Goal: Communication & Community: Share content

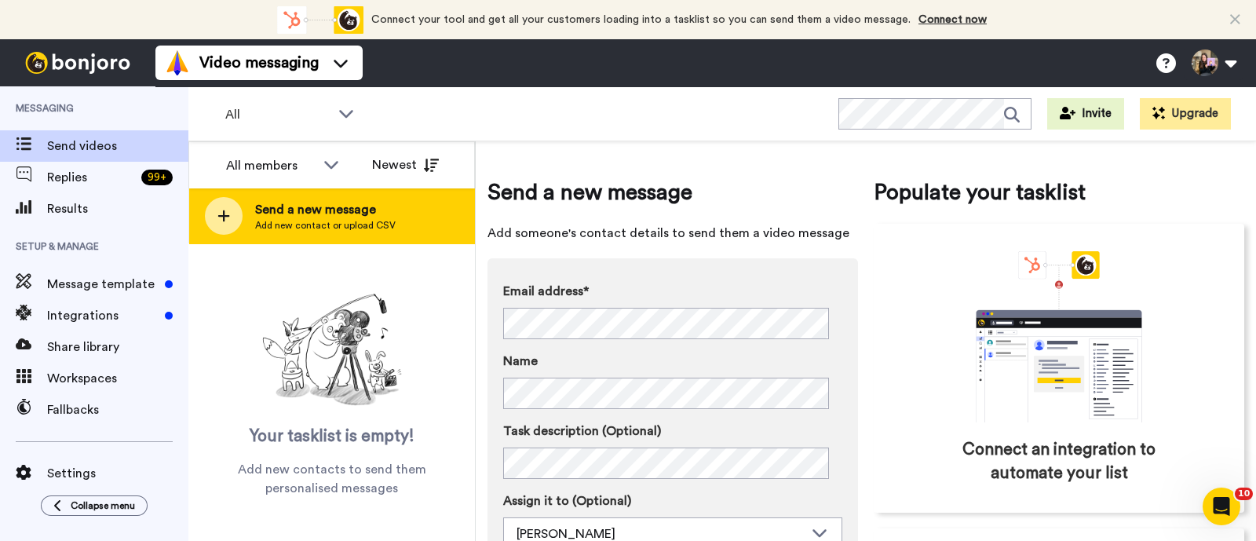
click at [301, 217] on span "Send a new message" at bounding box center [325, 209] width 141 height 19
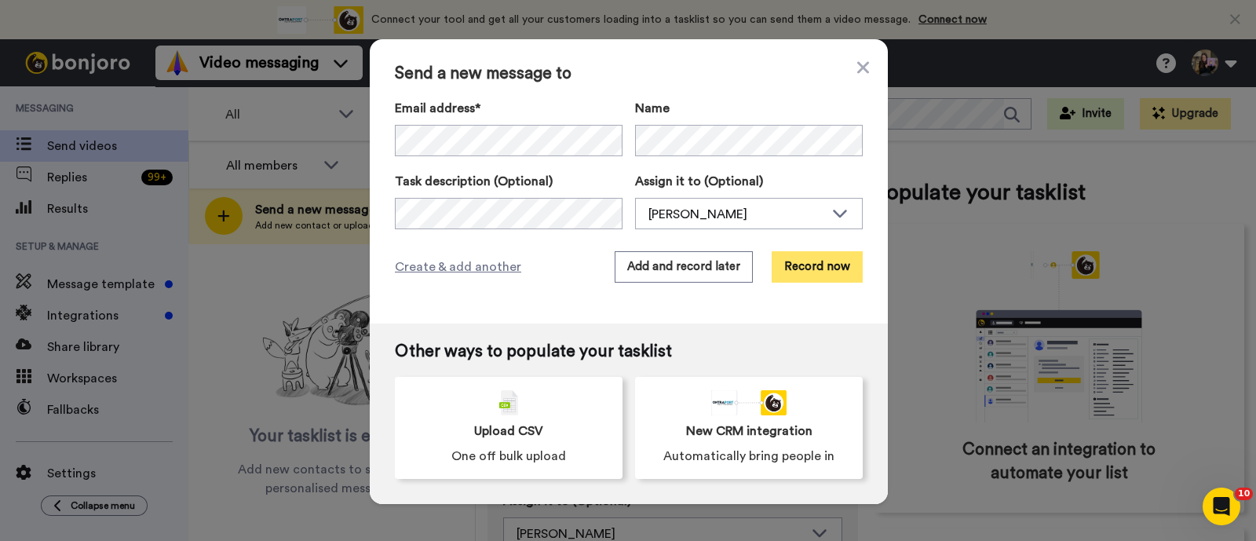
click at [817, 271] on button "Record now" at bounding box center [817, 266] width 91 height 31
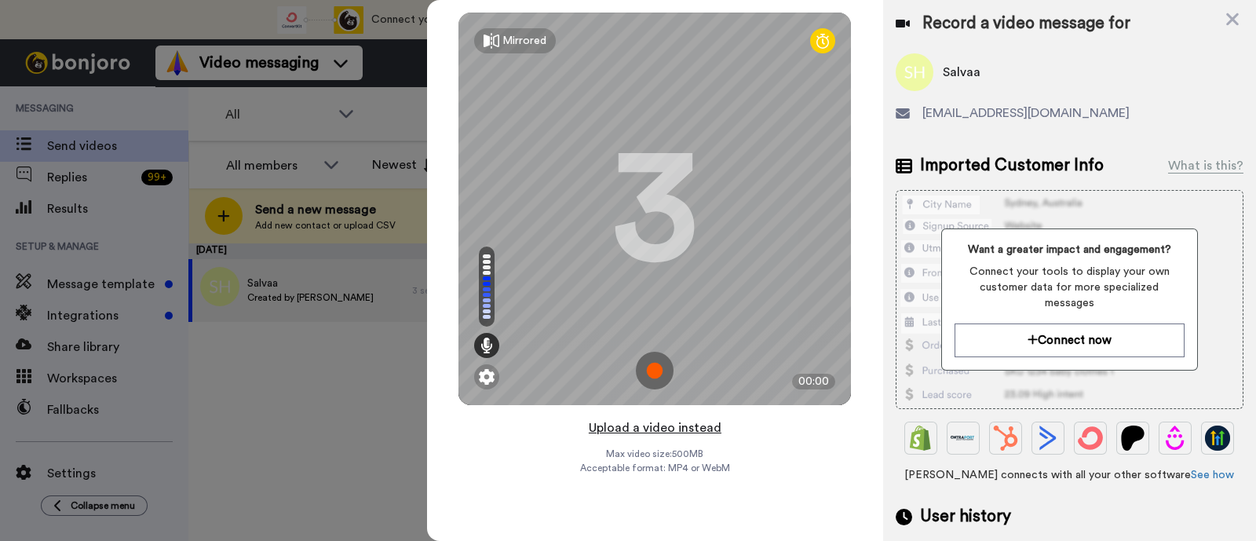
click at [721, 429] on button "Upload a video instead" at bounding box center [655, 428] width 142 height 20
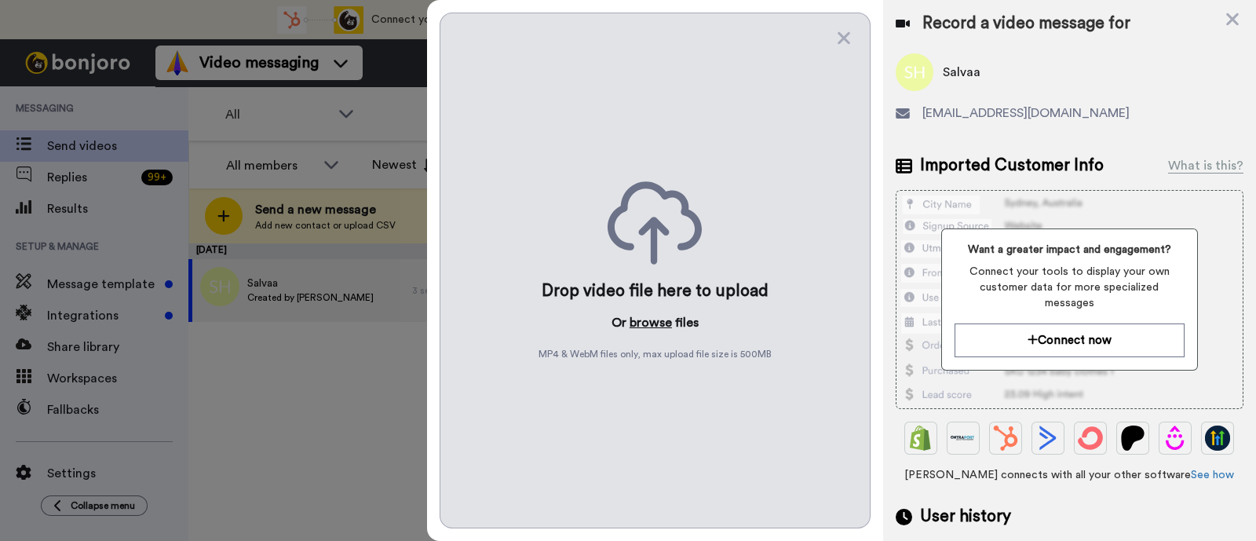
click at [662, 327] on button "browse" at bounding box center [651, 322] width 42 height 19
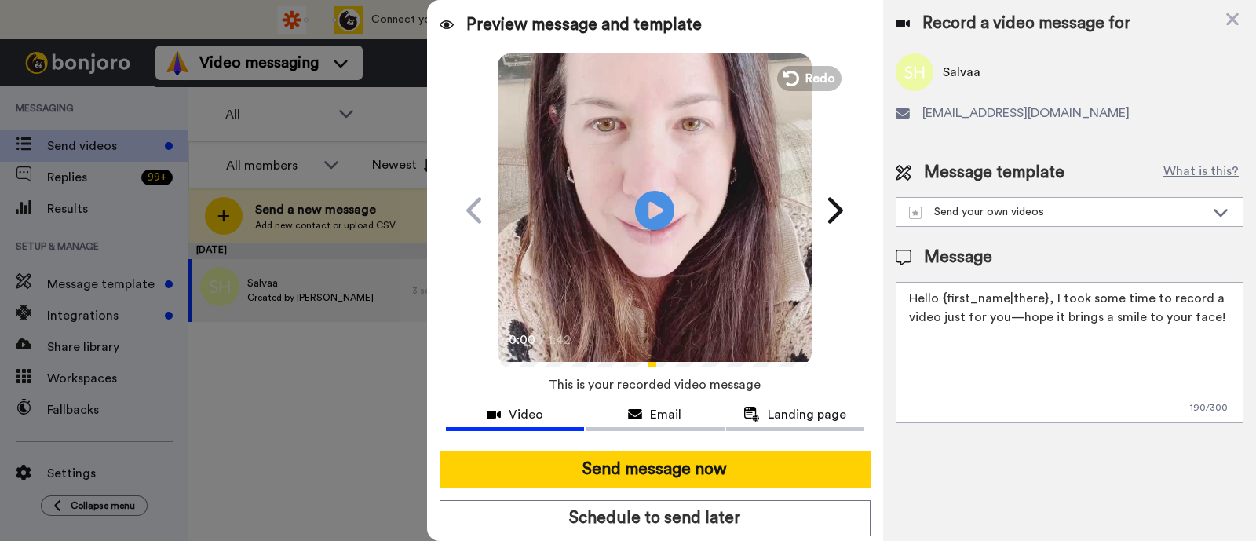
drag, startPoint x: 1232, startPoint y: 316, endPoint x: 1051, endPoint y: 281, distance: 183.8
click at [1051, 282] on textarea "Hello {first_name|there}, I took some time to record a video just for you—hope …" at bounding box center [1070, 352] width 348 height 141
paste textarea "welcome to SLP Elevate! I created a video welcome for you! Feel free to click r…"
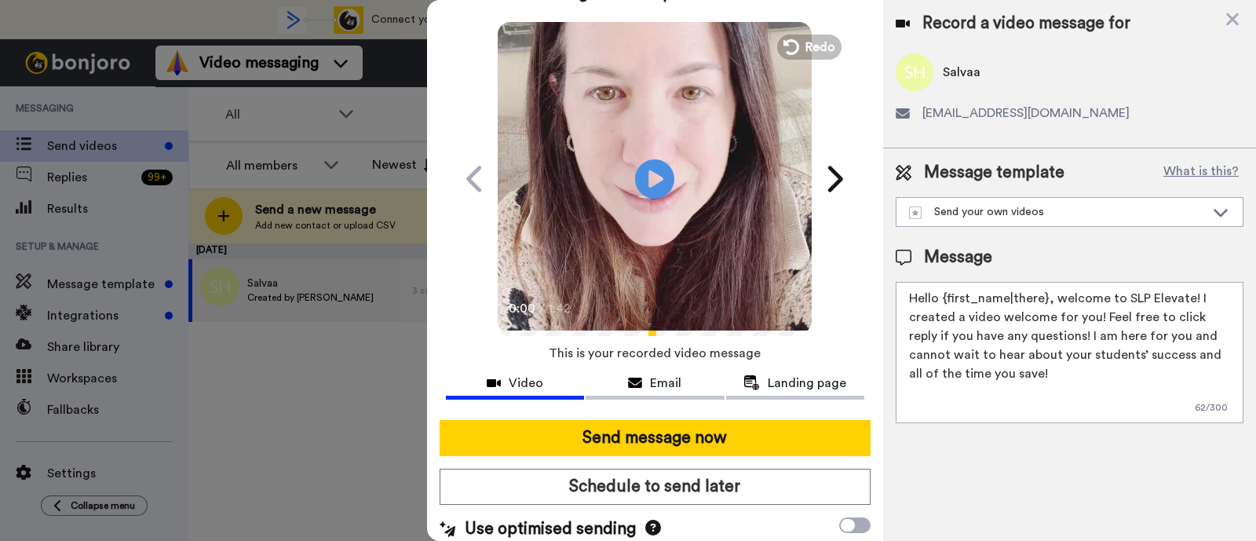
scroll to position [42, 0]
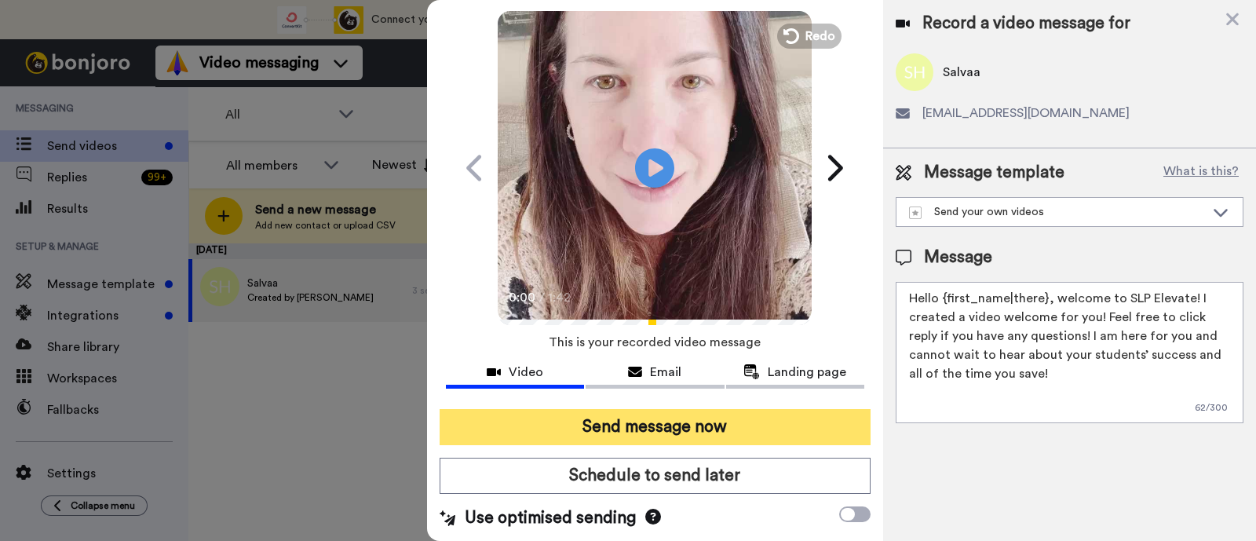
type textarea "Hello {first_name|there}, welcome to SLP Elevate! I created a video welcome for…"
click at [714, 432] on button "Send message now" at bounding box center [655, 427] width 431 height 36
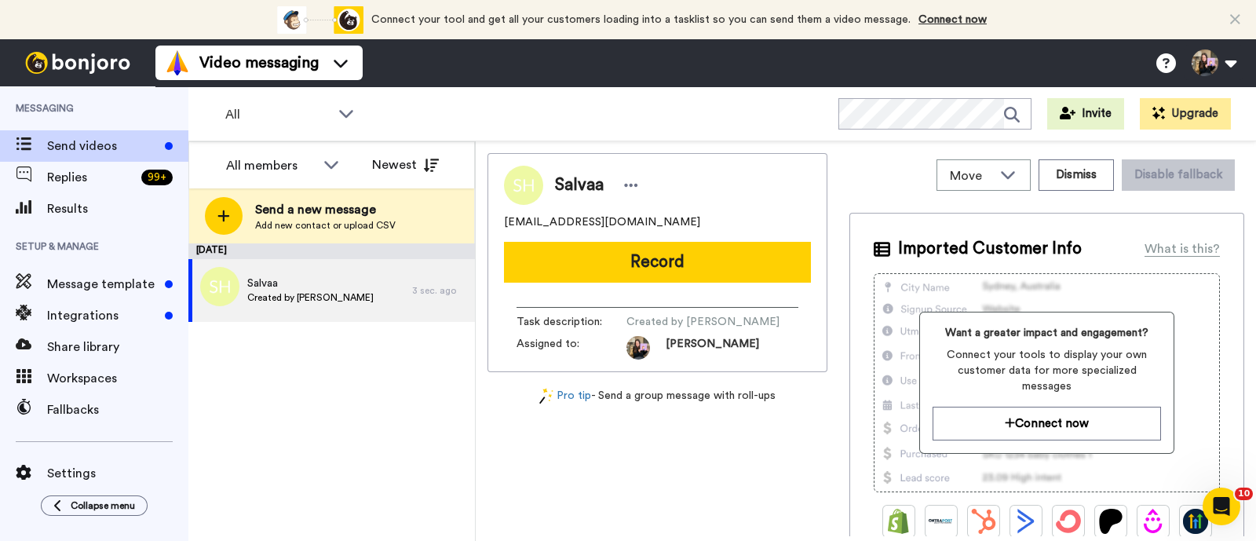
scroll to position [0, 0]
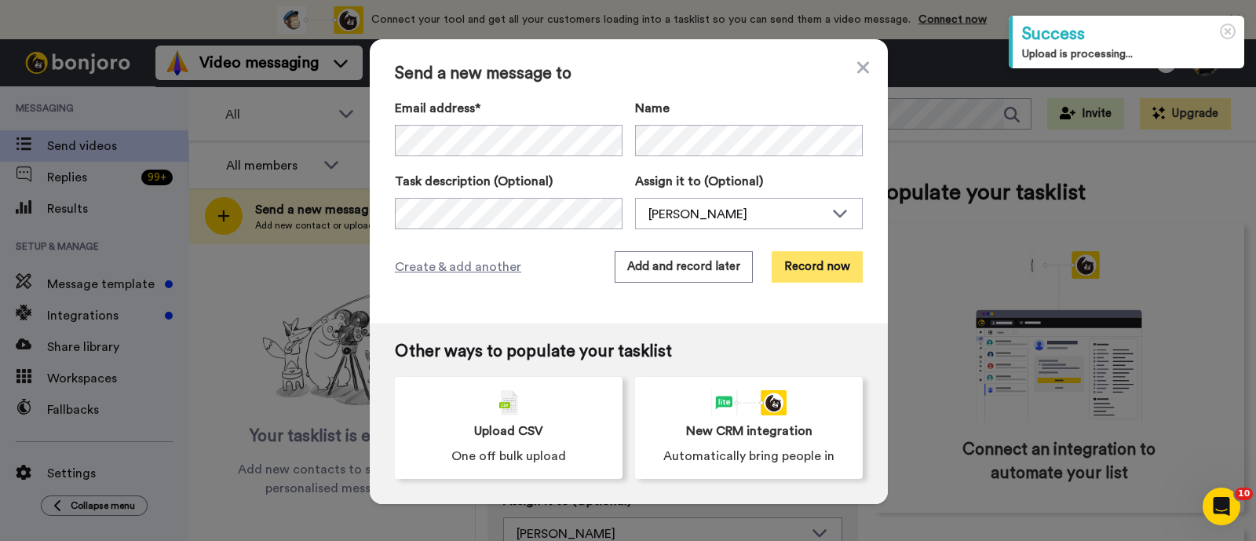
click at [819, 261] on button "Record now" at bounding box center [817, 266] width 91 height 31
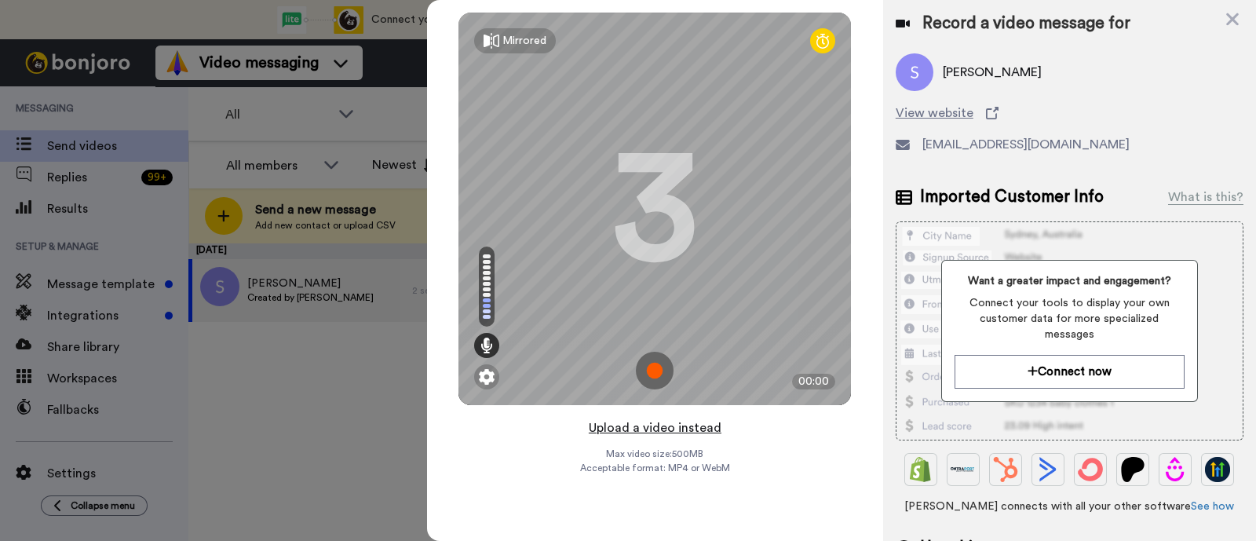
click at [686, 429] on button "Upload a video instead" at bounding box center [655, 428] width 142 height 20
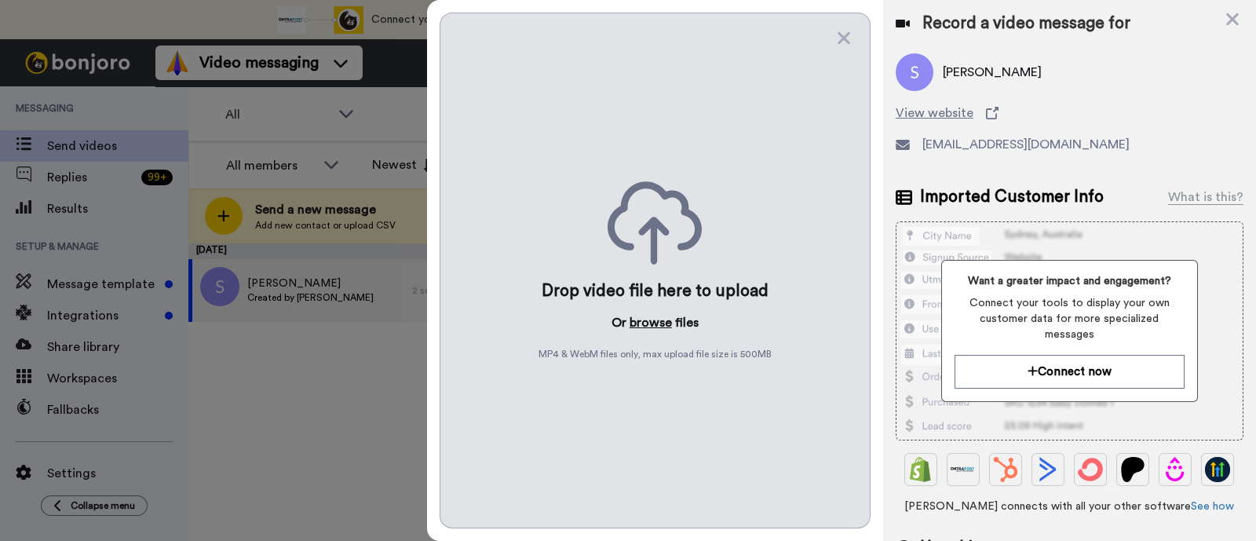
click at [661, 327] on button "browse" at bounding box center [651, 322] width 42 height 19
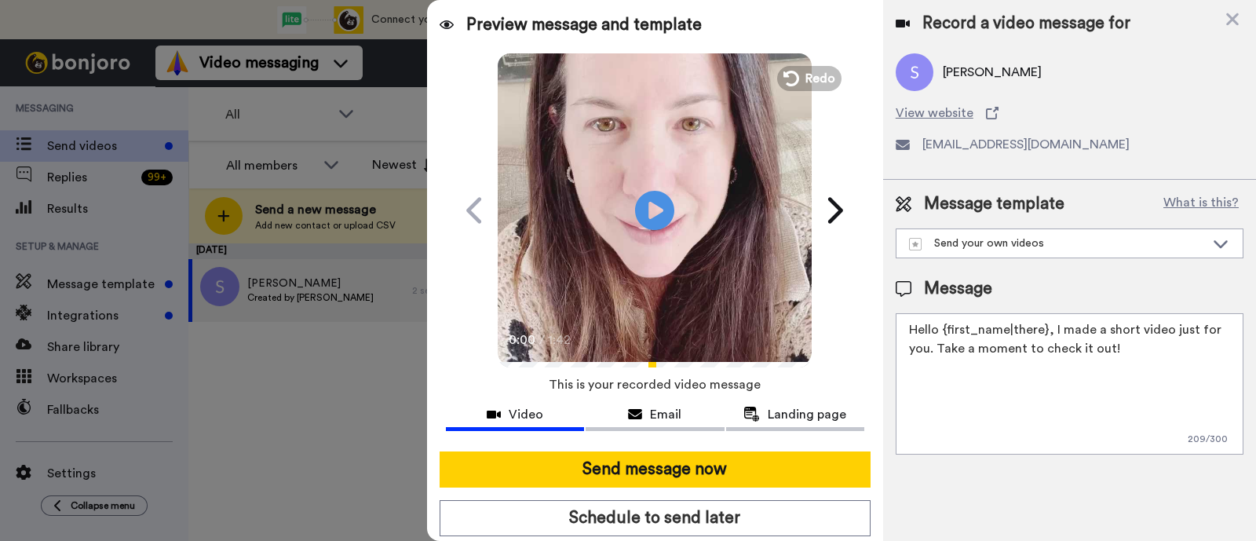
drag, startPoint x: 1126, startPoint y: 347, endPoint x: 1050, endPoint y: 316, distance: 82.4
click at [1050, 316] on textarea "Hello {first_name|there}, I made a short video just for you. Take a moment to c…" at bounding box center [1070, 383] width 348 height 141
paste textarea "welcome to SLP Elevate! I created a video welcome for you! Feel free to click r…"
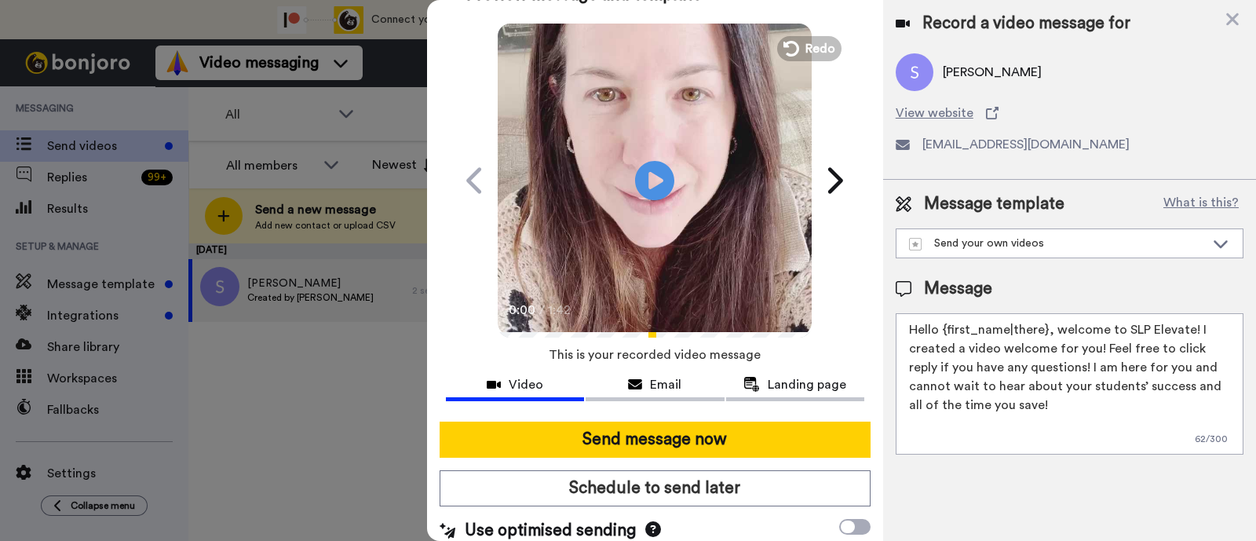
scroll to position [42, 0]
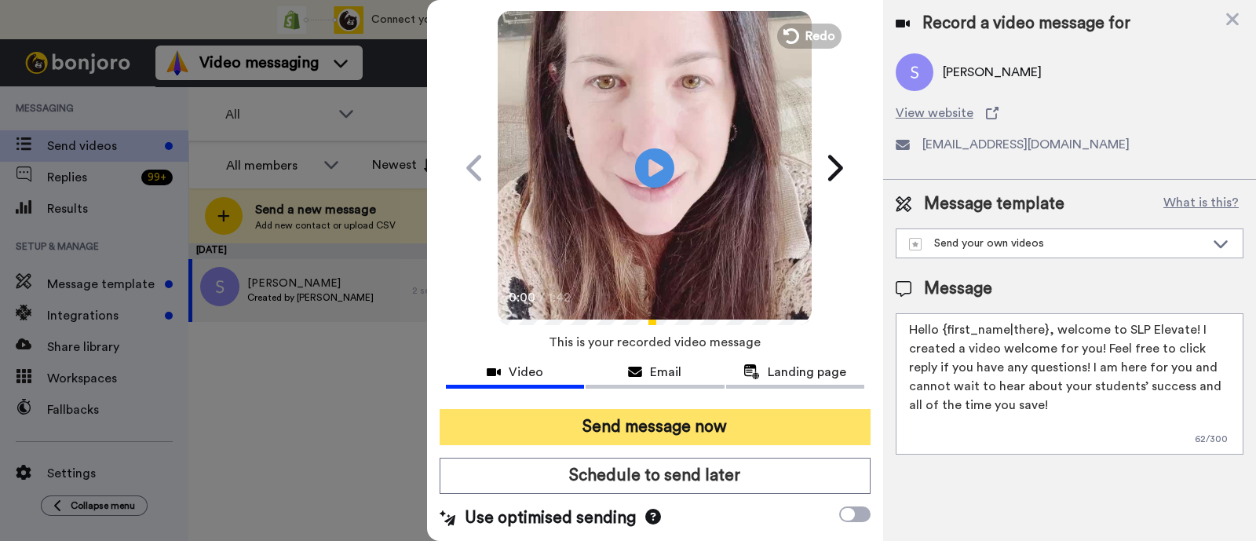
type textarea "Hello {first_name|there}, welcome to SLP Elevate! I created a video welcome for…"
click at [729, 419] on button "Send message now" at bounding box center [655, 427] width 431 height 36
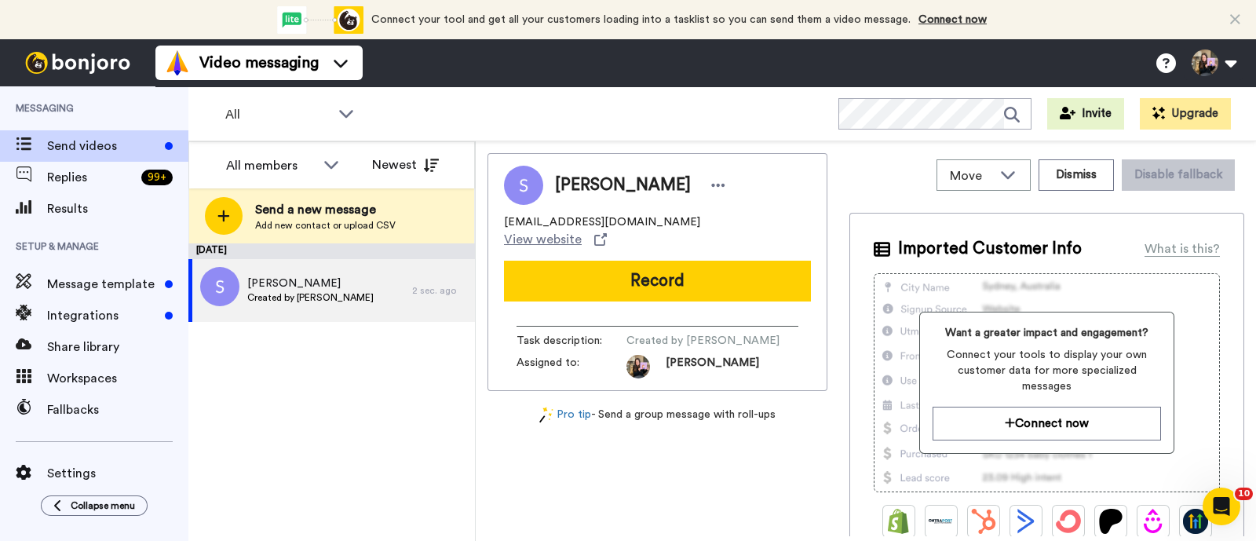
scroll to position [0, 0]
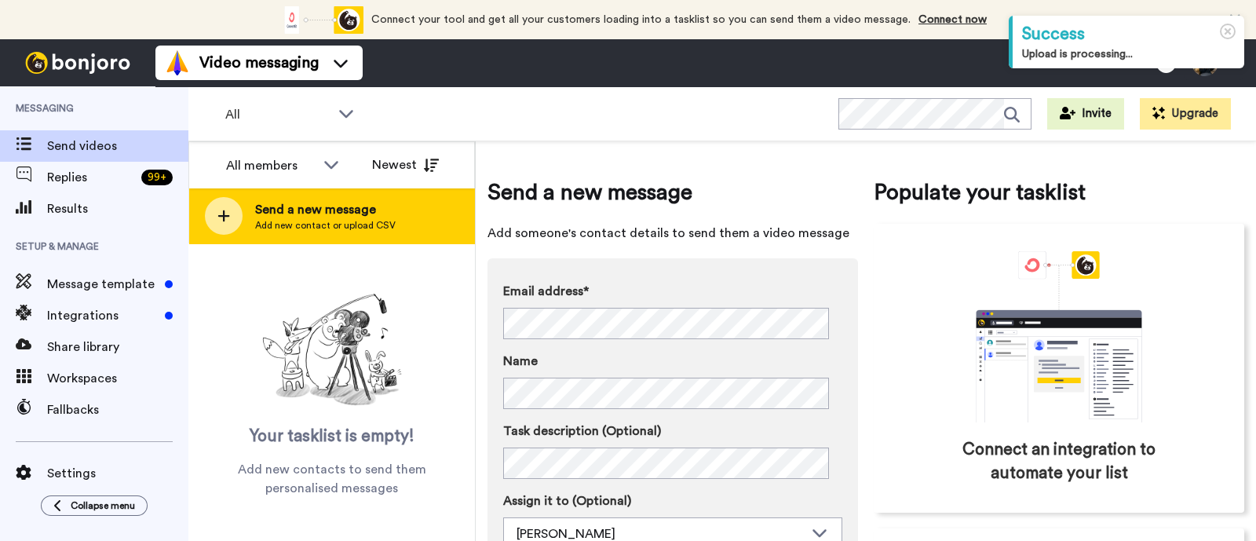
click at [382, 223] on span "Add new contact or upload CSV" at bounding box center [325, 225] width 141 height 13
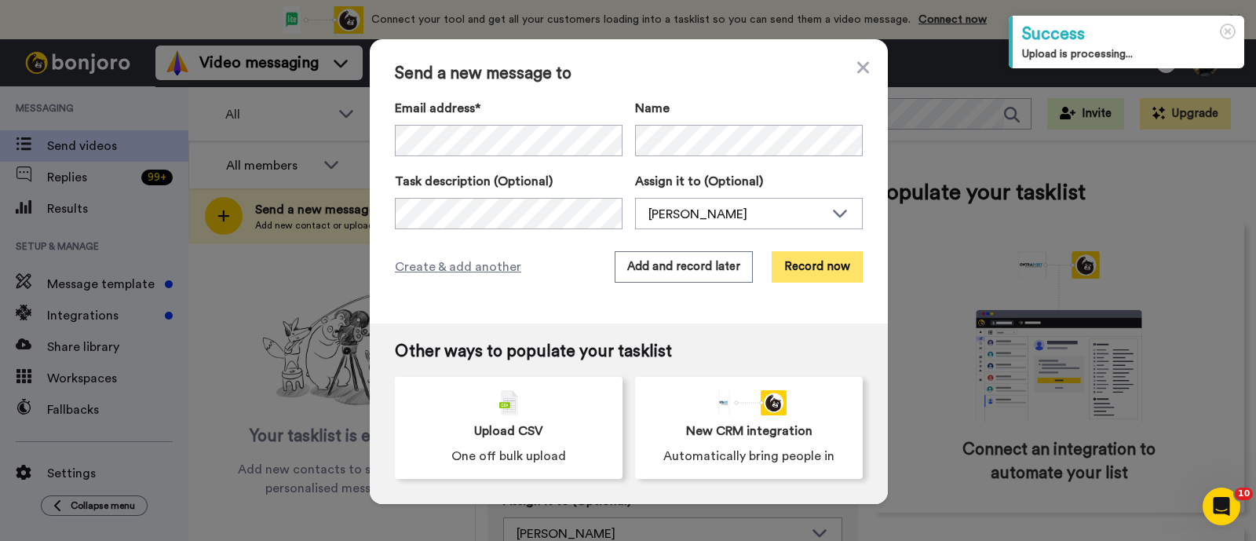
click at [830, 255] on button "Record now" at bounding box center [817, 266] width 91 height 31
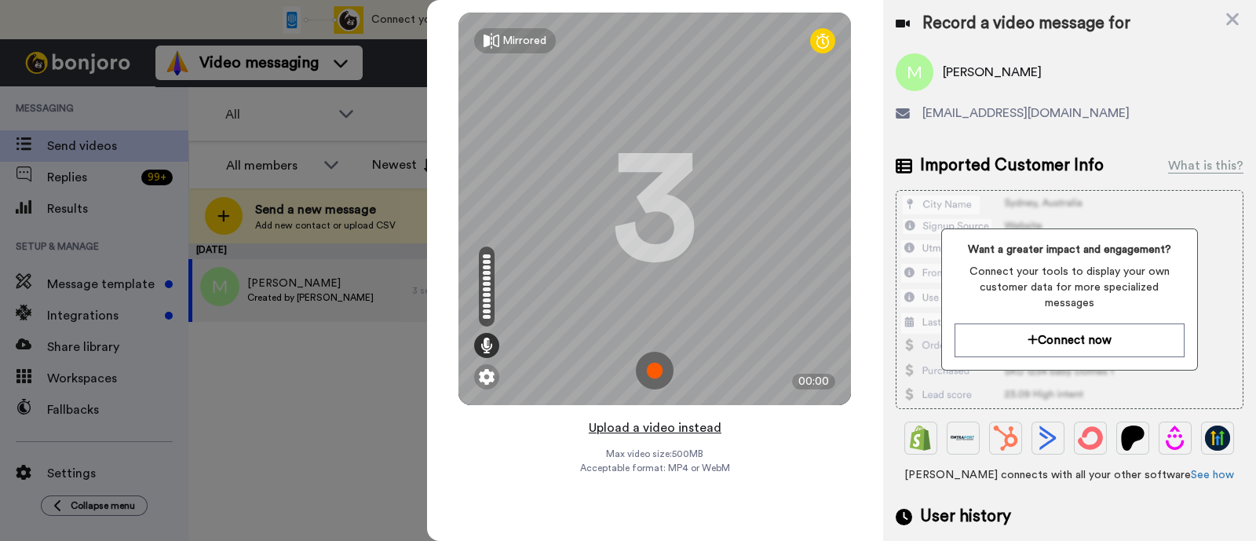
click at [710, 428] on button "Upload a video instead" at bounding box center [655, 428] width 142 height 20
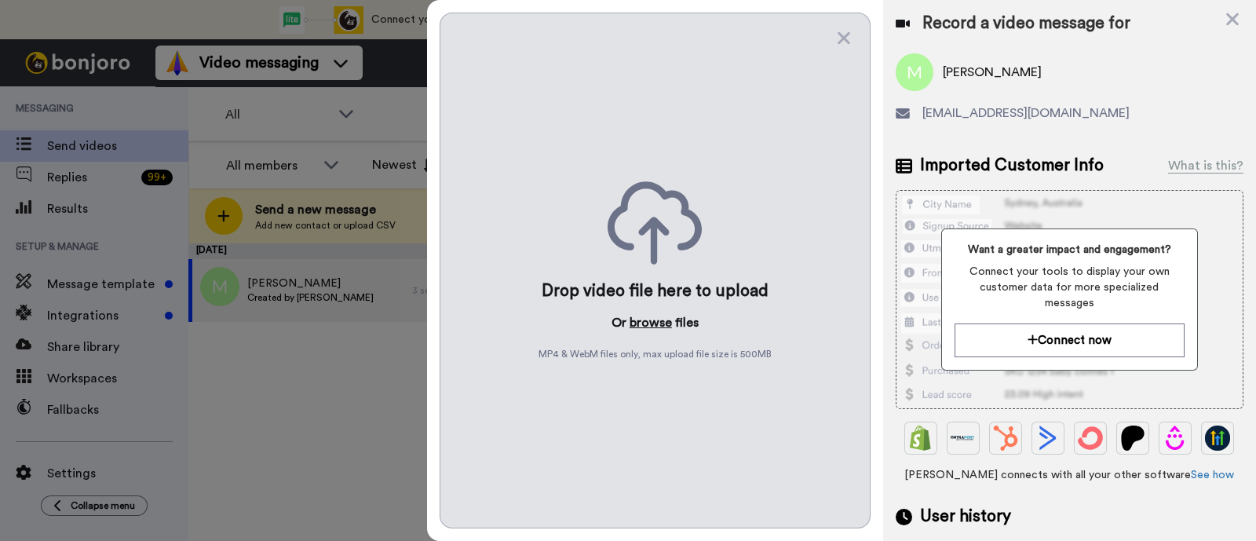
click at [663, 321] on button "browse" at bounding box center [651, 322] width 42 height 19
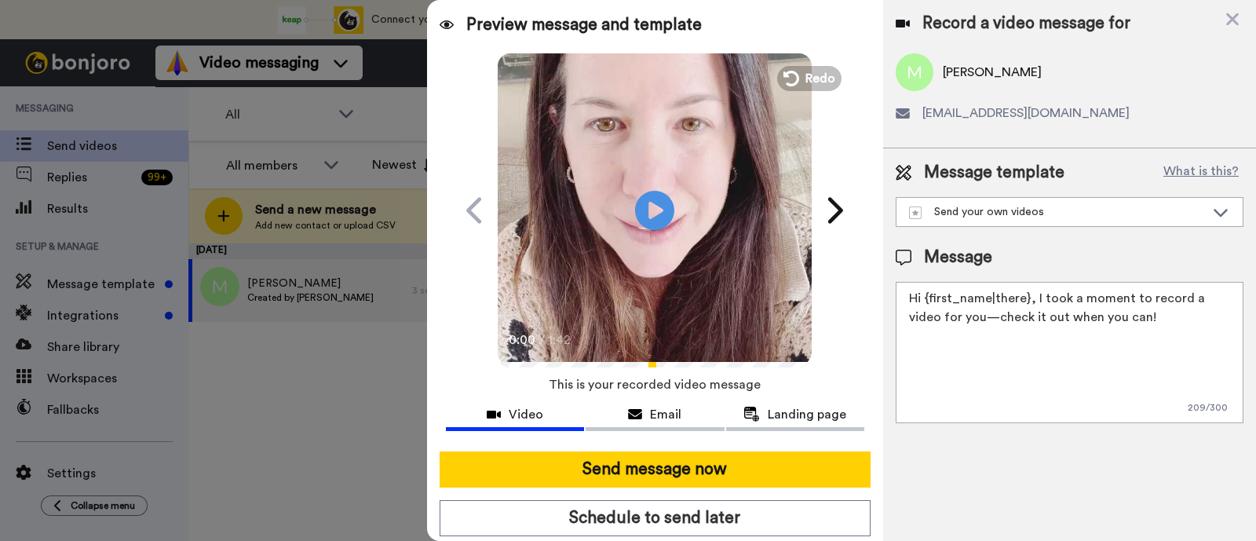
drag, startPoint x: 1124, startPoint y: 313, endPoint x: 1034, endPoint y: 285, distance: 94.6
click at [1034, 285] on textarea "Hi {first_name|there}, I took a moment to record a video for you—check it out w…" at bounding box center [1070, 352] width 348 height 141
paste textarea "welcome to SLP Elevate! I created a video welcome for you! Feel free to click r…"
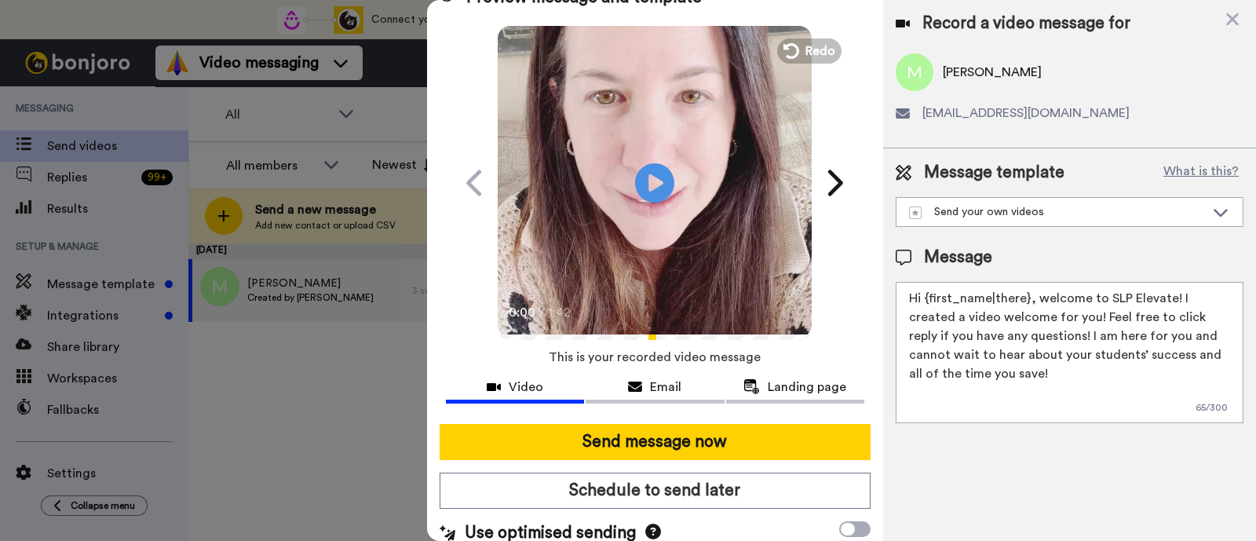
scroll to position [42, 0]
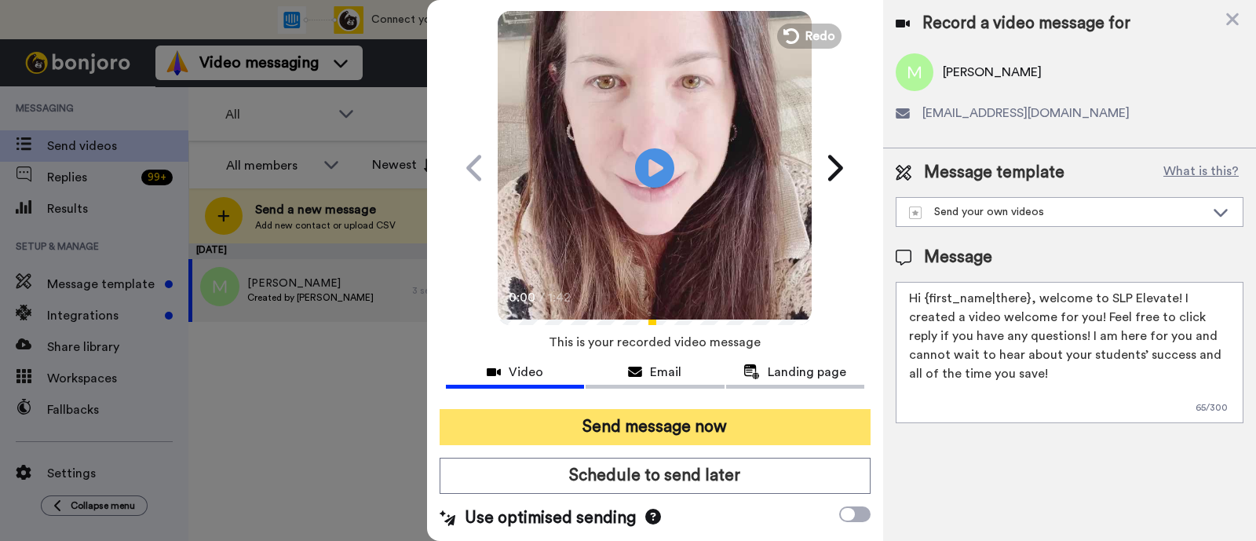
type textarea "Hi {first_name|there}, welcome to SLP Elevate! I created a video welcome for yo…"
click at [728, 420] on button "Send message now" at bounding box center [655, 427] width 431 height 36
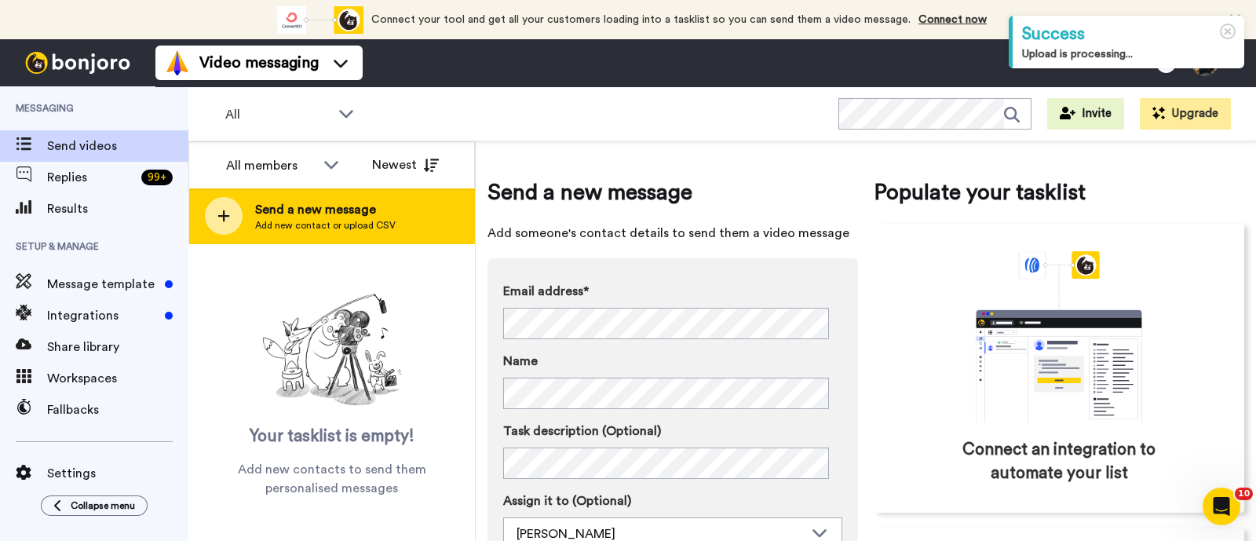
click at [364, 217] on span "Send a new message" at bounding box center [325, 209] width 141 height 19
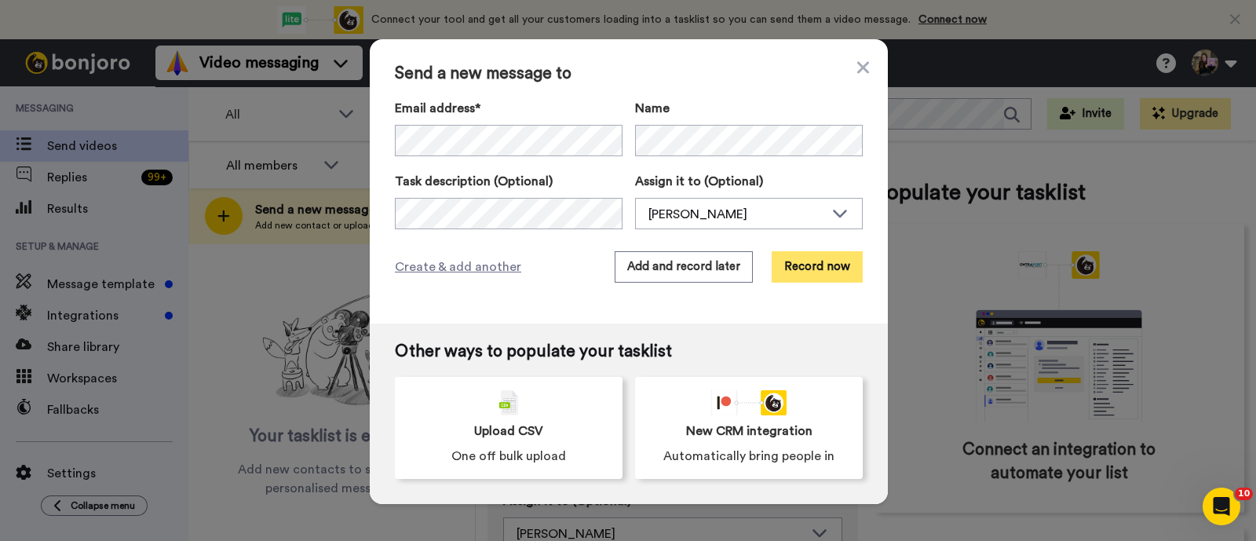
click at [805, 257] on button "Record now" at bounding box center [817, 266] width 91 height 31
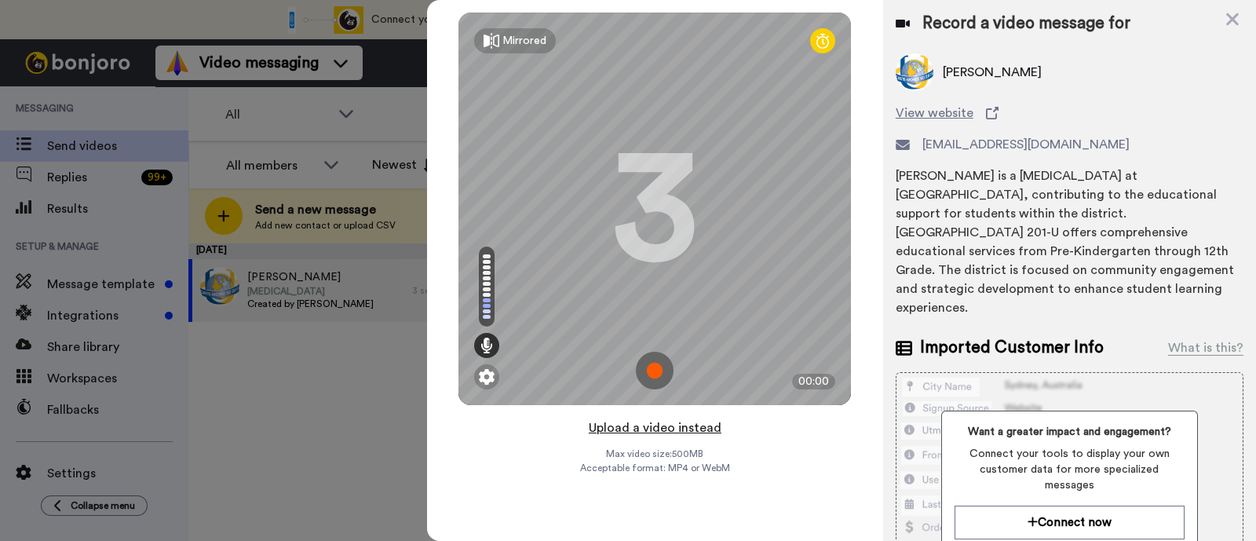
click at [610, 425] on button "Upload a video instead" at bounding box center [655, 428] width 142 height 20
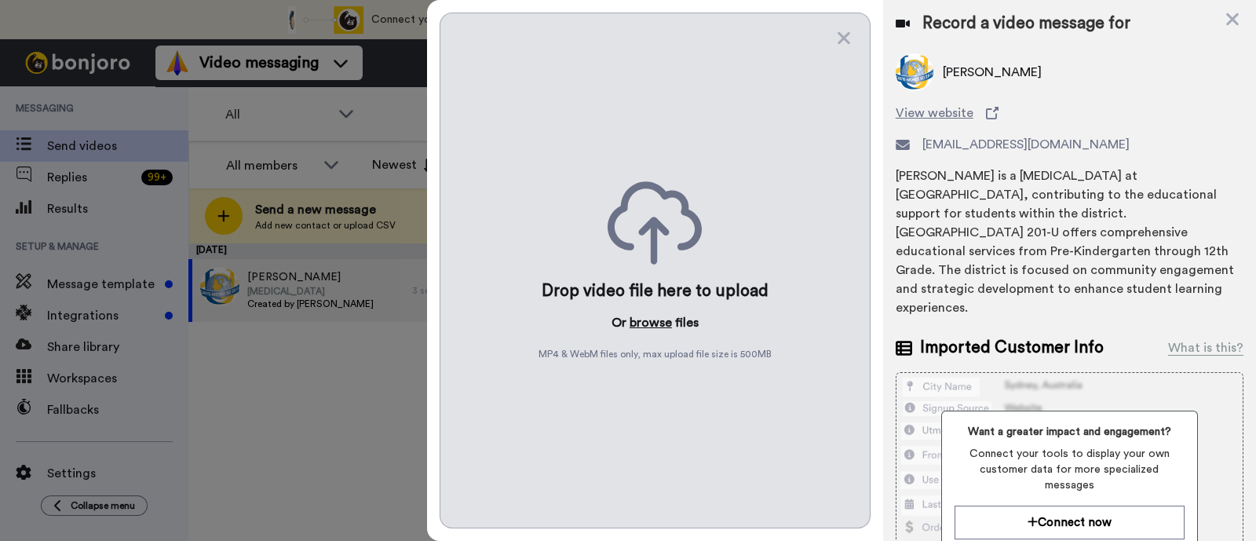
click at [648, 324] on button "browse" at bounding box center [651, 322] width 42 height 19
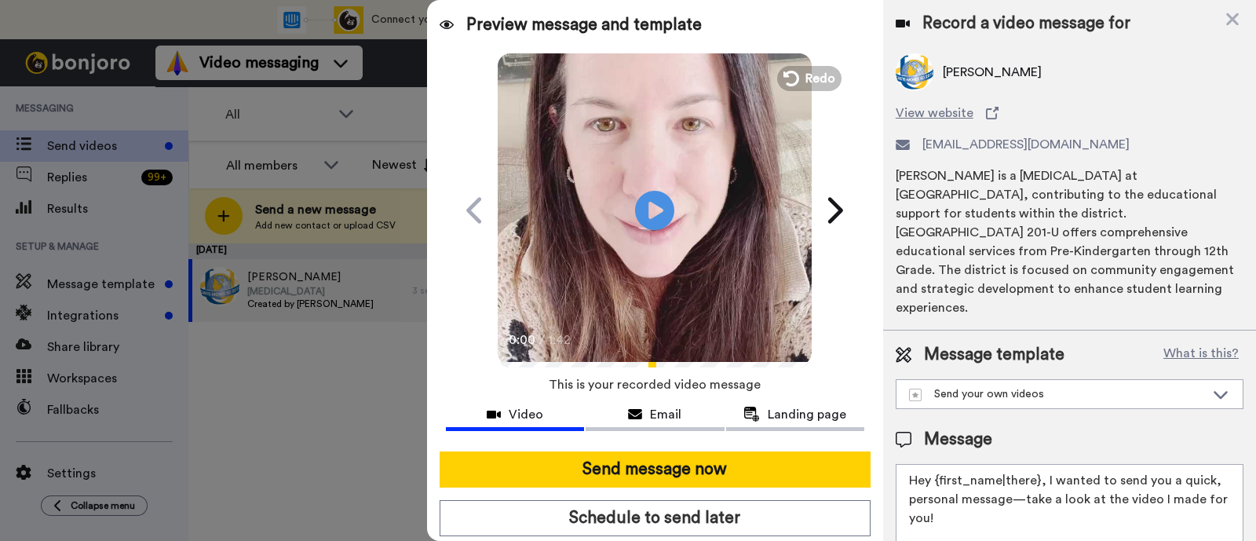
drag, startPoint x: 1005, startPoint y: 509, endPoint x: 1043, endPoint y: 478, distance: 49.2
click at [1043, 478] on textarea "Hey {first_name|there}, I wanted to send you a quick, personal message—take a l…" at bounding box center [1070, 534] width 348 height 141
paste textarea "welcome to SLP Elevate! I created a video welcome for you! Feel free to click r…"
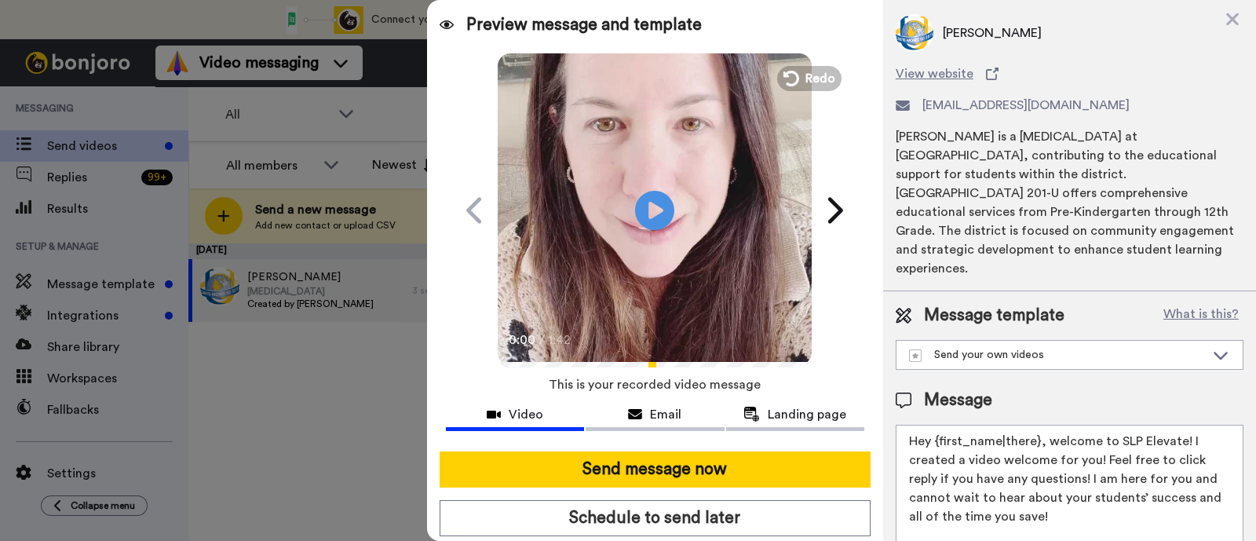
scroll to position [42, 0]
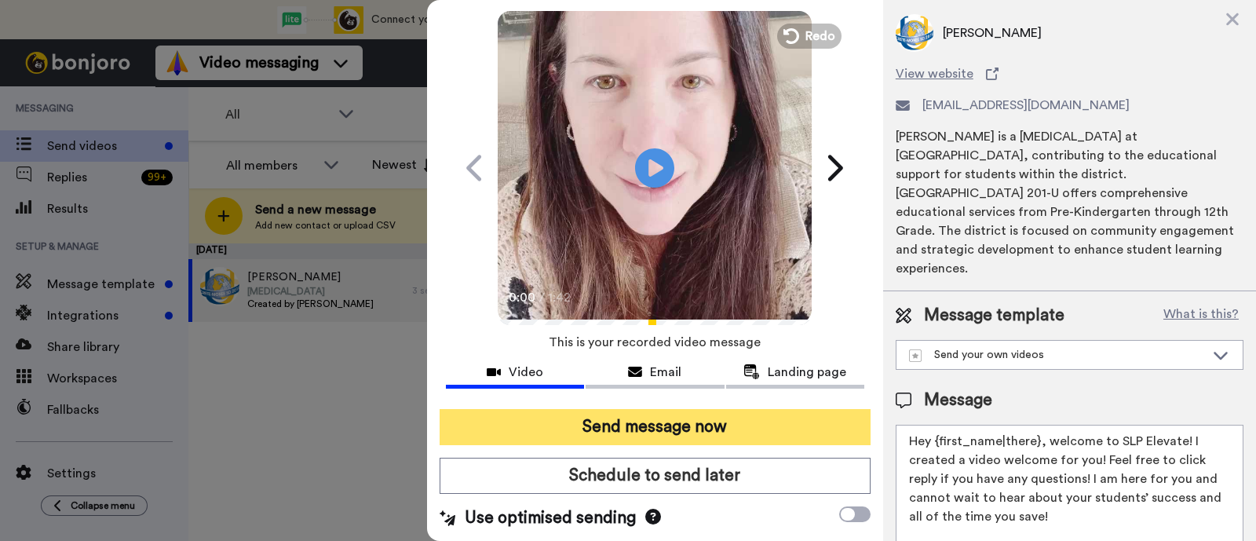
type textarea "Hey {first_name|there}, welcome to SLP Elevate! I created a video welcome for y…"
click at [773, 423] on button "Send message now" at bounding box center [655, 427] width 431 height 36
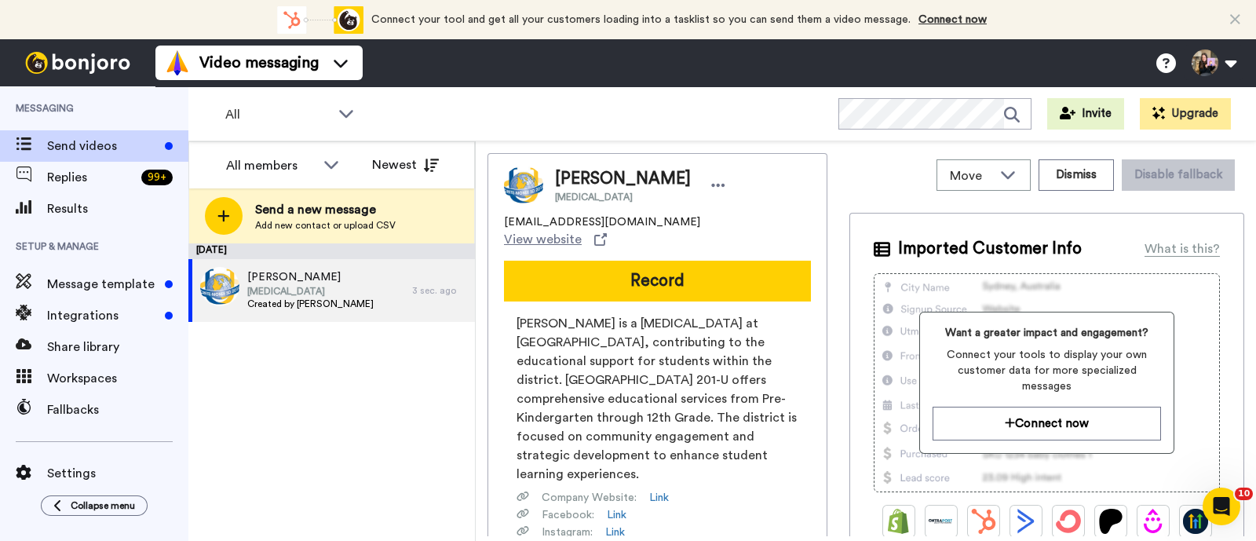
scroll to position [0, 0]
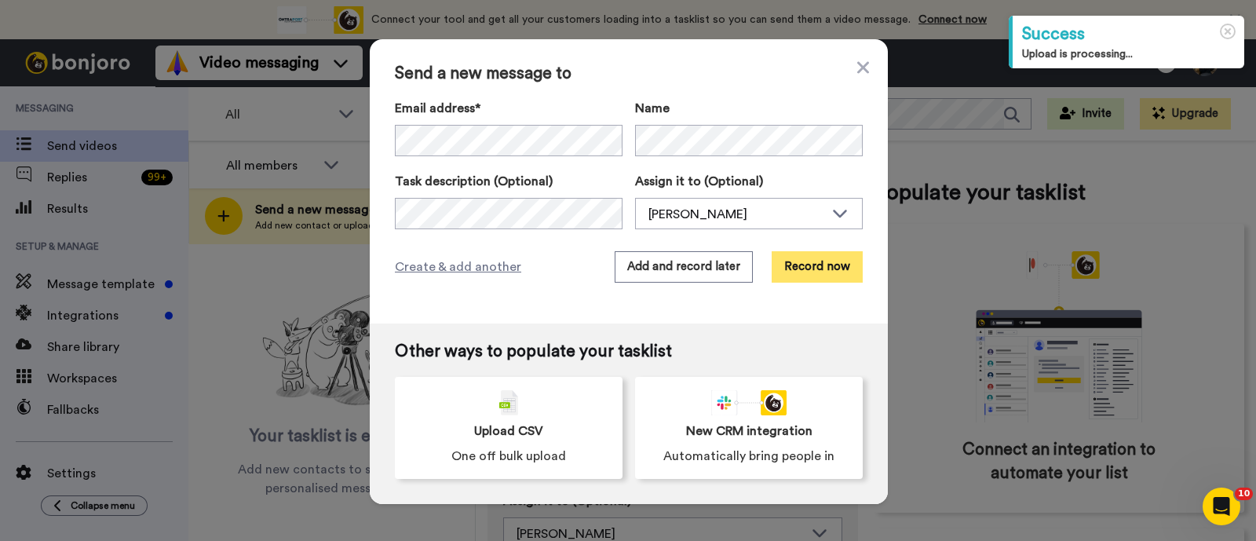
click at [824, 262] on button "Record now" at bounding box center [817, 266] width 91 height 31
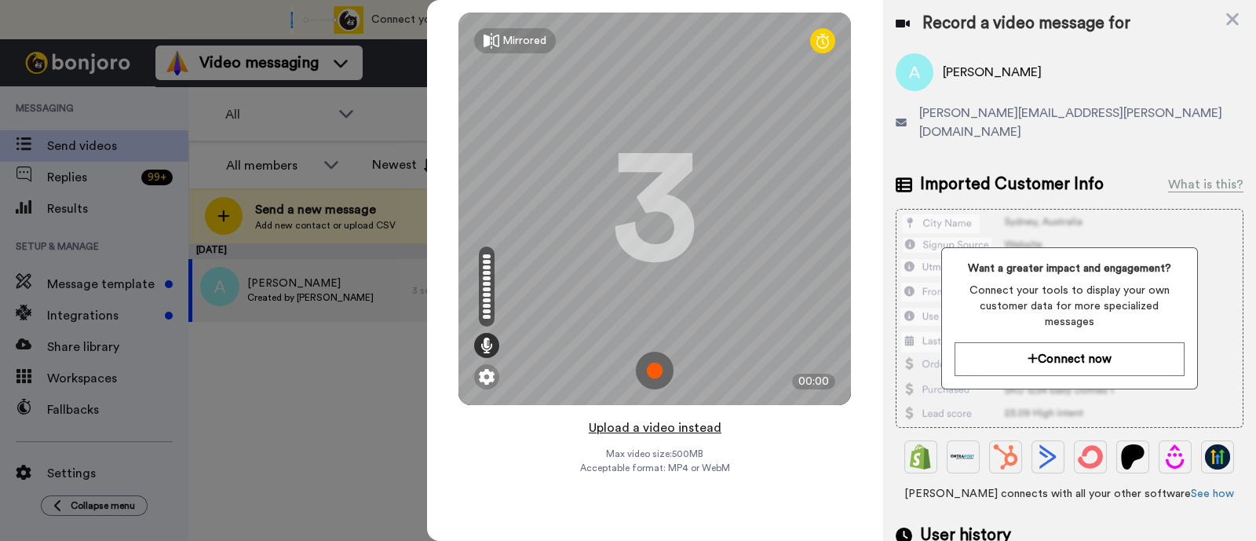
click at [676, 425] on button "Upload a video instead" at bounding box center [655, 428] width 142 height 20
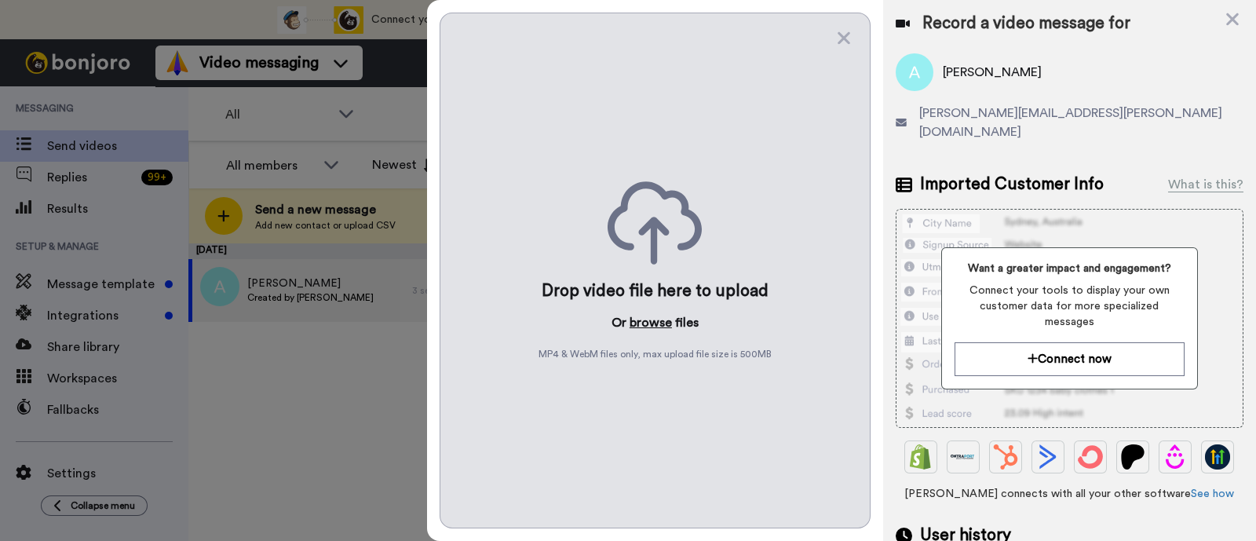
click at [643, 316] on button "browse" at bounding box center [651, 322] width 42 height 19
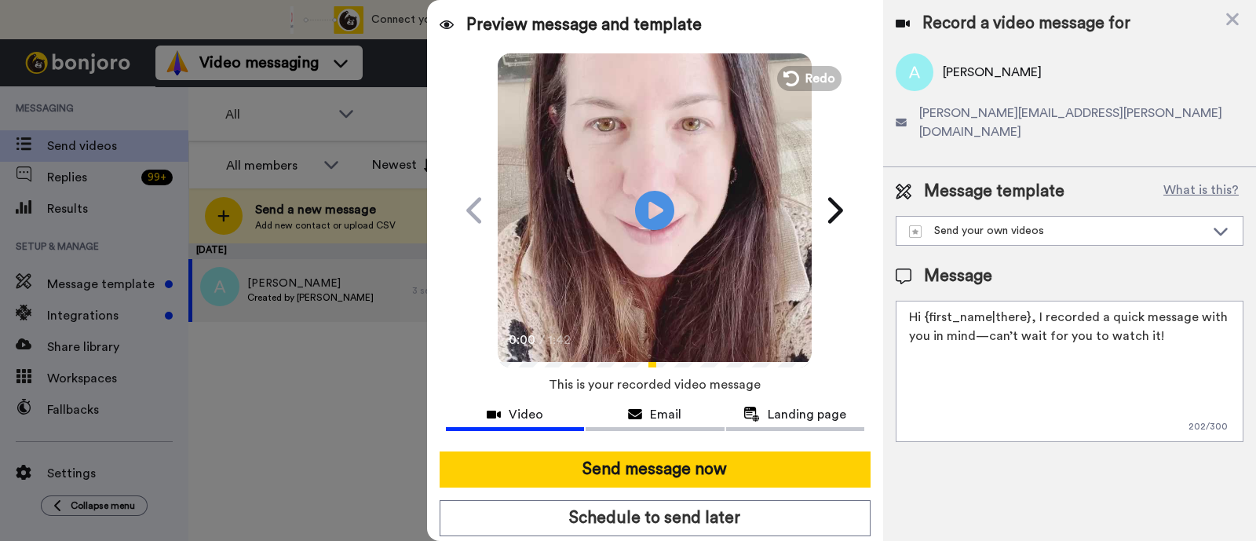
drag, startPoint x: 1183, startPoint y: 331, endPoint x: 1035, endPoint y: 294, distance: 152.9
click at [1035, 301] on textarea "Hi {first_name|there}, I recorded a quick message with you in mind—can’t wait f…" at bounding box center [1070, 371] width 348 height 141
paste textarea "welcome to SLP Elevate! I created a video welcome for you! Feel free to click r…"
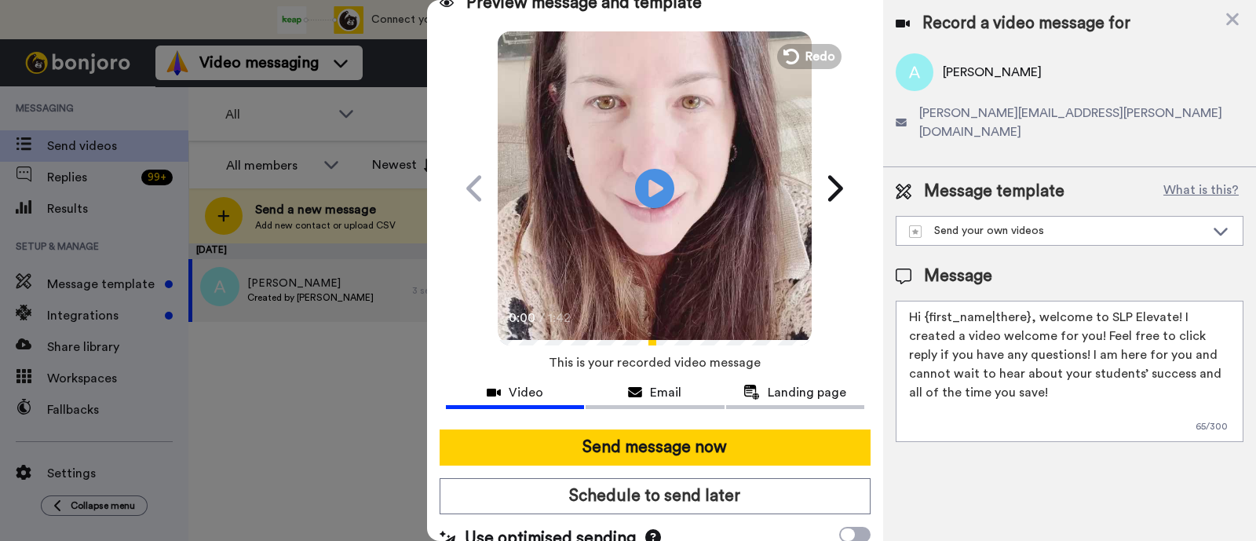
scroll to position [42, 0]
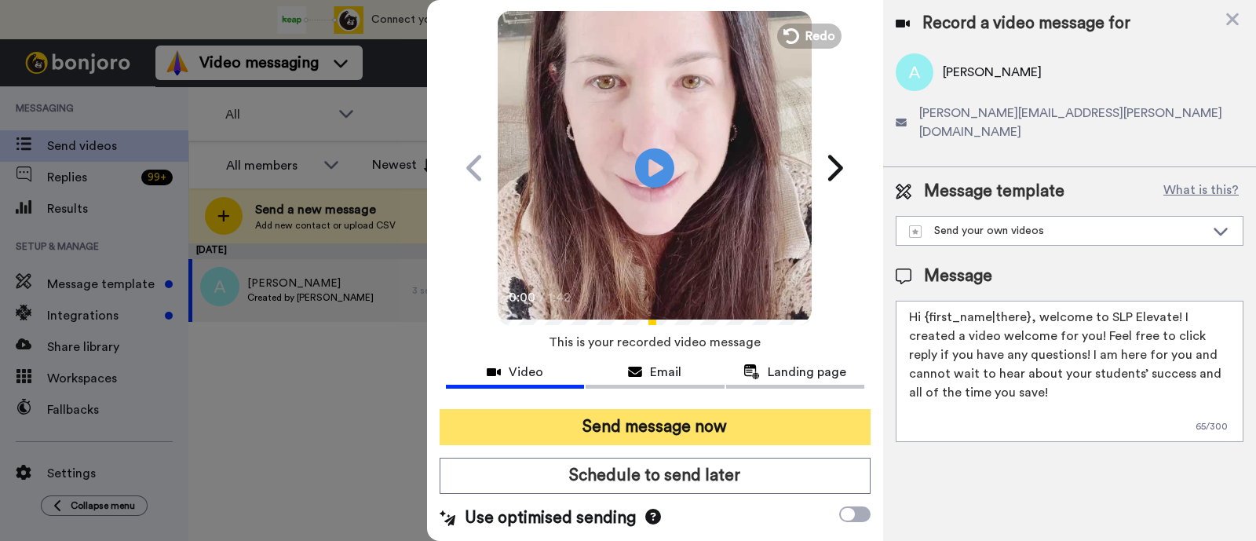
type textarea "Hi {first_name|there}, welcome to SLP Elevate! I created a video welcome for yo…"
click at [755, 425] on button "Send message now" at bounding box center [655, 427] width 431 height 36
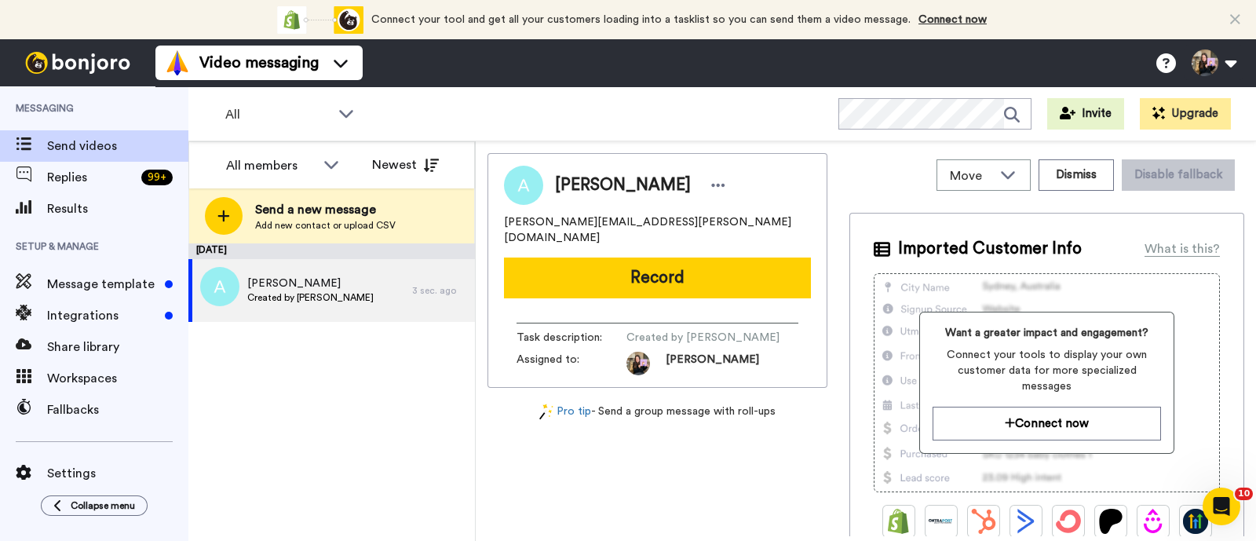
scroll to position [0, 0]
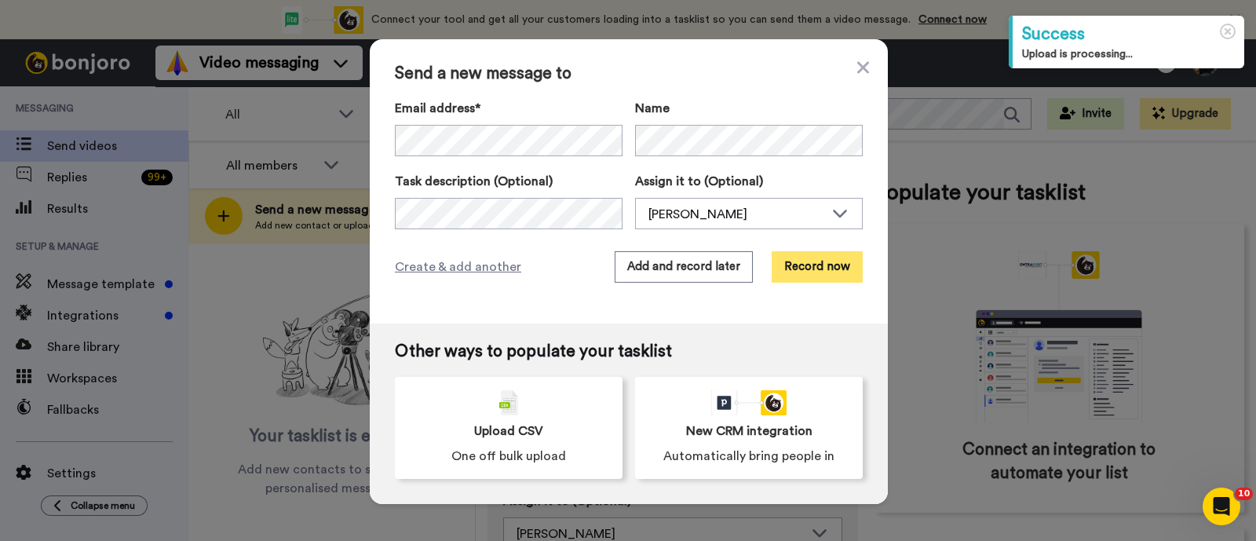
click at [833, 256] on button "Record now" at bounding box center [817, 266] width 91 height 31
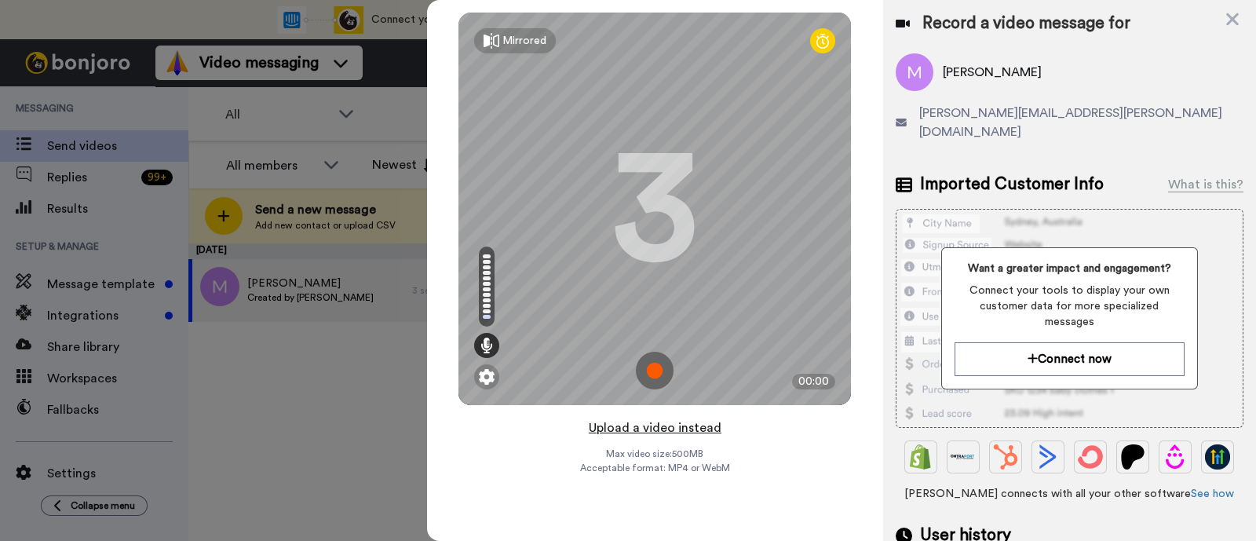
click at [685, 424] on button "Upload a video instead" at bounding box center [655, 428] width 142 height 20
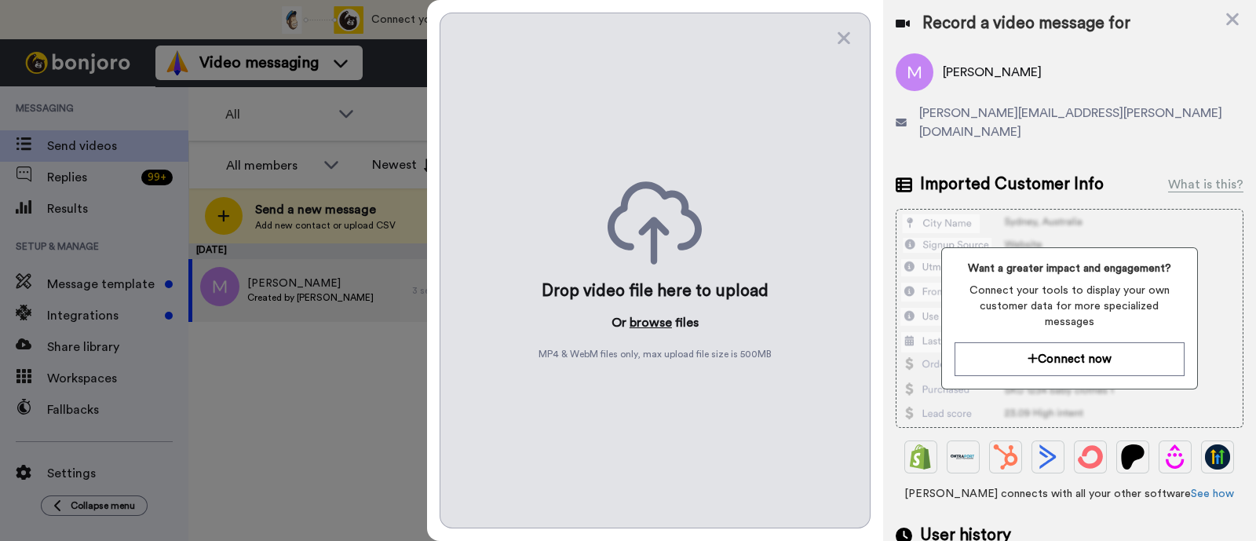
click at [662, 323] on button "browse" at bounding box center [651, 322] width 42 height 19
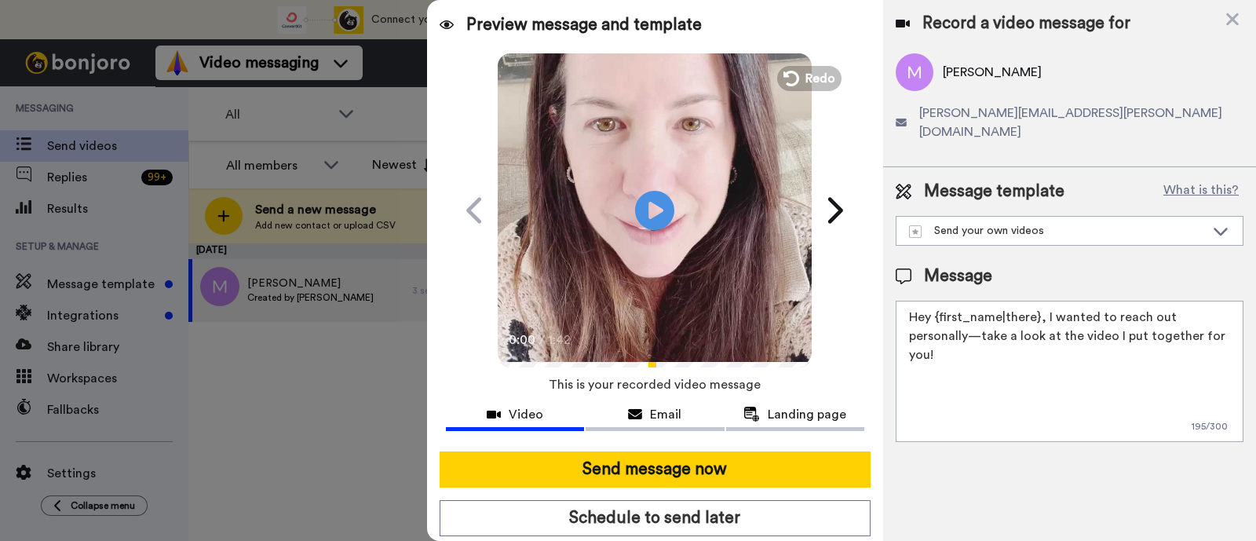
drag, startPoint x: 1213, startPoint y: 312, endPoint x: 1044, endPoint y: 290, distance: 170.2
click at [1044, 301] on textarea "Hey {first_name|there}, I wanted to reach out personally—take a look at the vid…" at bounding box center [1070, 371] width 348 height 141
paste textarea "welcome to SLP Elevate! I created a video welcome for you! Feel free to click r…"
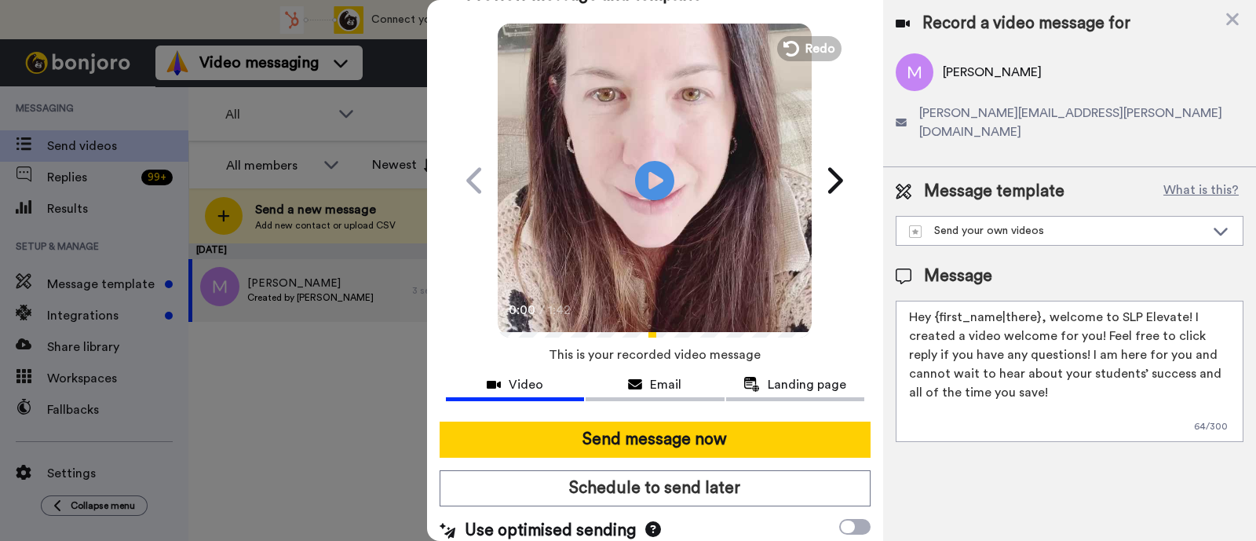
scroll to position [42, 0]
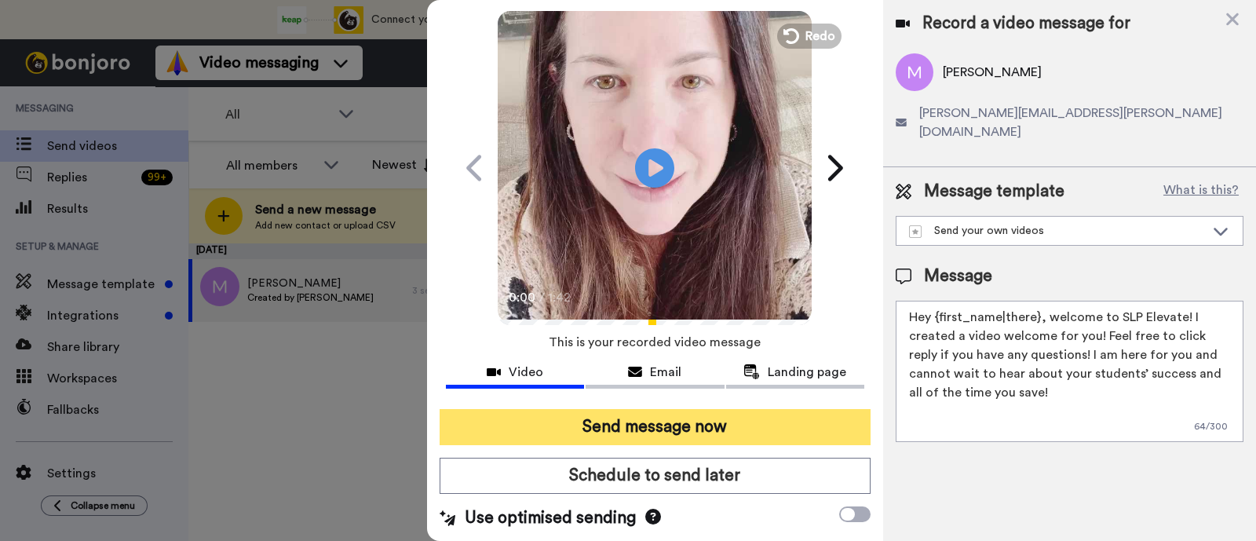
type textarea "Hey {first_name|there}, welcome to SLP Elevate! I created a video welcome for y…"
click at [716, 418] on button "Send message now" at bounding box center [655, 427] width 431 height 36
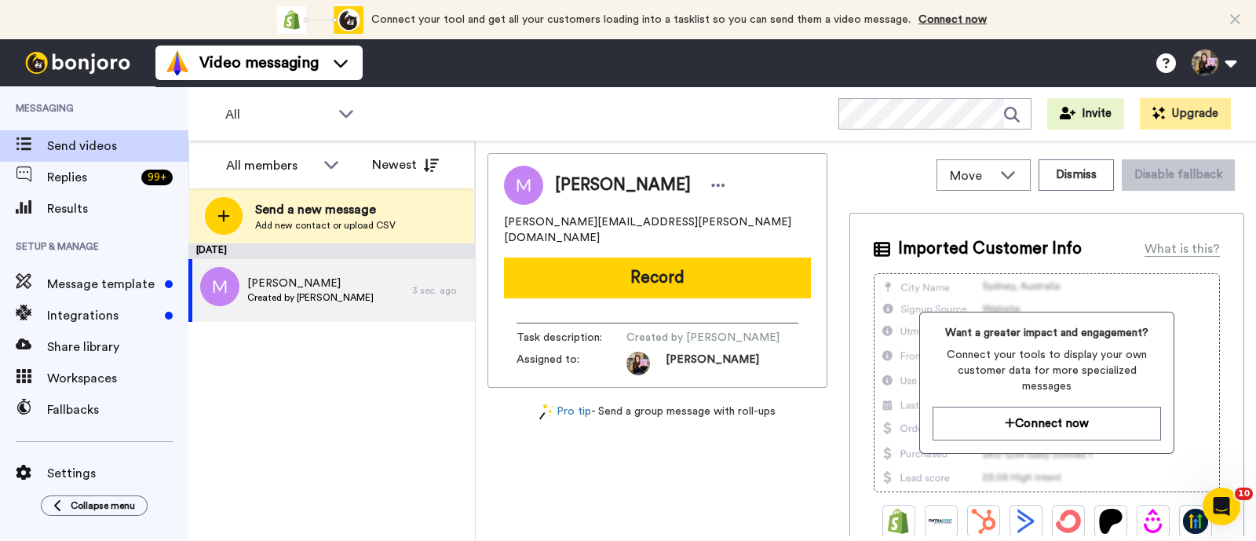
scroll to position [0, 0]
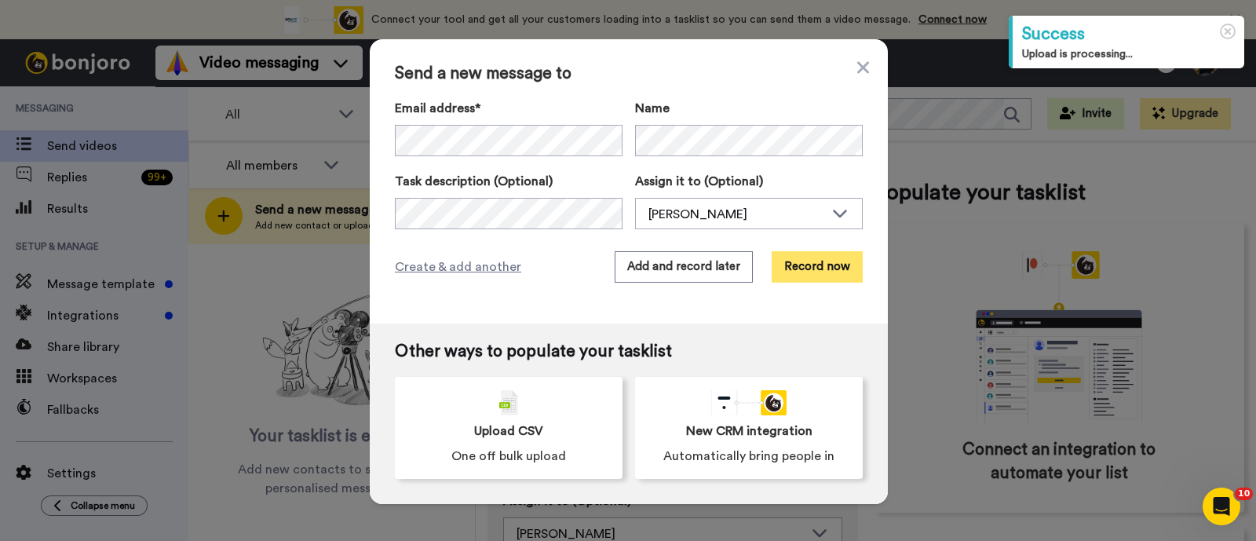
click at [828, 270] on button "Record now" at bounding box center [817, 266] width 91 height 31
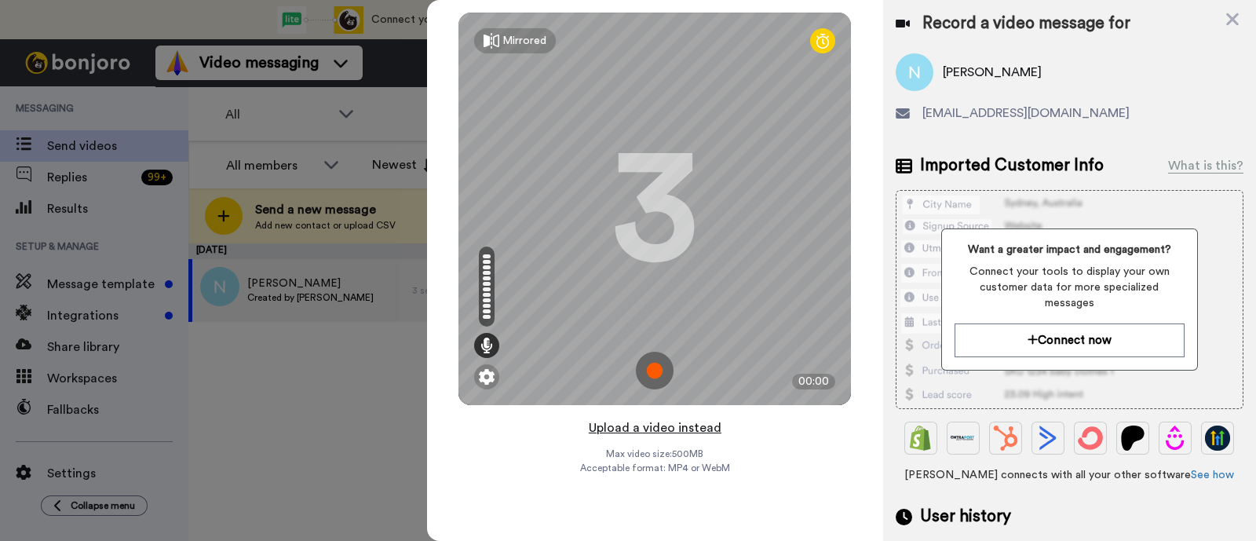
click at [689, 425] on button "Upload a video instead" at bounding box center [655, 428] width 142 height 20
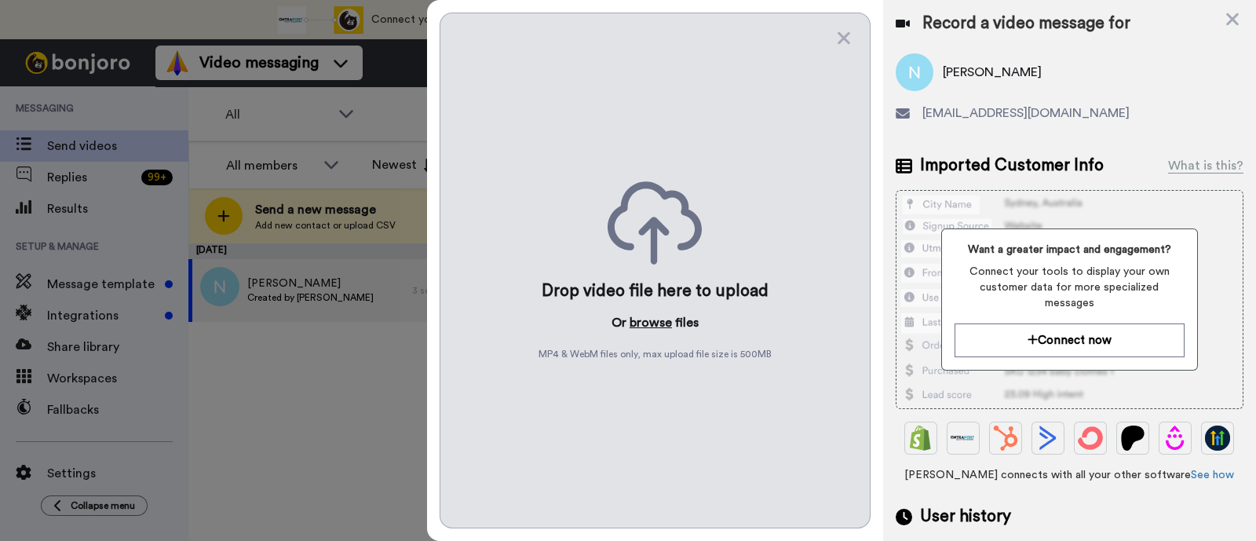
click at [646, 319] on button "browse" at bounding box center [651, 322] width 42 height 19
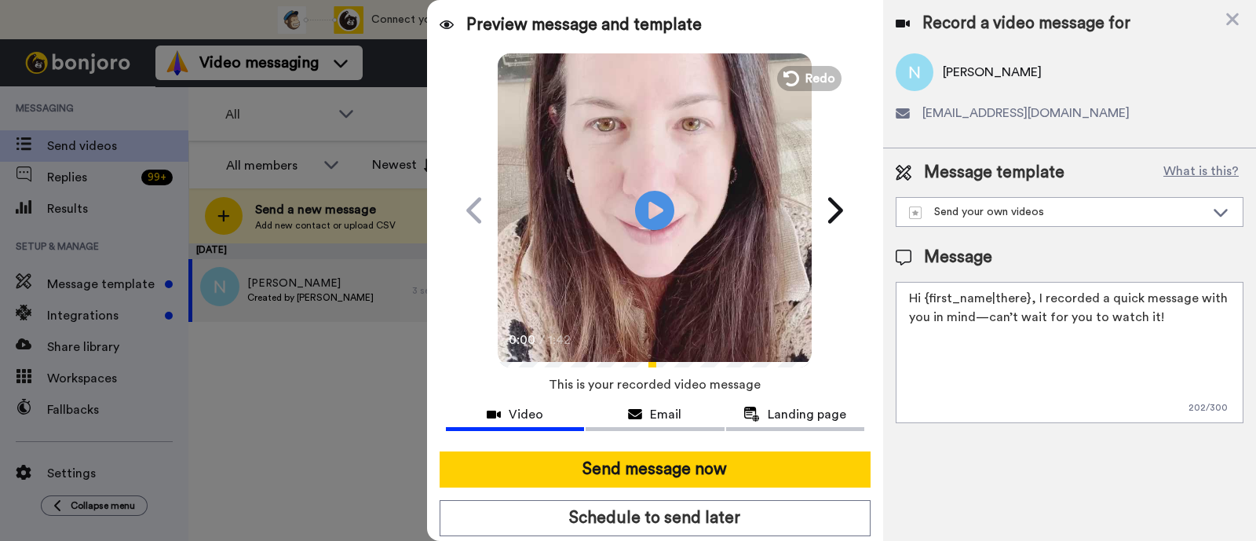
drag, startPoint x: 1161, startPoint y: 314, endPoint x: 1035, endPoint y: 290, distance: 128.6
click at [1035, 290] on textarea "Hi {first_name|there}, I recorded a quick message with you in mind—can’t wait f…" at bounding box center [1070, 352] width 348 height 141
paste textarea "welcome to SLP Elevate! I created a video welcome for you! Feel free to click r…"
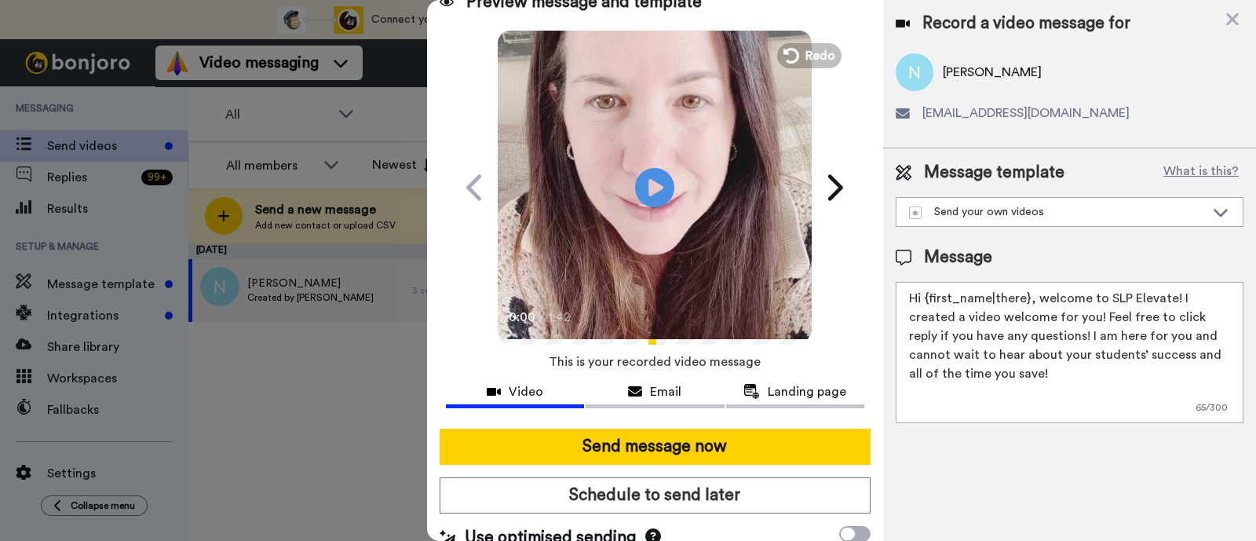
scroll to position [42, 0]
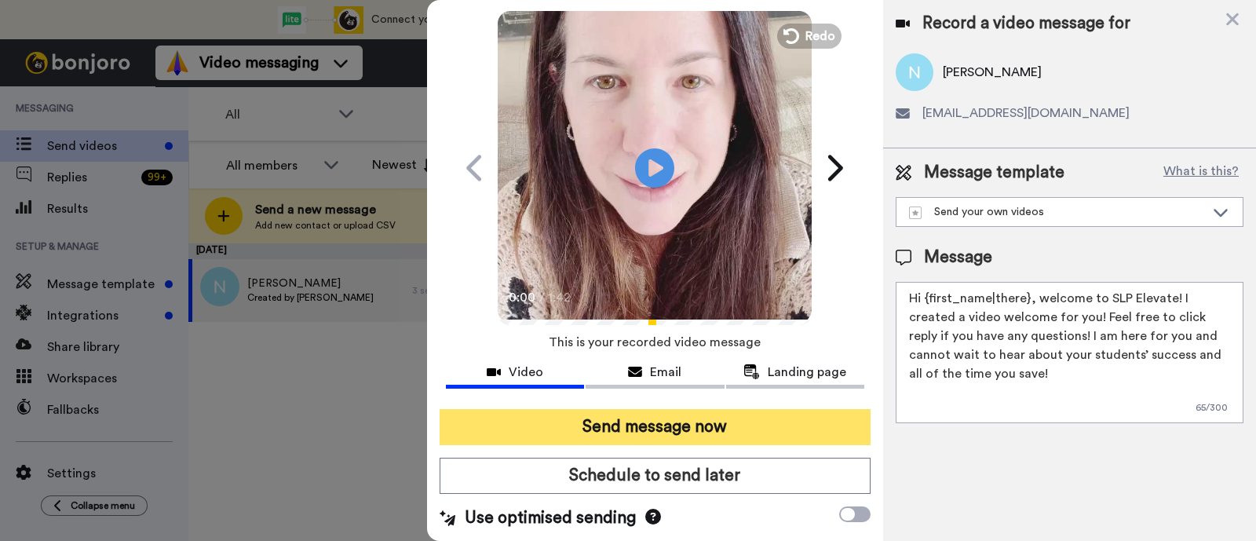
type textarea "Hi {first_name|there}, welcome to SLP Elevate! I created a video welcome for yo…"
click at [728, 420] on button "Send message now" at bounding box center [655, 427] width 431 height 36
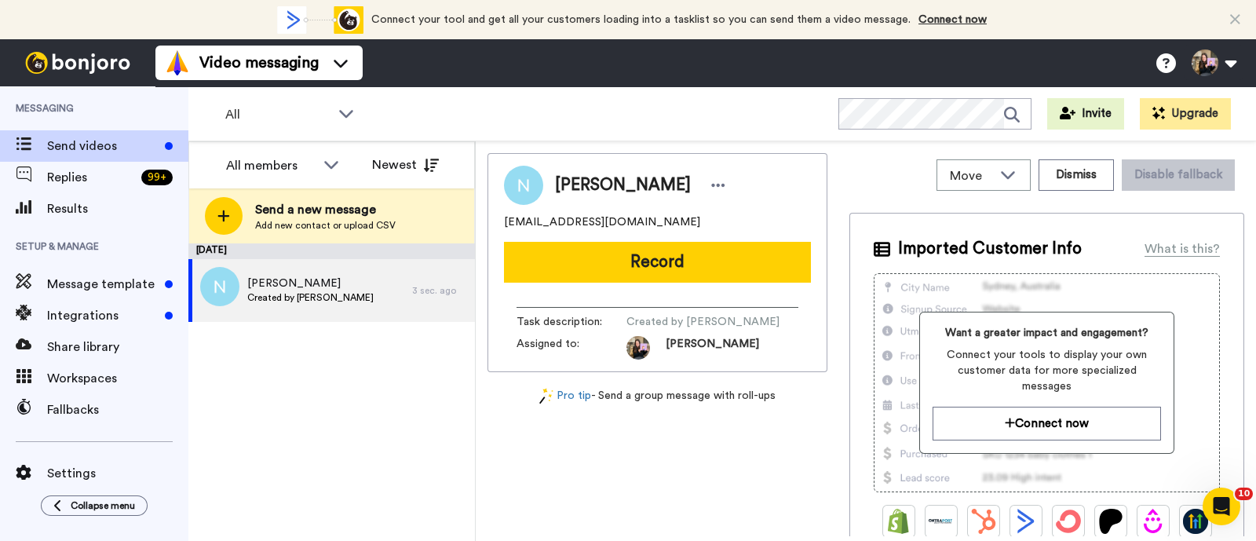
scroll to position [0, 0]
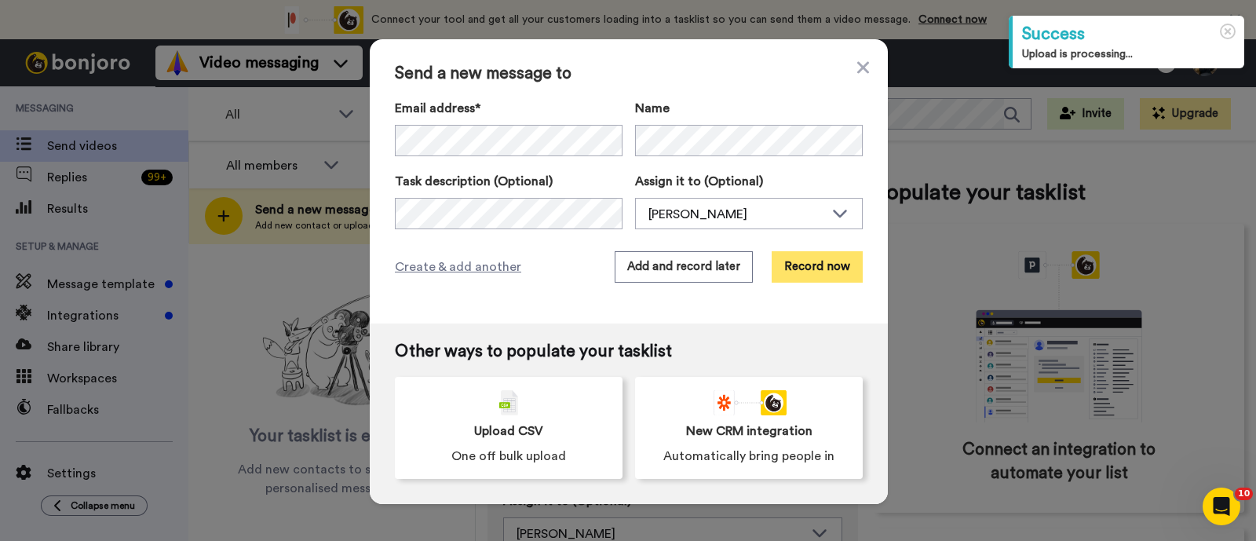
click at [801, 264] on button "Record now" at bounding box center [817, 266] width 91 height 31
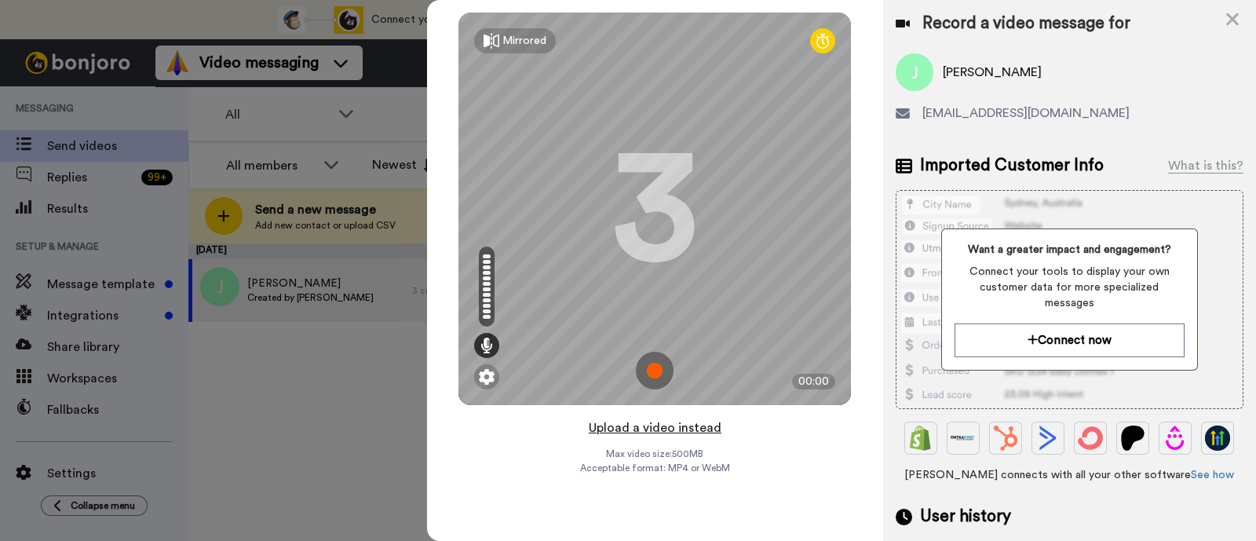
click at [700, 422] on button "Upload a video instead" at bounding box center [655, 428] width 142 height 20
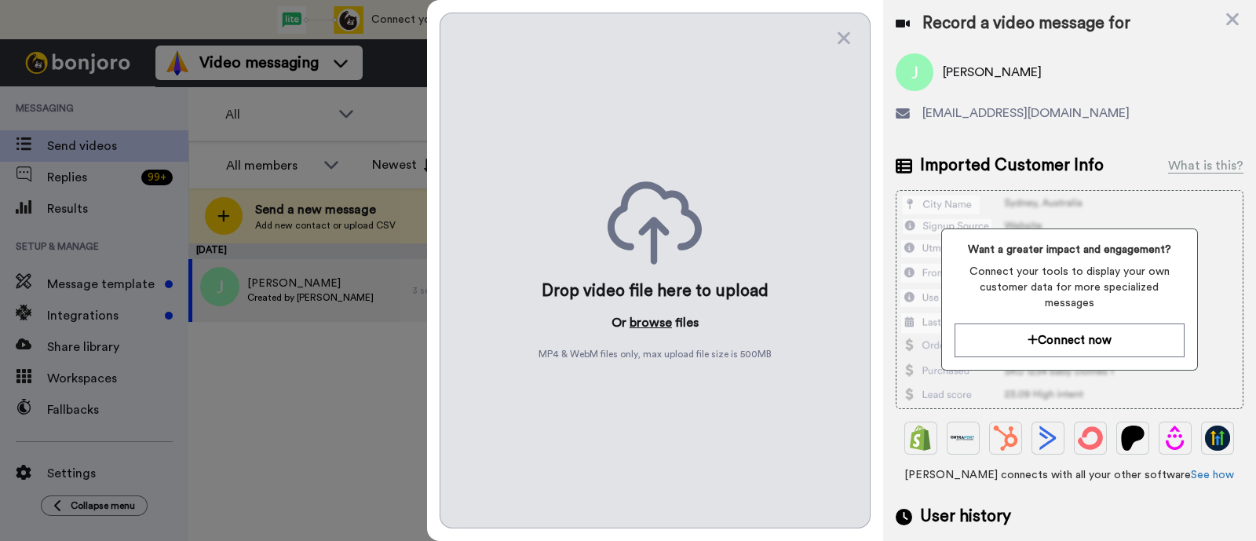
click at [659, 325] on button "browse" at bounding box center [651, 322] width 42 height 19
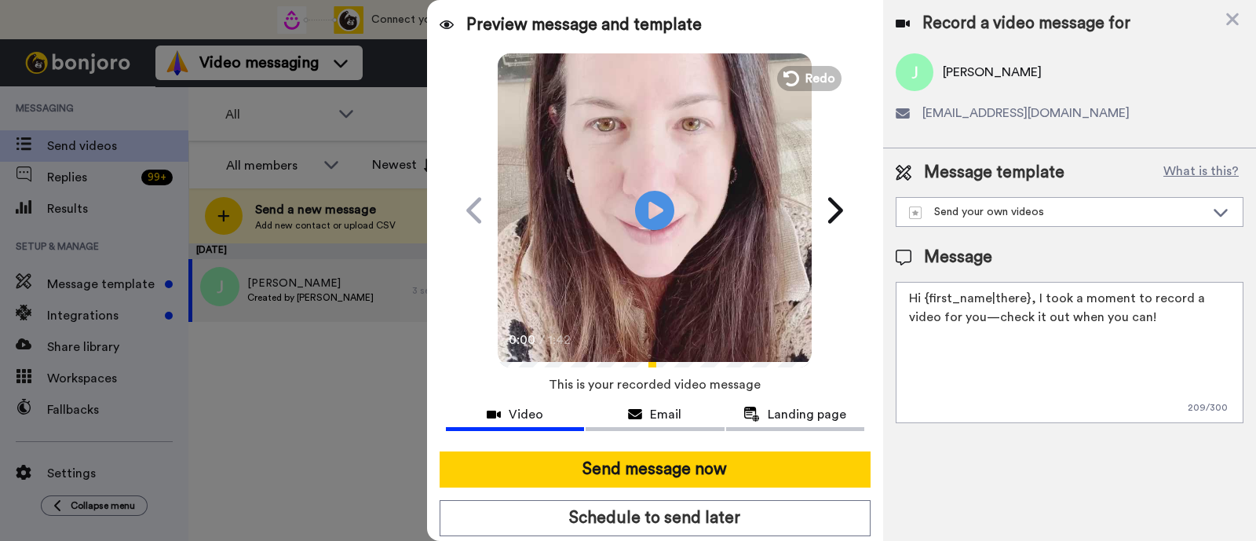
drag, startPoint x: 1124, startPoint y: 319, endPoint x: 1033, endPoint y: 296, distance: 94.0
click at [1033, 296] on textarea "Hi {first_name|there}, I took a moment to record a video for you—check it out w…" at bounding box center [1070, 352] width 348 height 141
paste textarea "welcome to SLP Elevate! I created a video welcome for you! Feel free to click r…"
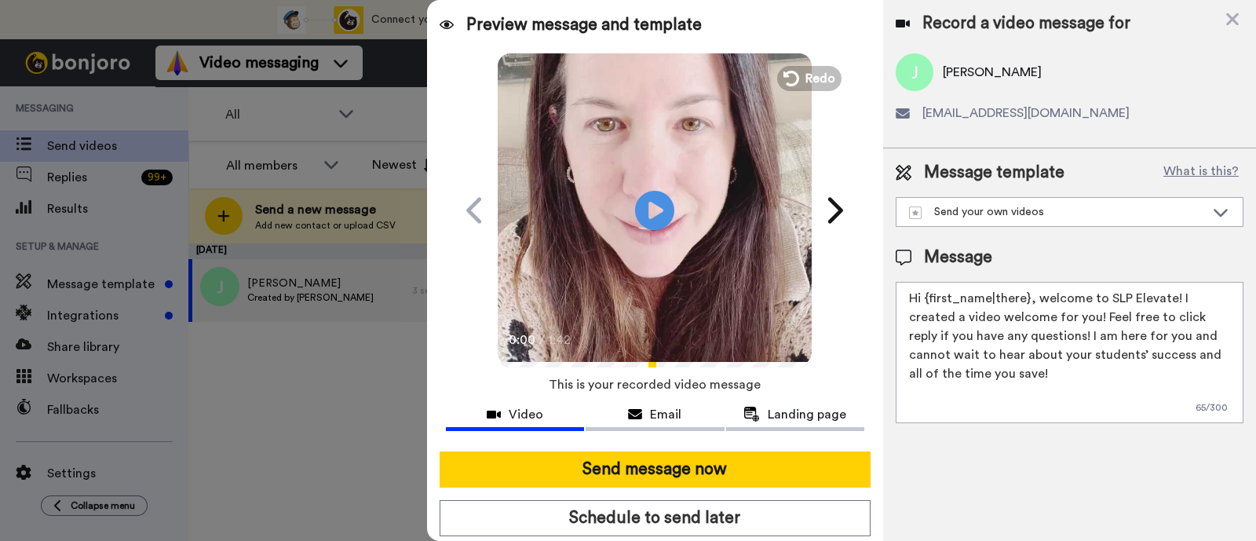
scroll to position [42, 0]
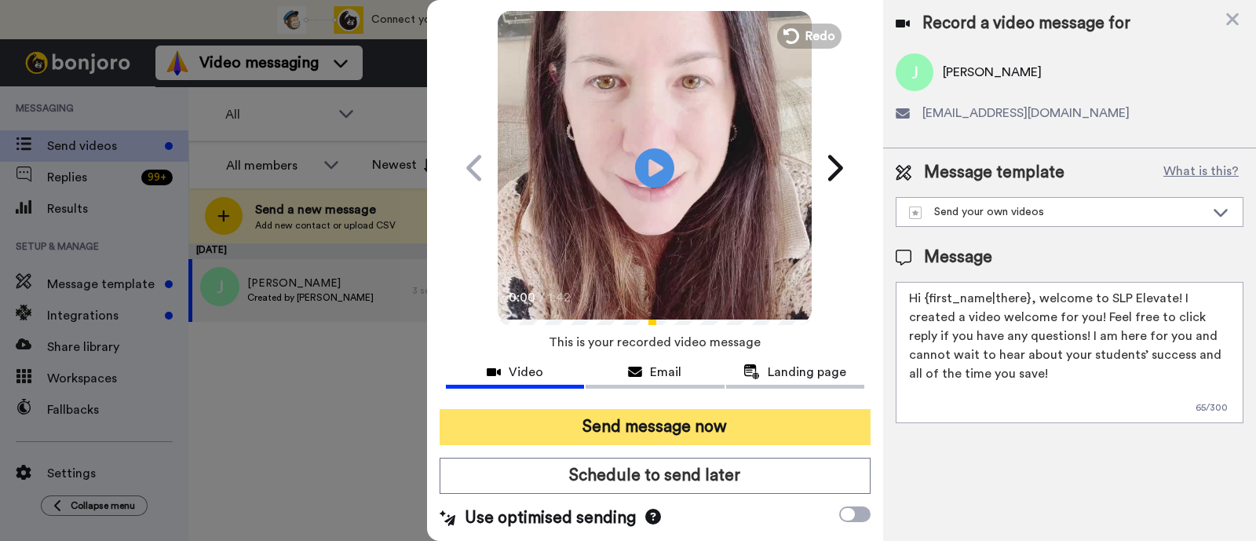
type textarea "Hi {first_name|there}, welcome to SLP Elevate! I created a video welcome for yo…"
click at [706, 414] on button "Send message now" at bounding box center [655, 427] width 431 height 36
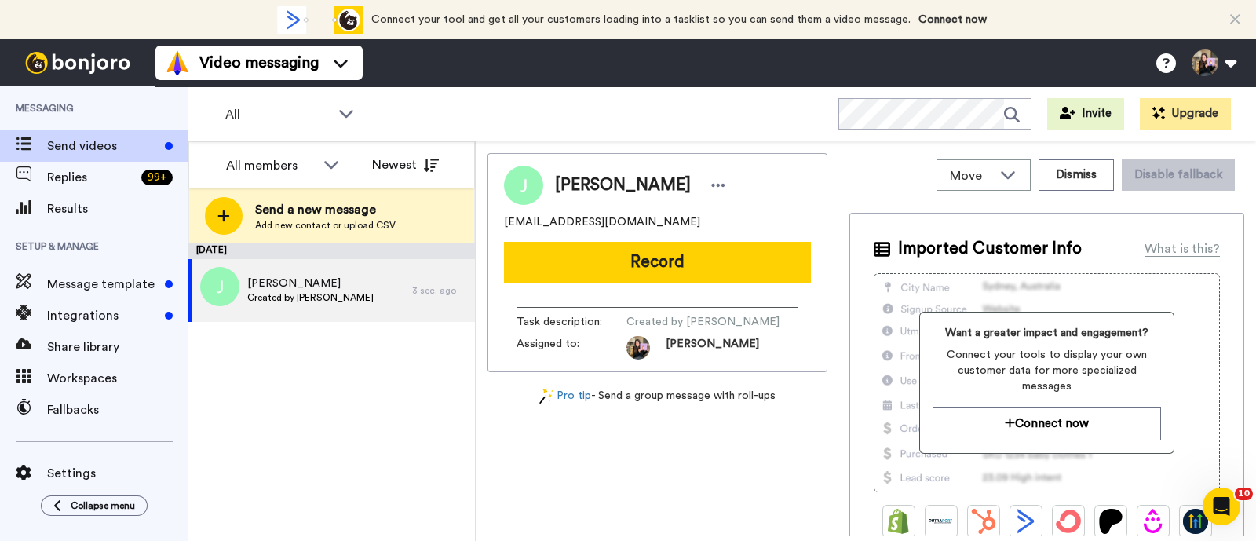
scroll to position [0, 0]
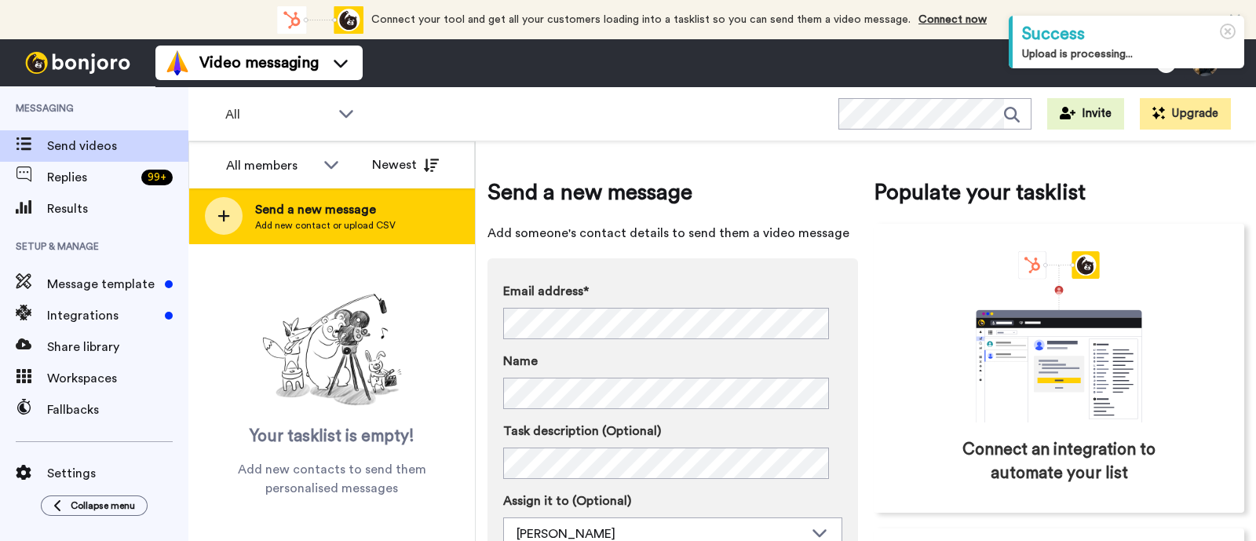
click at [348, 200] on span "Send a new message" at bounding box center [325, 209] width 141 height 19
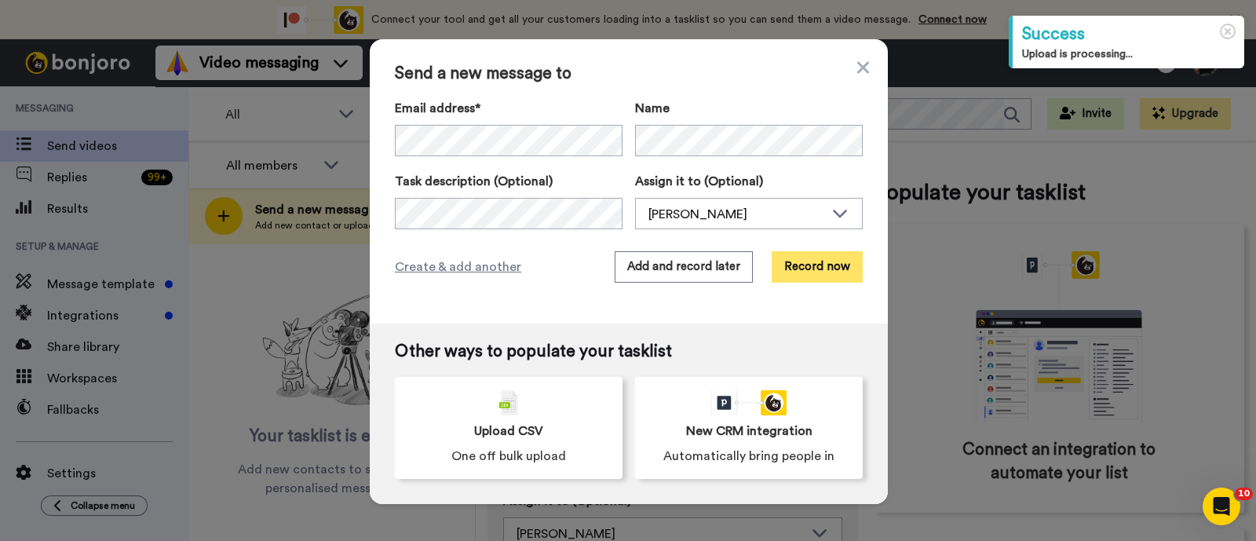
click at [797, 267] on button "Record now" at bounding box center [817, 266] width 91 height 31
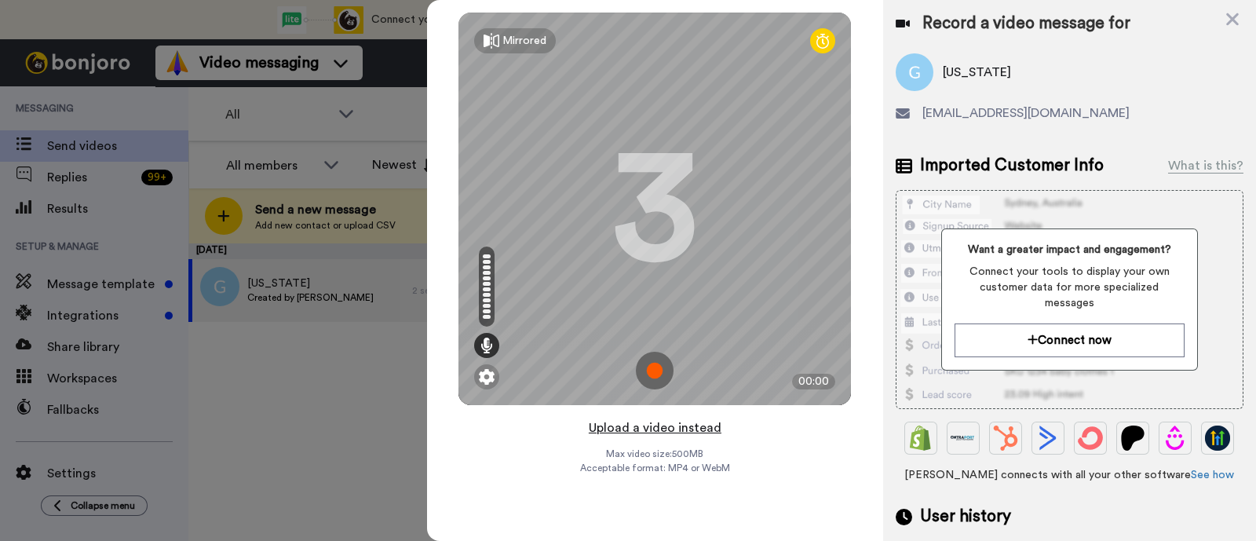
click at [692, 421] on button "Upload a video instead" at bounding box center [655, 428] width 142 height 20
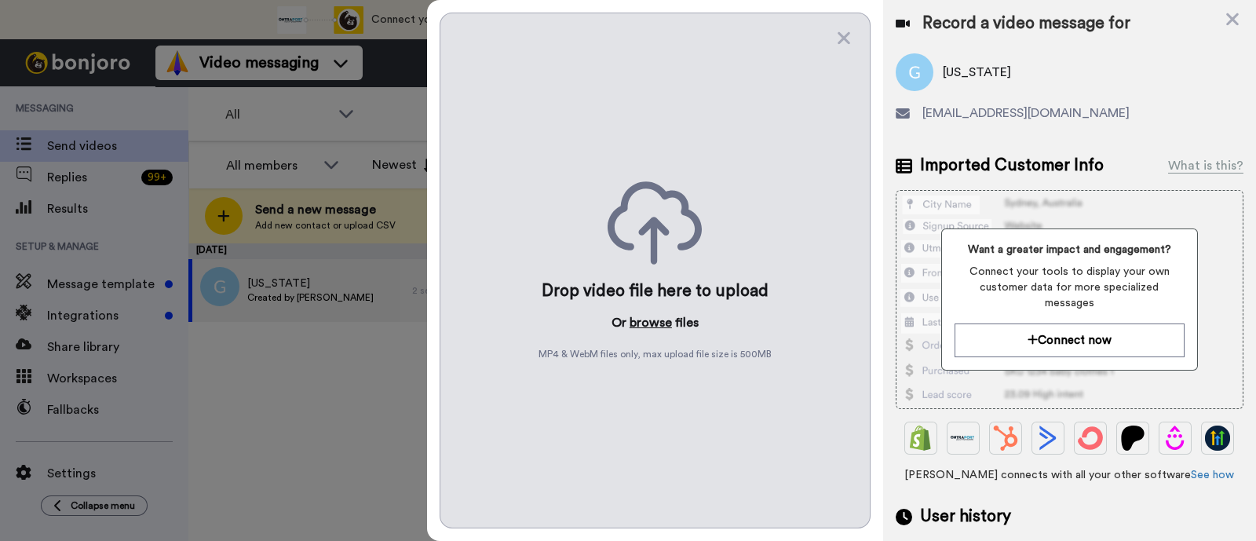
click at [665, 316] on button "browse" at bounding box center [651, 322] width 42 height 19
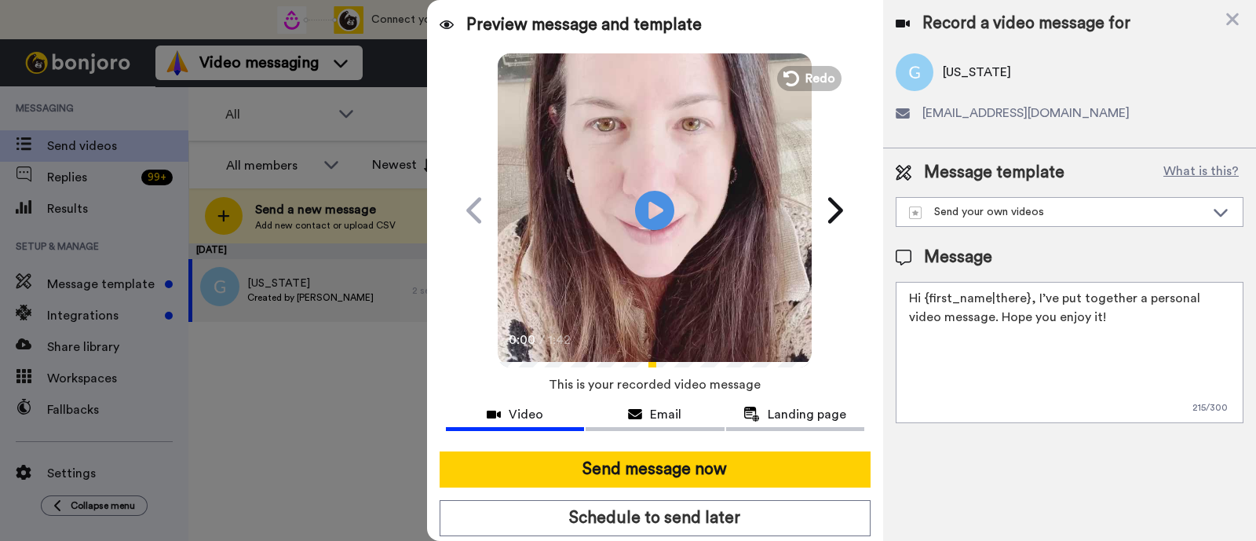
drag, startPoint x: 1087, startPoint y: 316, endPoint x: 1033, endPoint y: 300, distance: 56.6
click at [1033, 300] on textarea "Hi {first_name|there}, I’ve put together a personal video message. Hope you enj…" at bounding box center [1070, 352] width 348 height 141
paste textarea "welcome to SLP Elevate! I created a video welcome for you! Feel free to click r…"
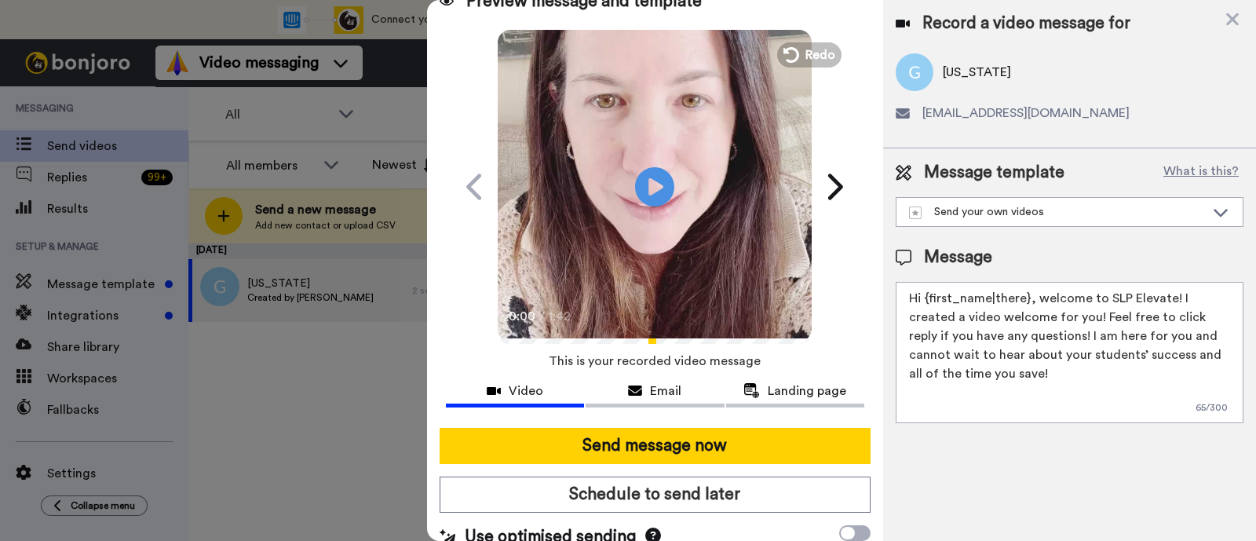
scroll to position [42, 0]
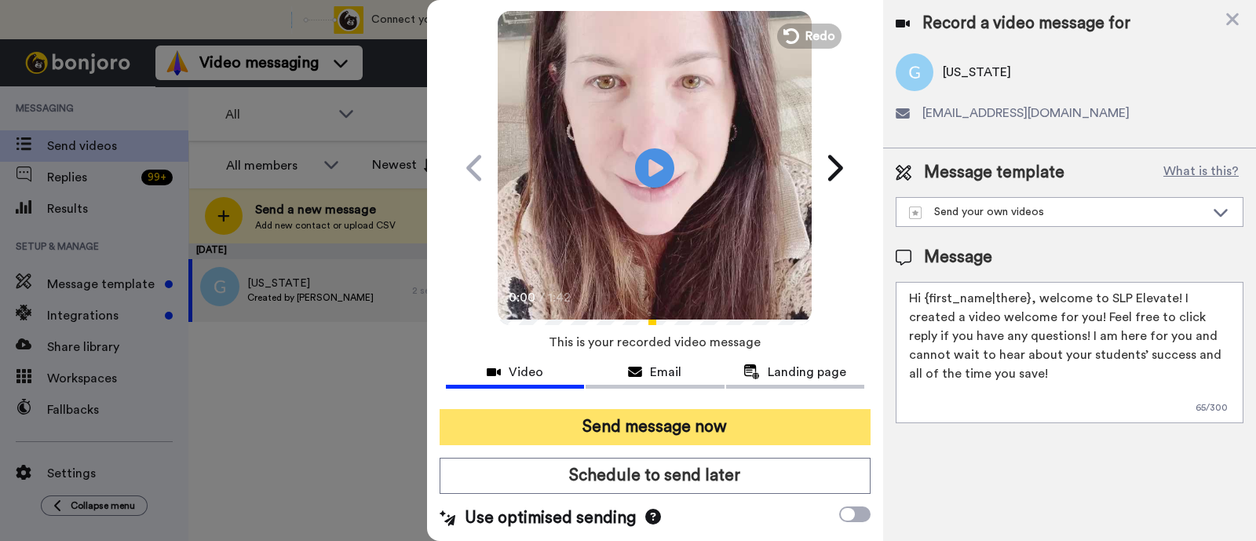
type textarea "Hi {first_name|there}, welcome to SLP Elevate! I created a video welcome for yo…"
click at [740, 422] on button "Send message now" at bounding box center [655, 427] width 431 height 36
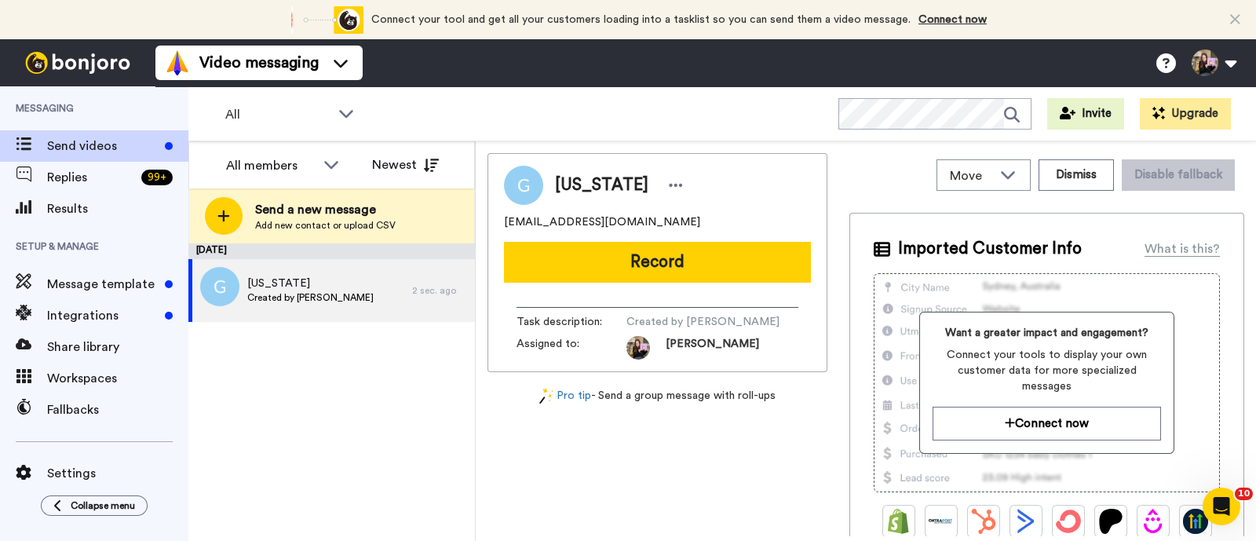
scroll to position [0, 0]
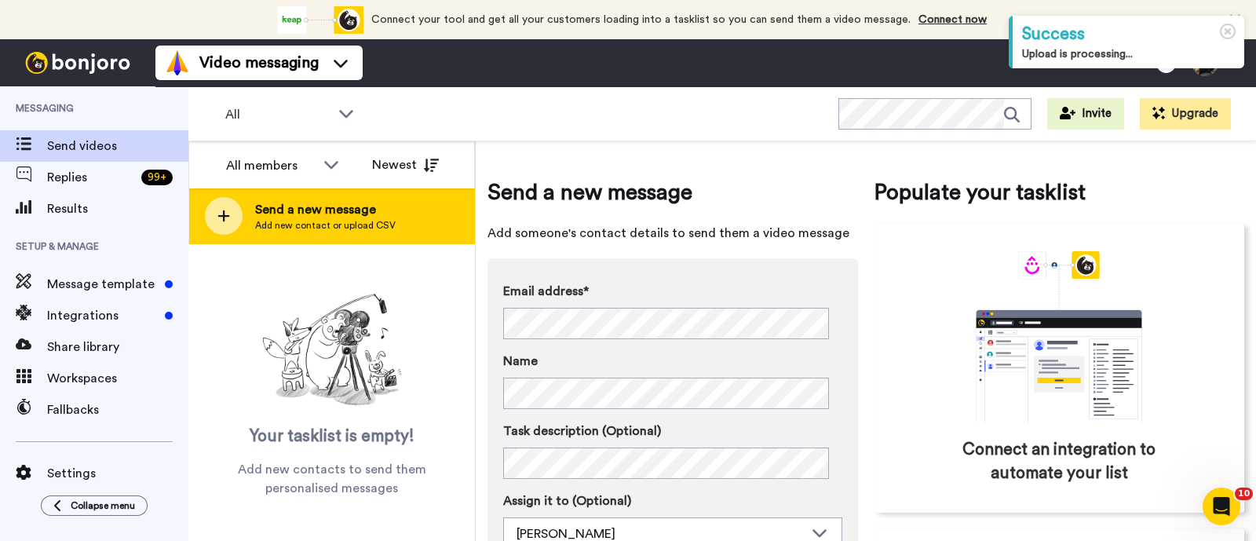
click at [392, 203] on div "Send a new message Add new contact or upload CSV" at bounding box center [331, 215] width 285 height 55
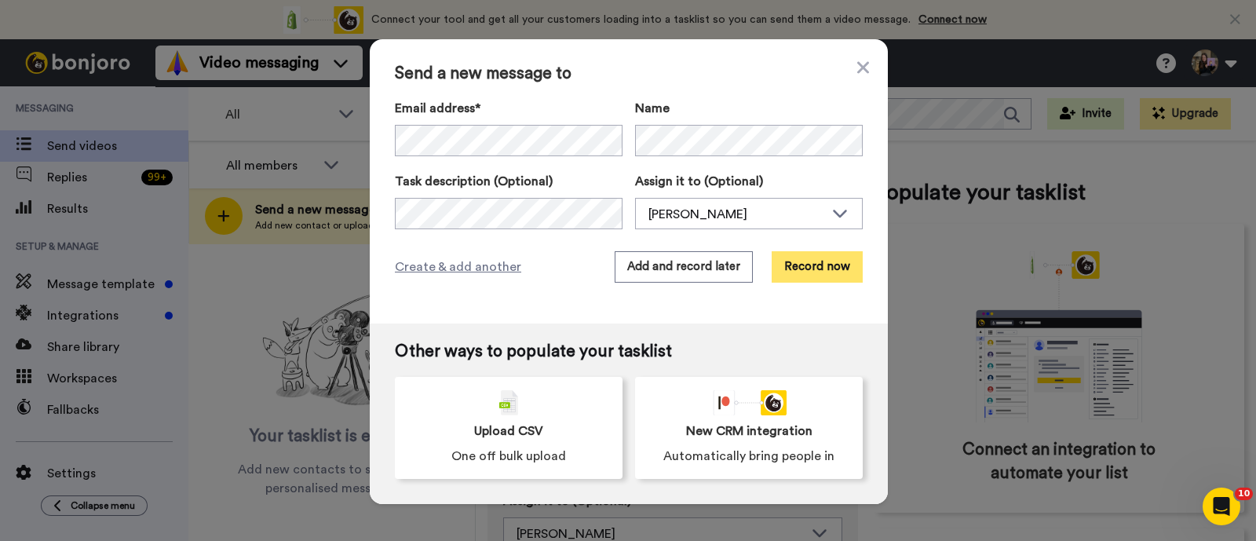
click at [819, 270] on button "Record now" at bounding box center [817, 266] width 91 height 31
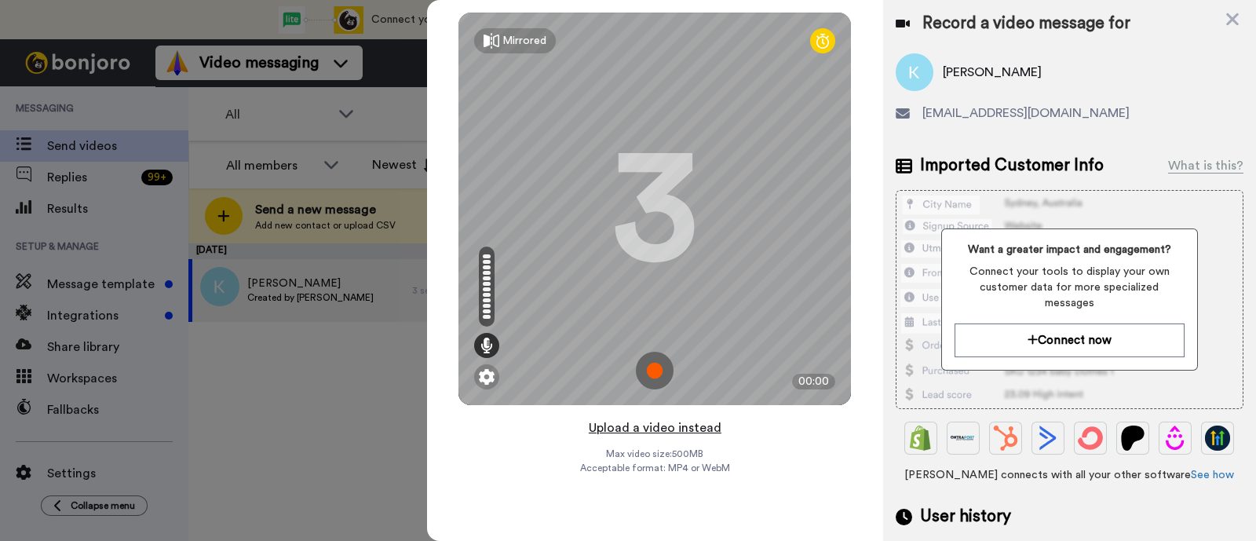
click at [703, 425] on button "Upload a video instead" at bounding box center [655, 428] width 142 height 20
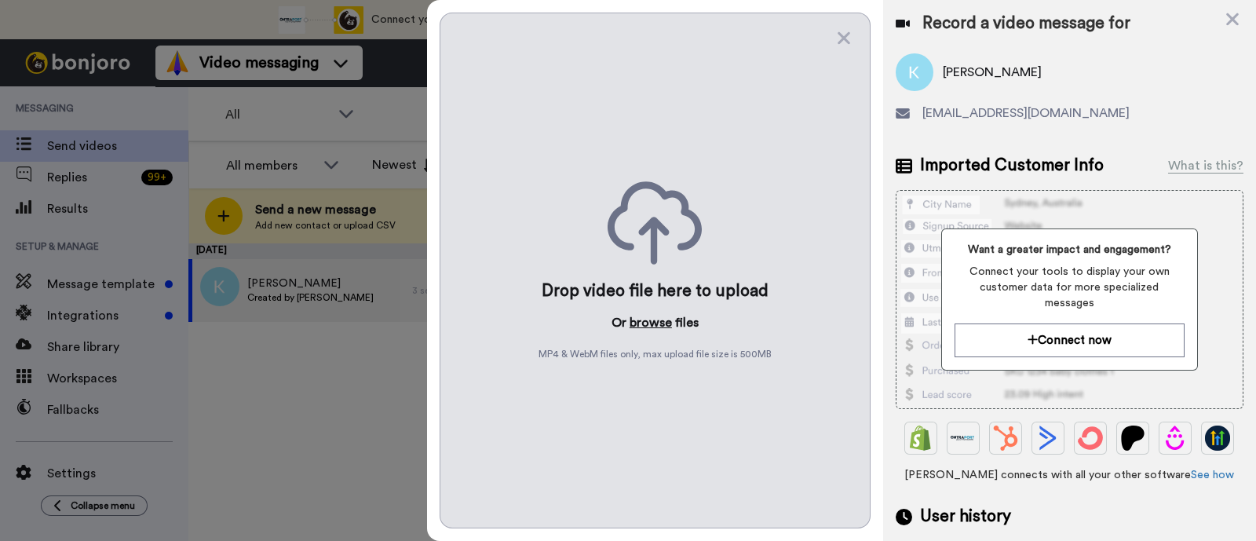
click at [655, 323] on button "browse" at bounding box center [651, 322] width 42 height 19
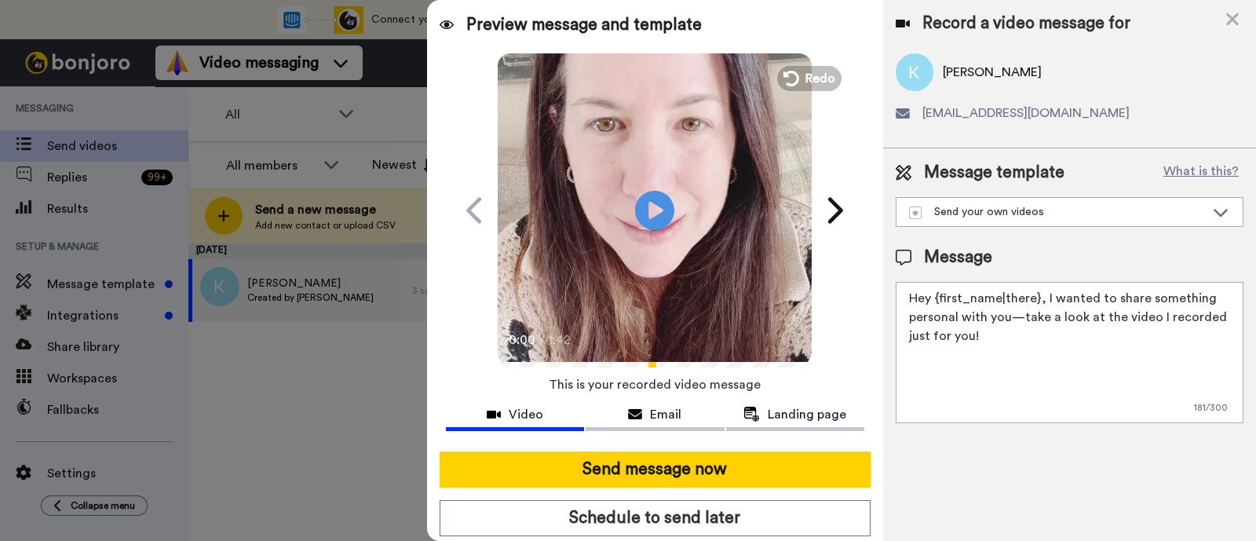
drag, startPoint x: 1040, startPoint y: 334, endPoint x: 1045, endPoint y: 303, distance: 31.7
click at [1045, 303] on textarea "Hey {first_name|there}, I wanted to share something personal with you—take a lo…" at bounding box center [1070, 352] width 348 height 141
paste textarea "welcome to SLP Elevate! I created a video welcome for you! Feel free to click r…"
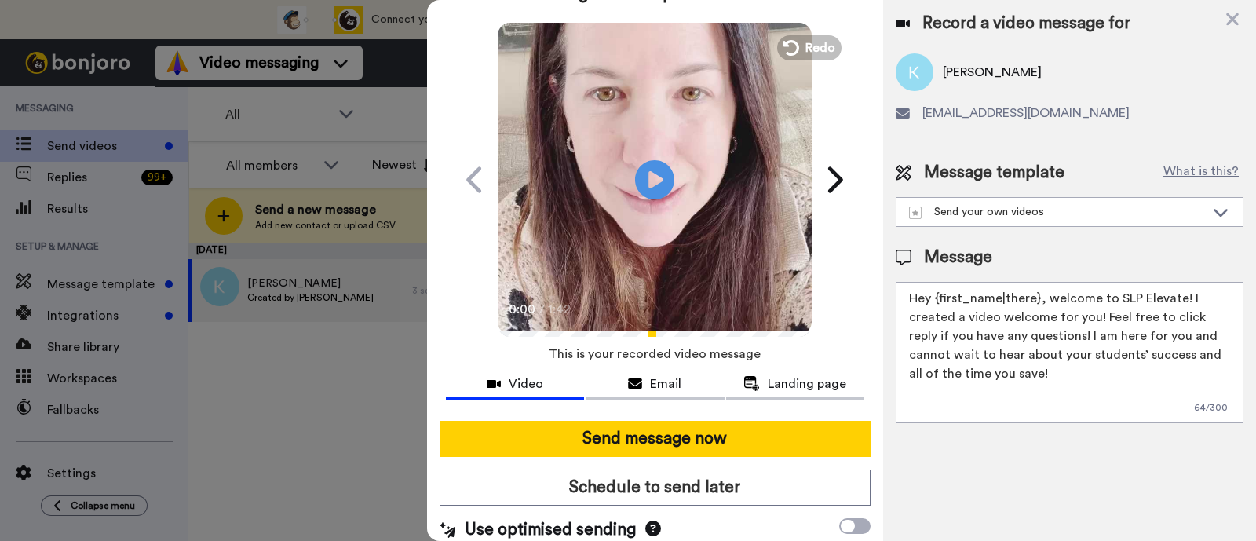
scroll to position [42, 0]
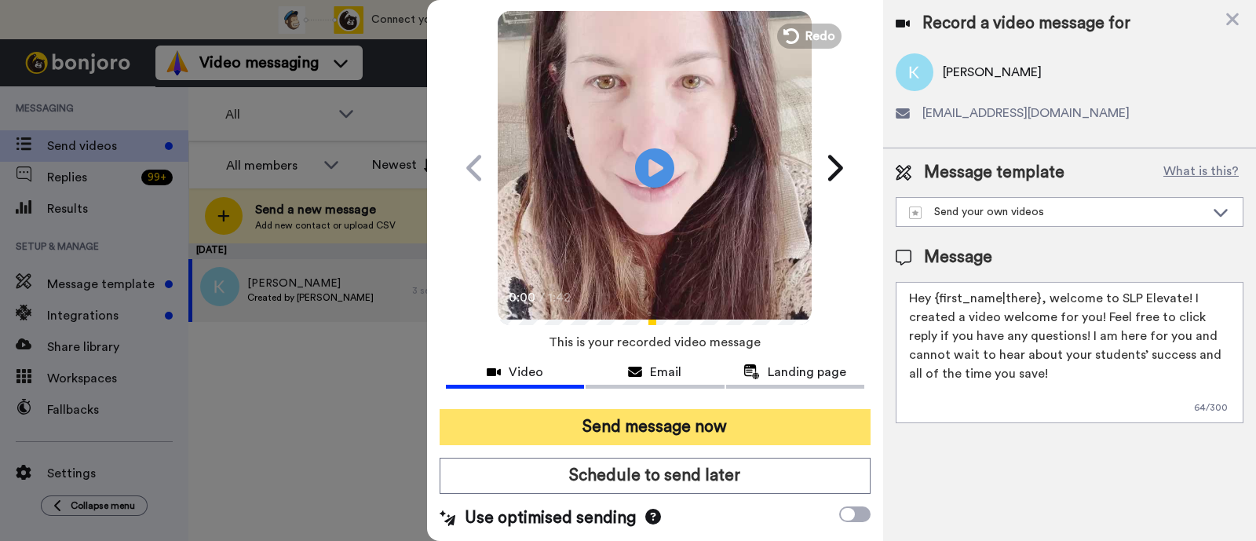
type textarea "Hey {first_name|there}, welcome to SLP Elevate! I created a video welcome for y…"
click at [738, 425] on button "Send message now" at bounding box center [655, 427] width 431 height 36
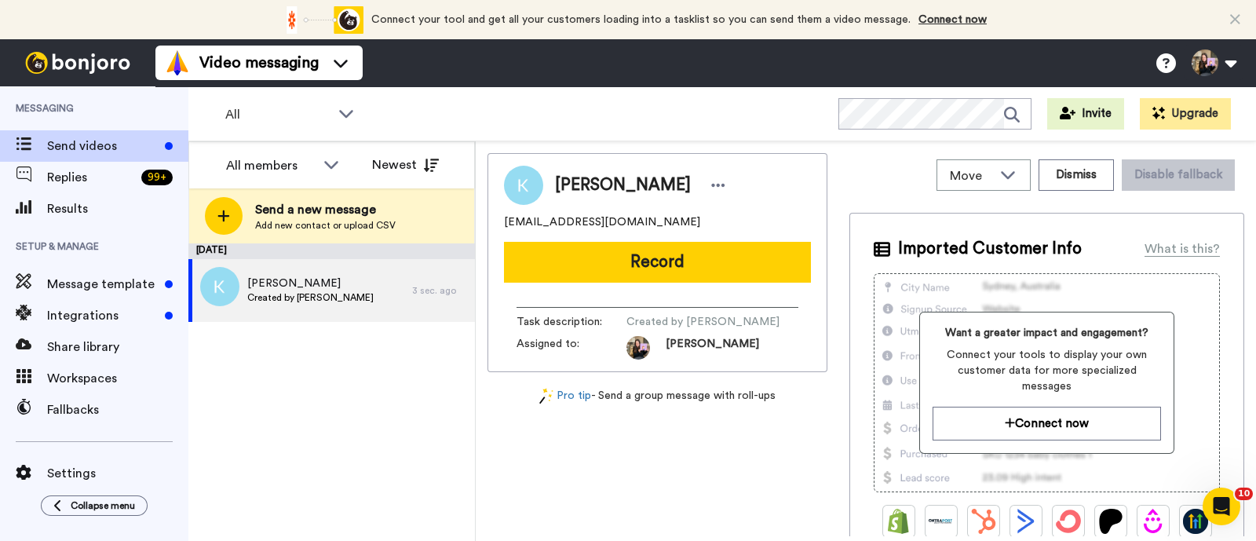
scroll to position [0, 0]
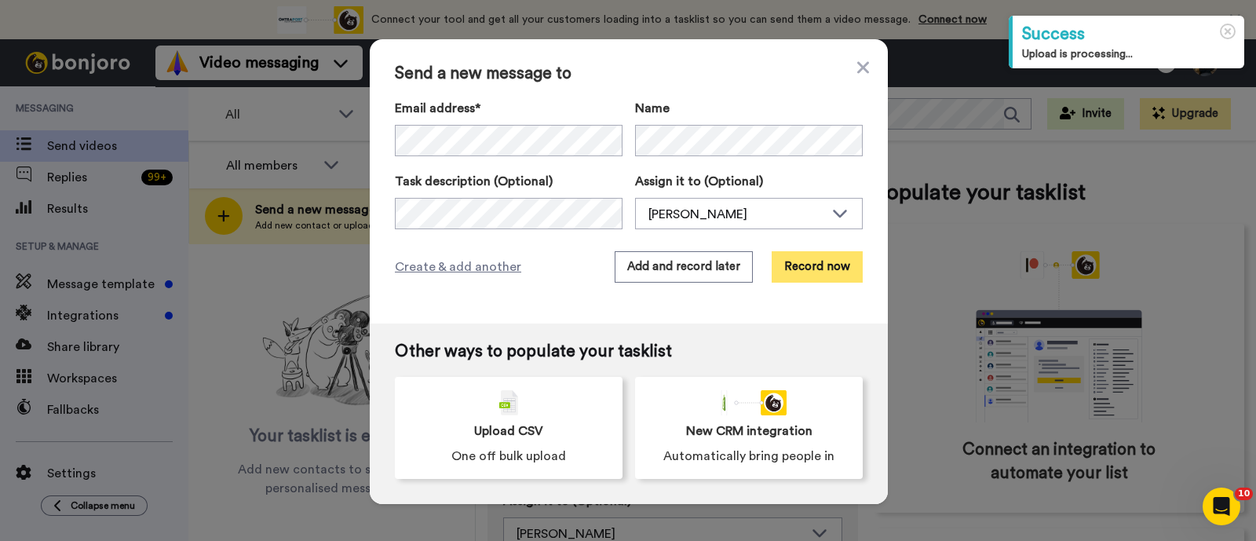
click at [797, 260] on button "Record now" at bounding box center [817, 266] width 91 height 31
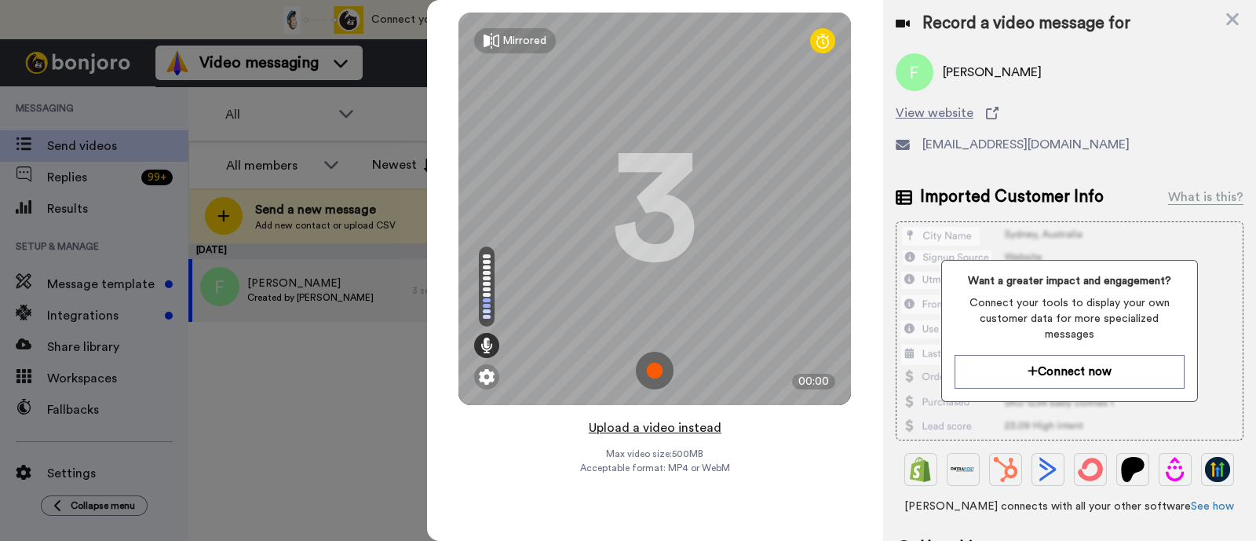
click at [707, 425] on button "Upload a video instead" at bounding box center [655, 428] width 142 height 20
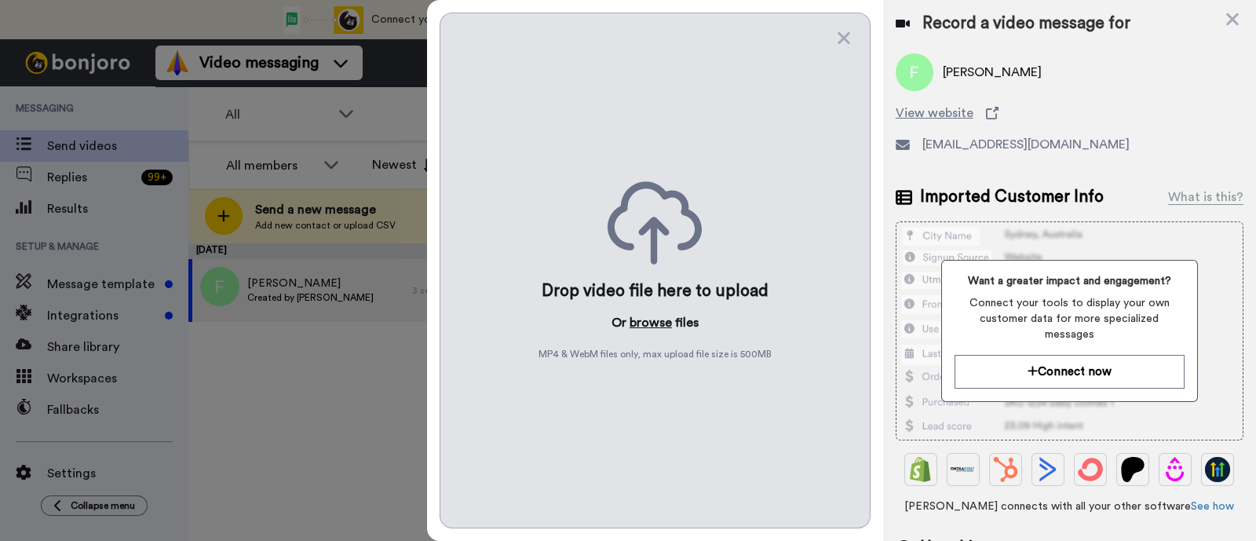
click at [666, 327] on button "browse" at bounding box center [651, 322] width 42 height 19
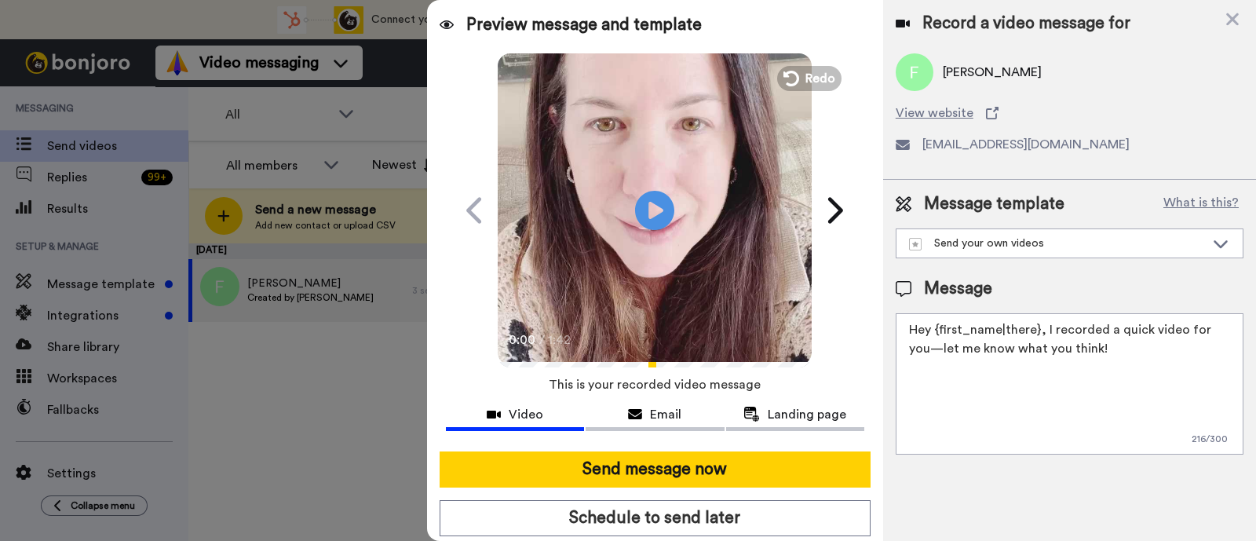
drag, startPoint x: 1111, startPoint y: 351, endPoint x: 1044, endPoint y: 327, distance: 71.8
click at [1044, 327] on textarea "Hey {first_name|there}, I recorded a quick video for you—let me know what you t…" at bounding box center [1070, 383] width 348 height 141
paste textarea "welcome to SLP Elevate! I created a video welcome for you! Feel free to click r…"
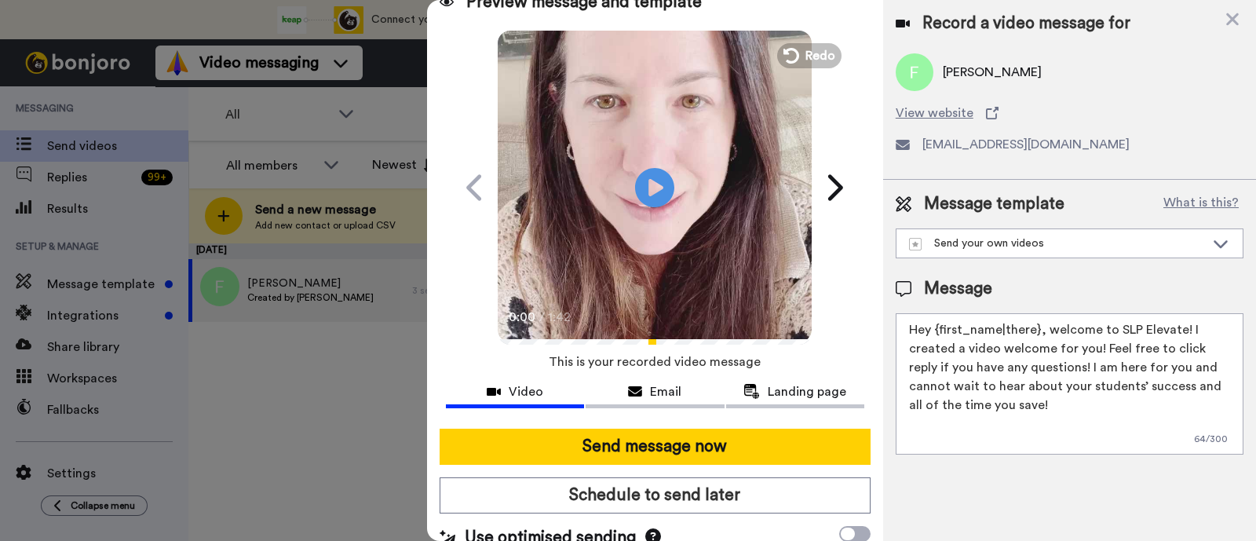
scroll to position [42, 0]
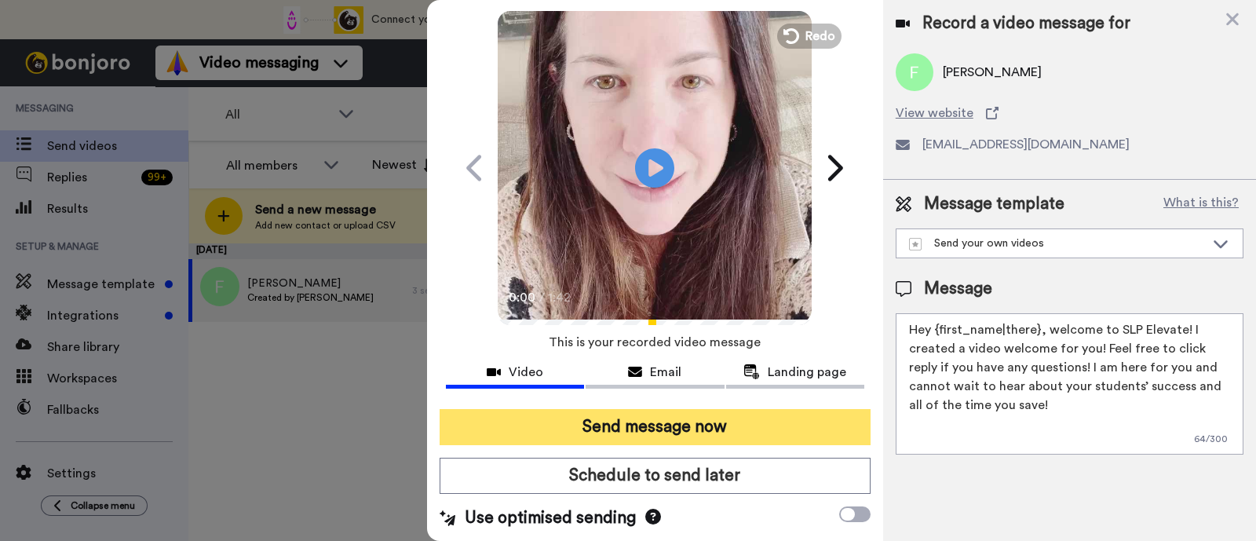
type textarea "Hey {first_name|there}, welcome to SLP Elevate! I created a video welcome for y…"
click at [697, 421] on button "Send message now" at bounding box center [655, 427] width 431 height 36
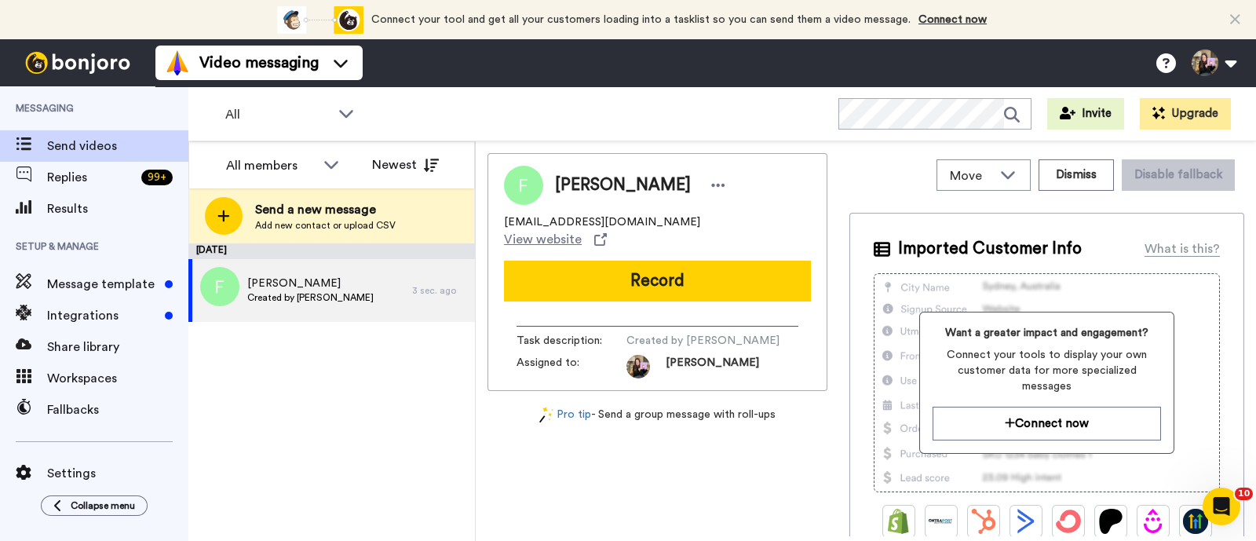
scroll to position [0, 0]
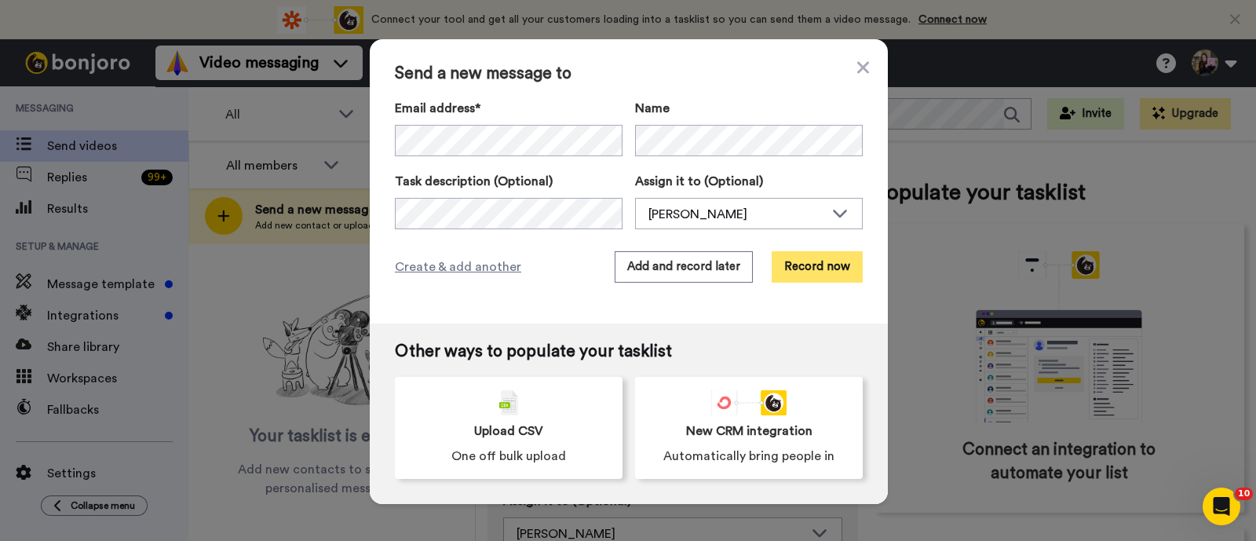
click at [803, 261] on button "Record now" at bounding box center [817, 266] width 91 height 31
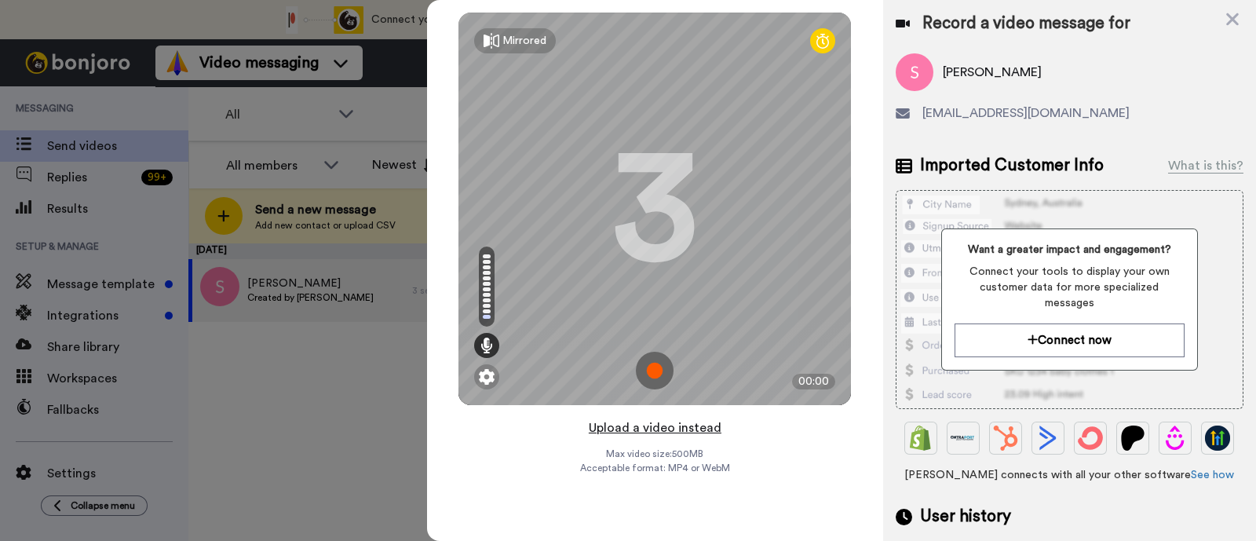
click at [701, 429] on button "Upload a video instead" at bounding box center [655, 428] width 142 height 20
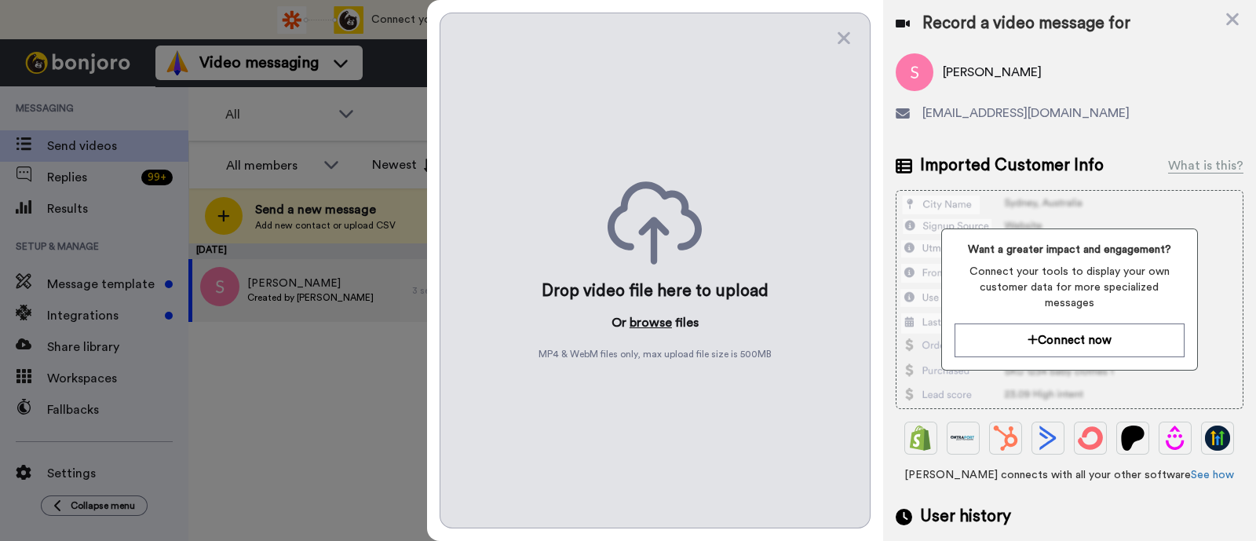
click at [649, 323] on button "browse" at bounding box center [651, 322] width 42 height 19
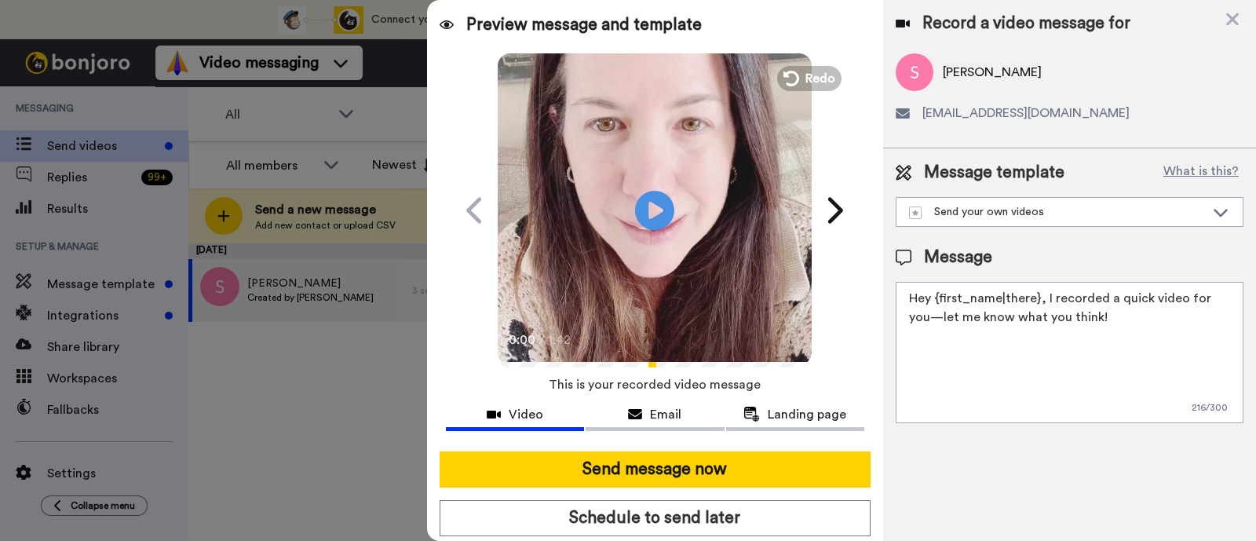
drag, startPoint x: 1092, startPoint y: 319, endPoint x: 1042, endPoint y: 303, distance: 52.1
click at [1042, 303] on textarea "Hey {first_name|there}, I recorded a quick video for you—let me know what you t…" at bounding box center [1070, 352] width 348 height 141
paste textarea "welcome to SLP Elevate! I created a video welcome for you! Feel free to click r…"
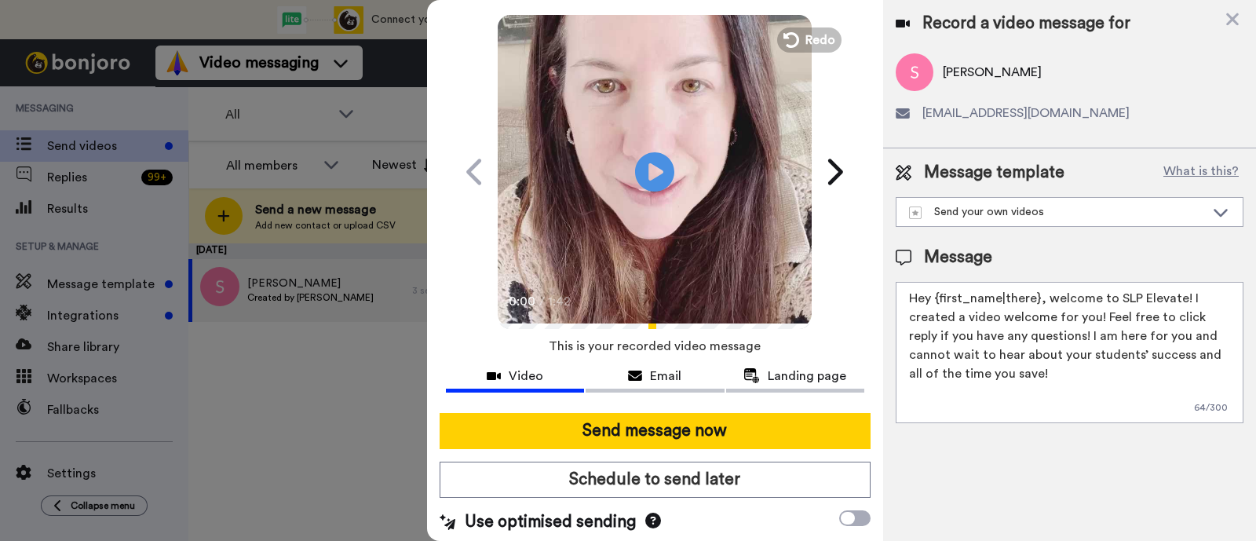
scroll to position [42, 0]
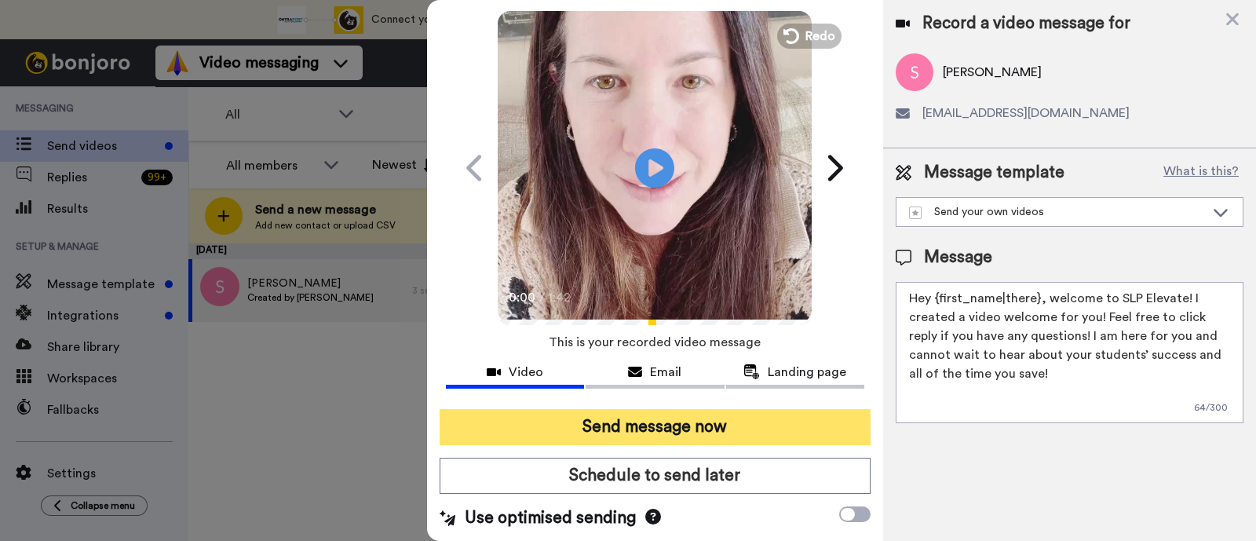
type textarea "Hey {first_name|there}, welcome to SLP Elevate! I created a video welcome for y…"
click at [816, 425] on button "Send message now" at bounding box center [655, 427] width 431 height 36
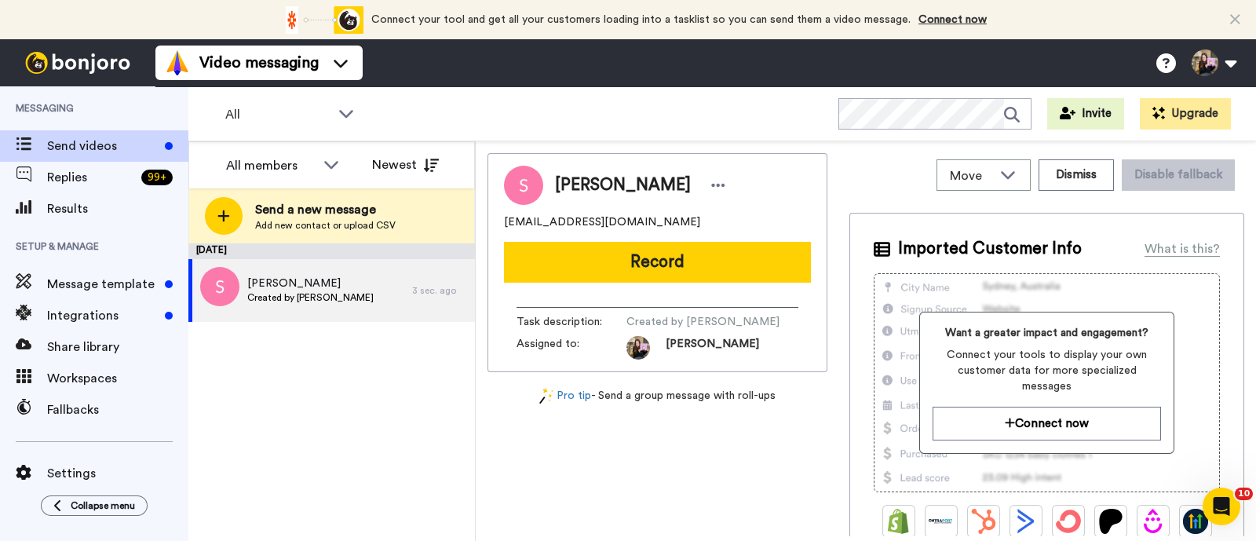
scroll to position [0, 0]
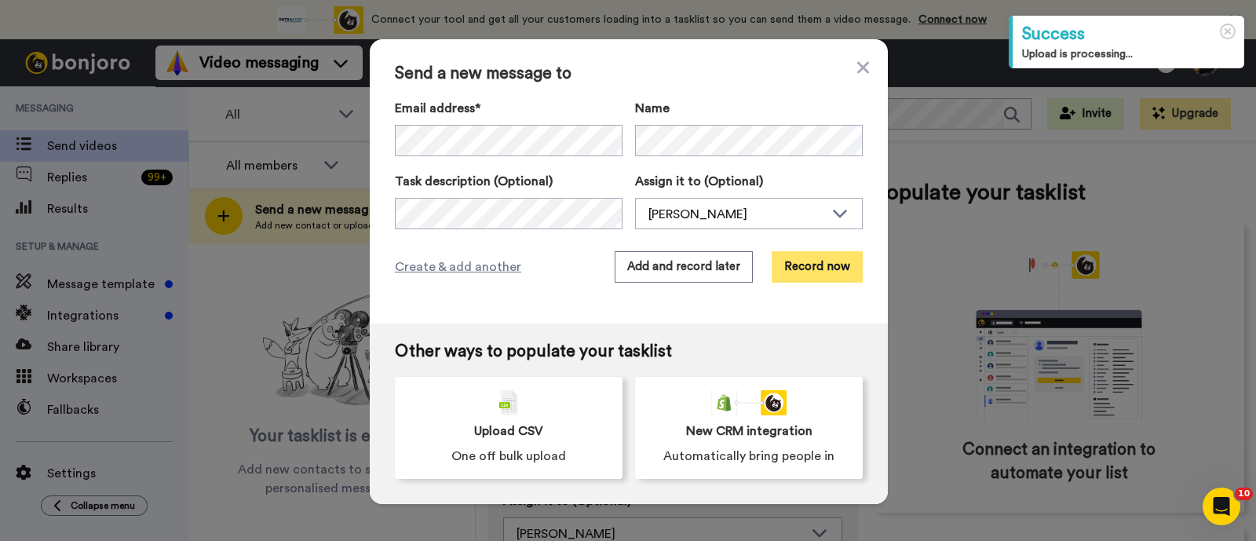
click at [816, 266] on button "Record now" at bounding box center [817, 266] width 91 height 31
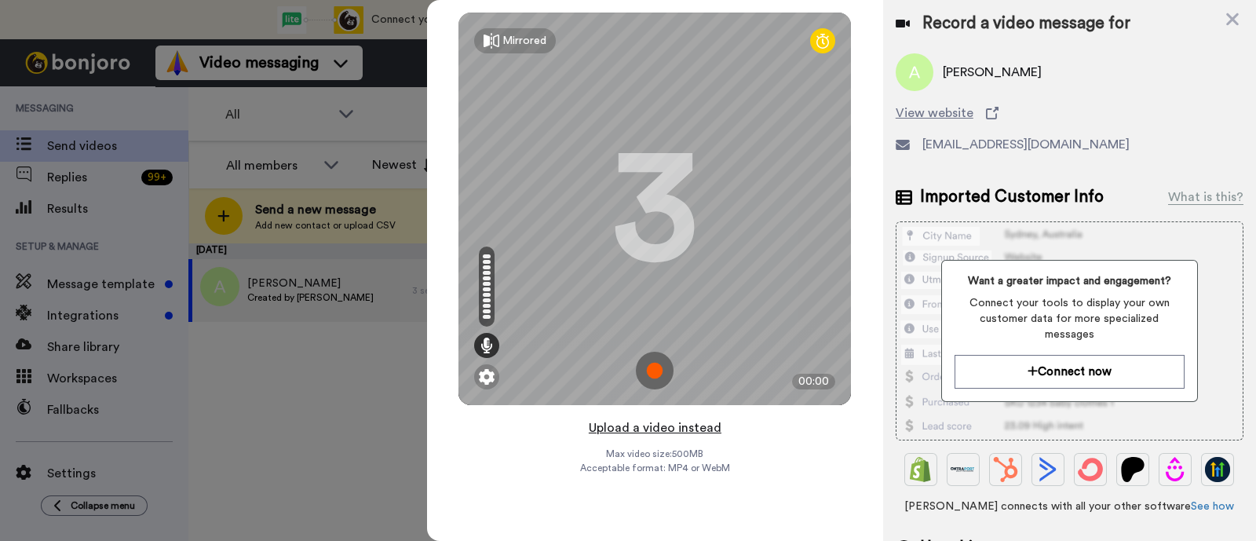
click at [701, 428] on button "Upload a video instead" at bounding box center [655, 428] width 142 height 20
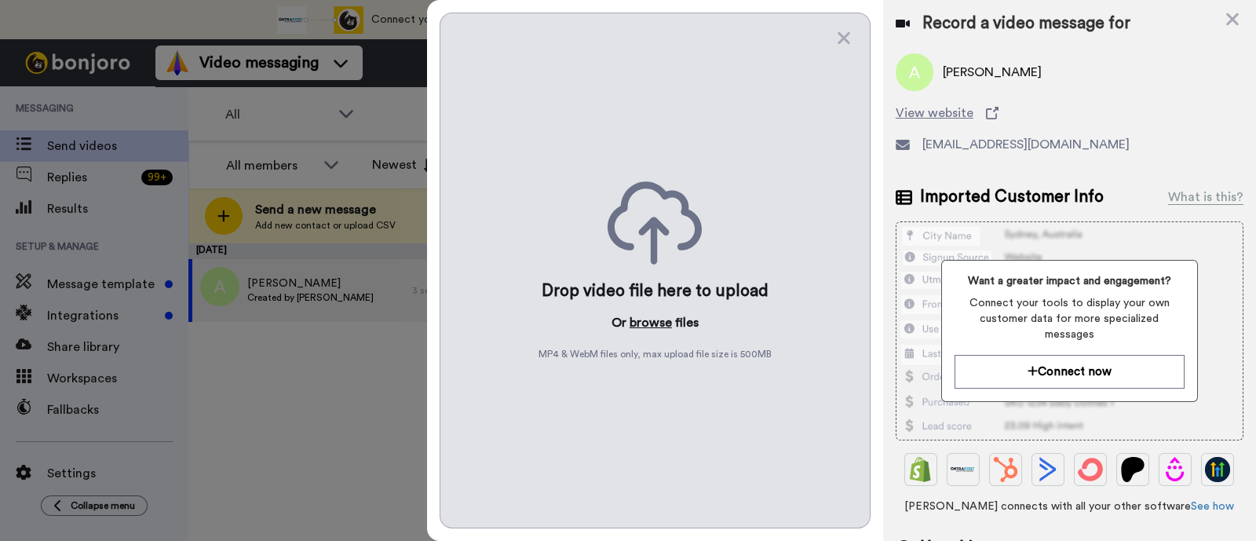
click at [666, 319] on button "browse" at bounding box center [651, 322] width 42 height 19
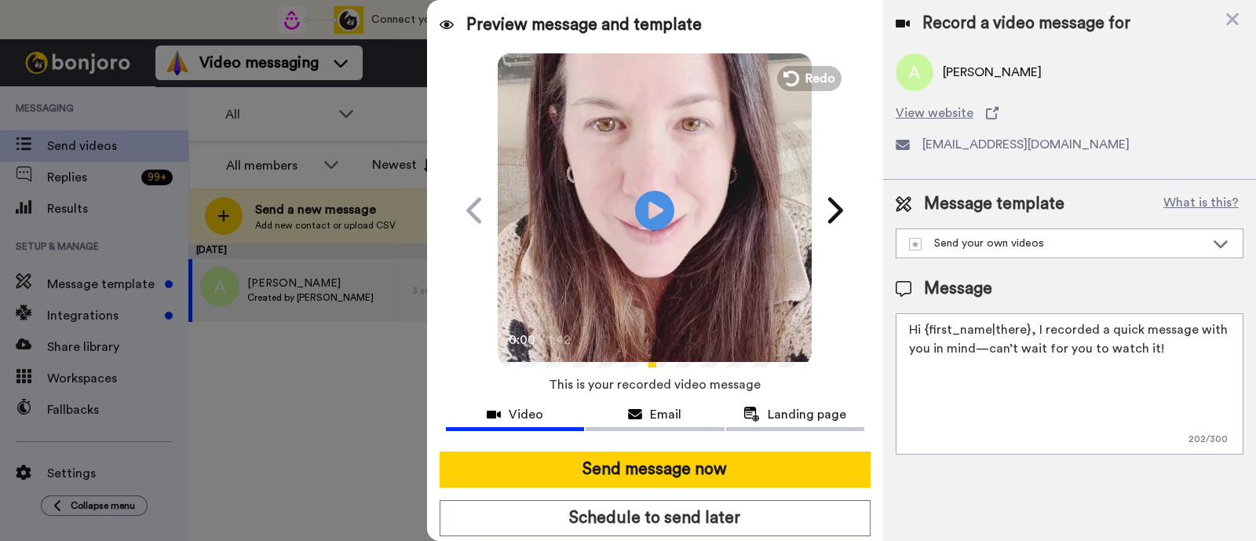
drag, startPoint x: 1171, startPoint y: 355, endPoint x: 1032, endPoint y: 334, distance: 140.5
click at [1032, 334] on textarea "Hi {first_name|there}, I recorded a quick message with you in mind—can’t wait f…" at bounding box center [1070, 383] width 348 height 141
paste textarea "welcome to SLP Elevate! I created a video welcome for you! Feel free to click r…"
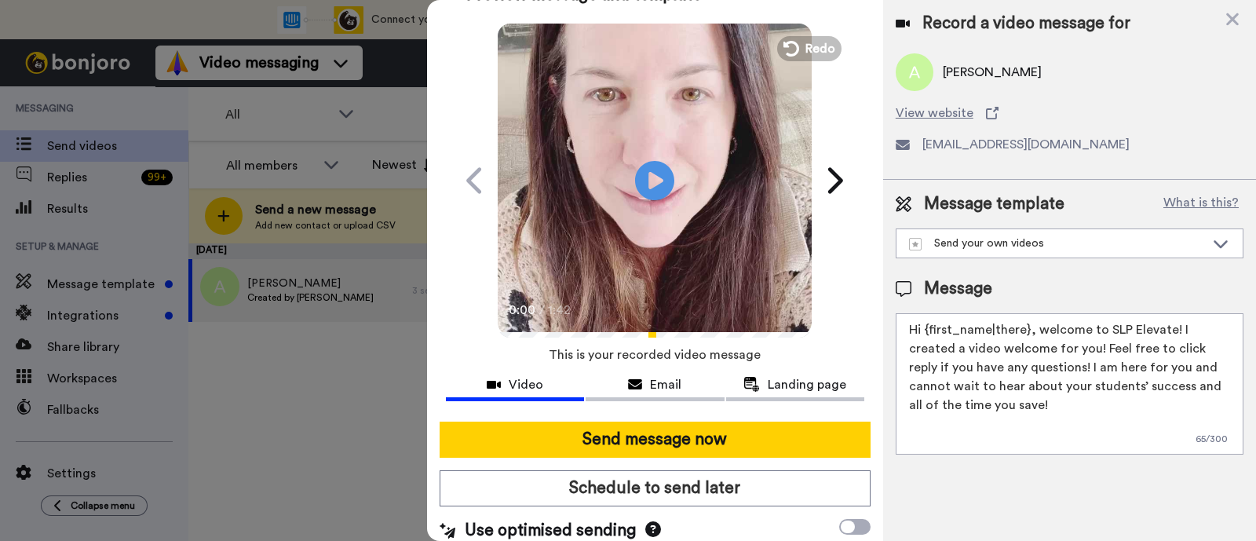
scroll to position [42, 0]
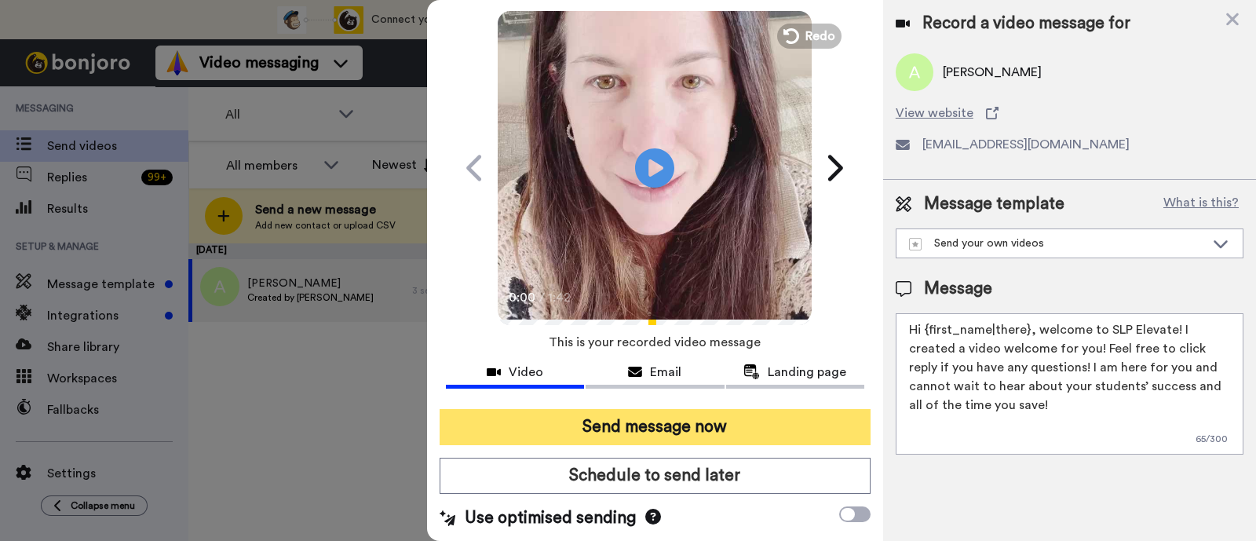
type textarea "Hi {first_name|there}, welcome to SLP Elevate! I created a video welcome for yo…"
click at [765, 425] on button "Send message now" at bounding box center [655, 427] width 431 height 36
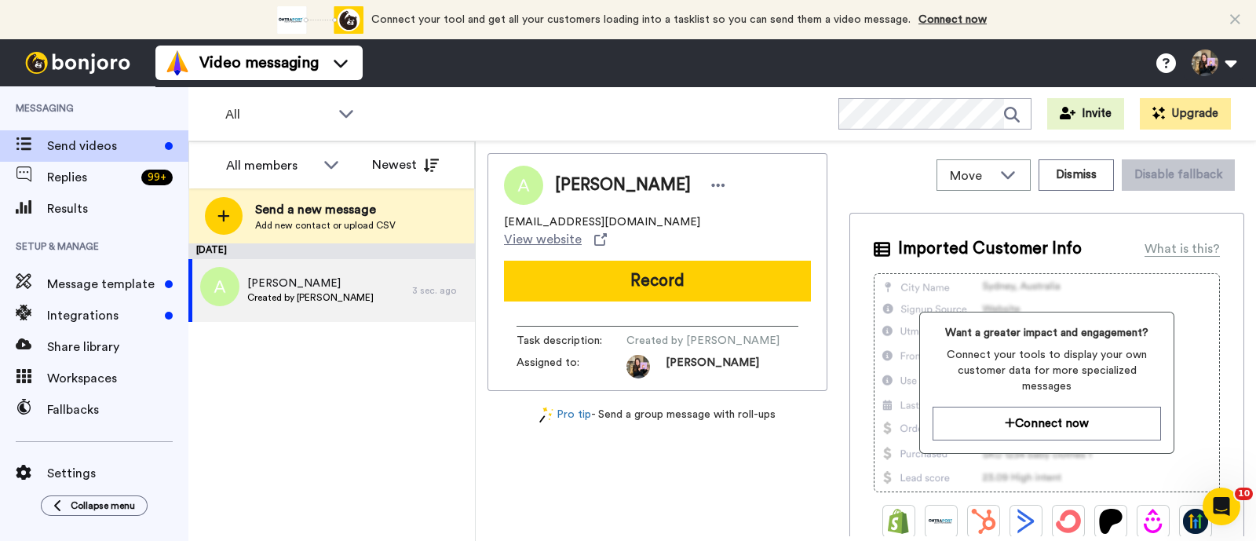
scroll to position [0, 0]
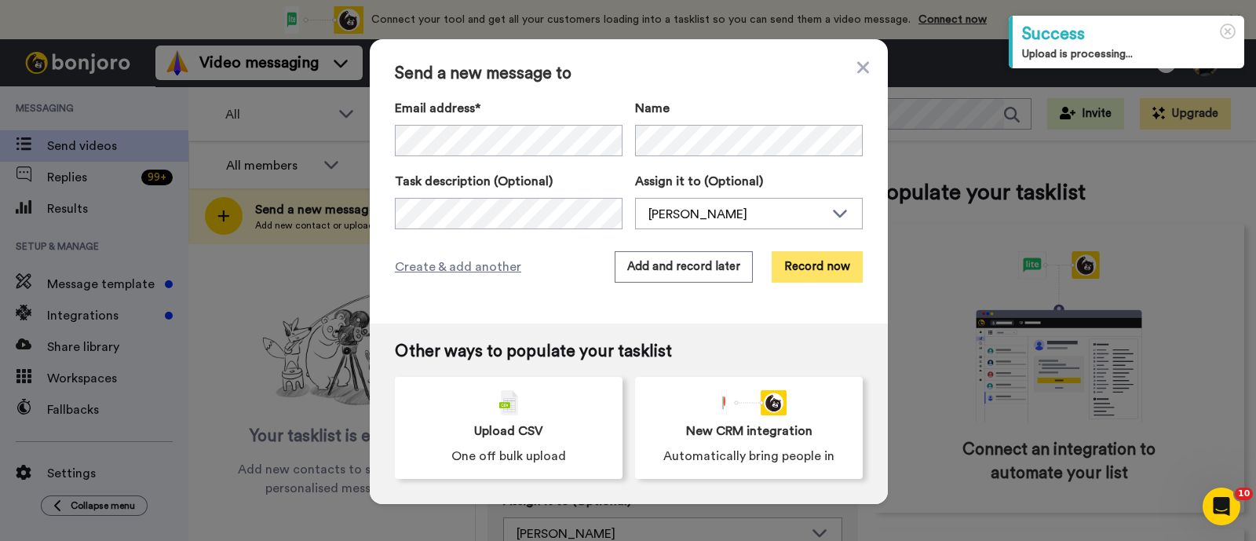
click at [801, 256] on button "Record now" at bounding box center [817, 266] width 91 height 31
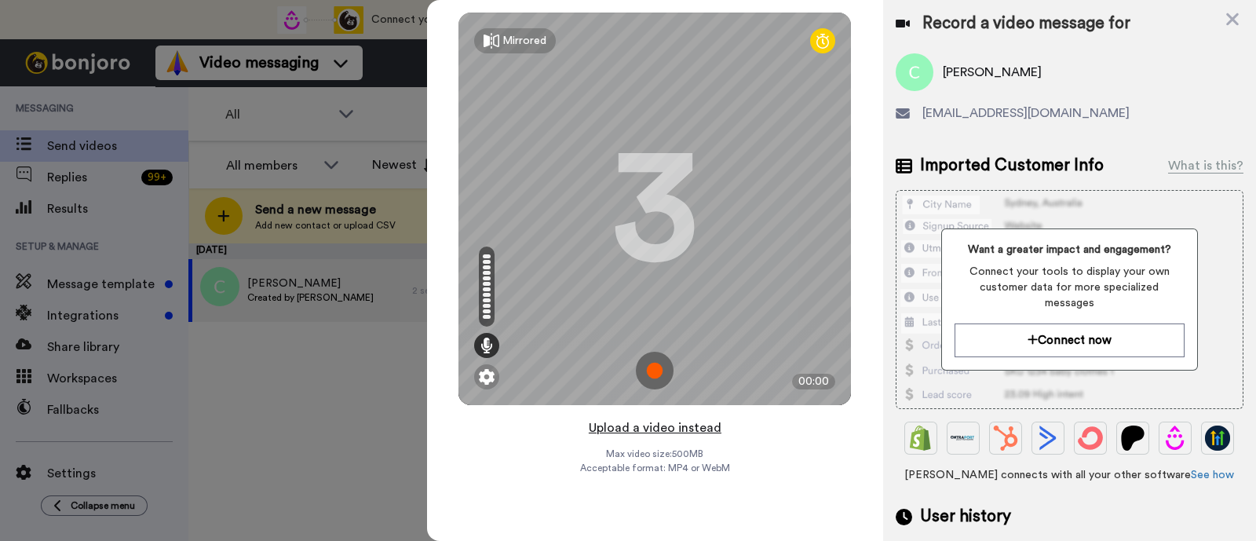
click at [668, 431] on button "Upload a video instead" at bounding box center [655, 428] width 142 height 20
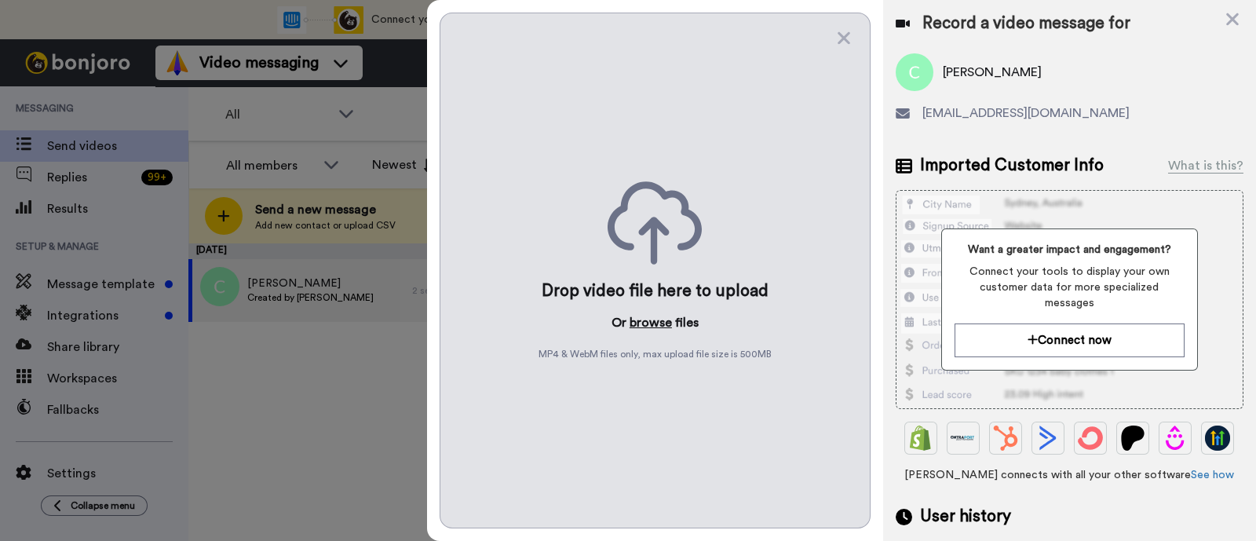
click at [659, 319] on button "browse" at bounding box center [651, 322] width 42 height 19
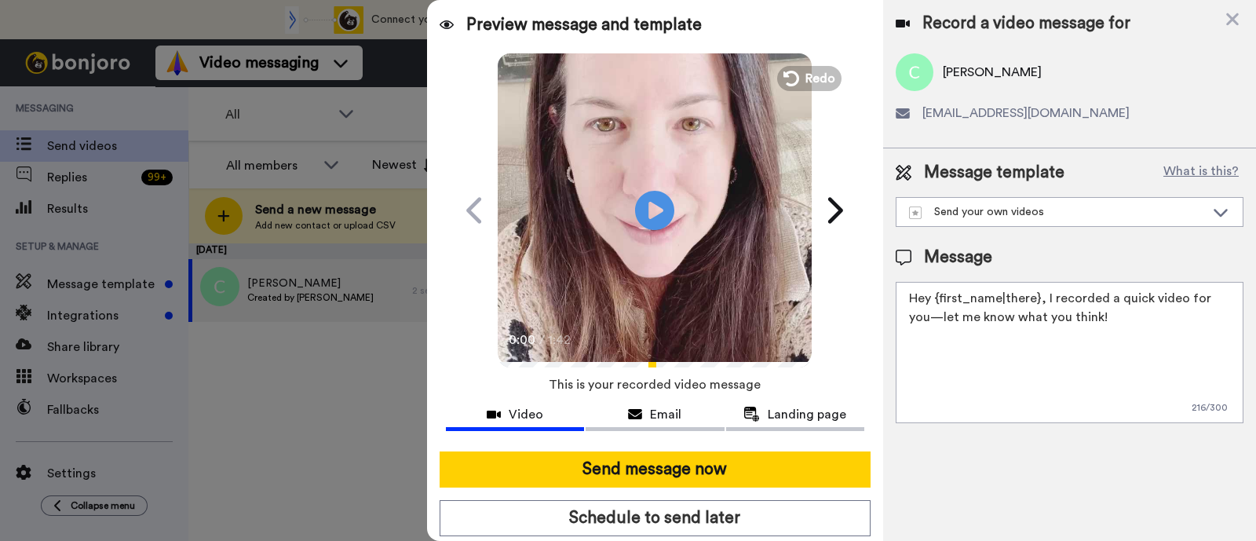
drag, startPoint x: 1100, startPoint y: 323, endPoint x: 1044, endPoint y: 301, distance: 60.2
click at [1044, 301] on textarea "Hey {first_name|there}, I recorded a quick video for you—let me know what you t…" at bounding box center [1070, 352] width 348 height 141
paste textarea "welcome to SLP Elevate! I created a video welcome for you! Feel free to click r…"
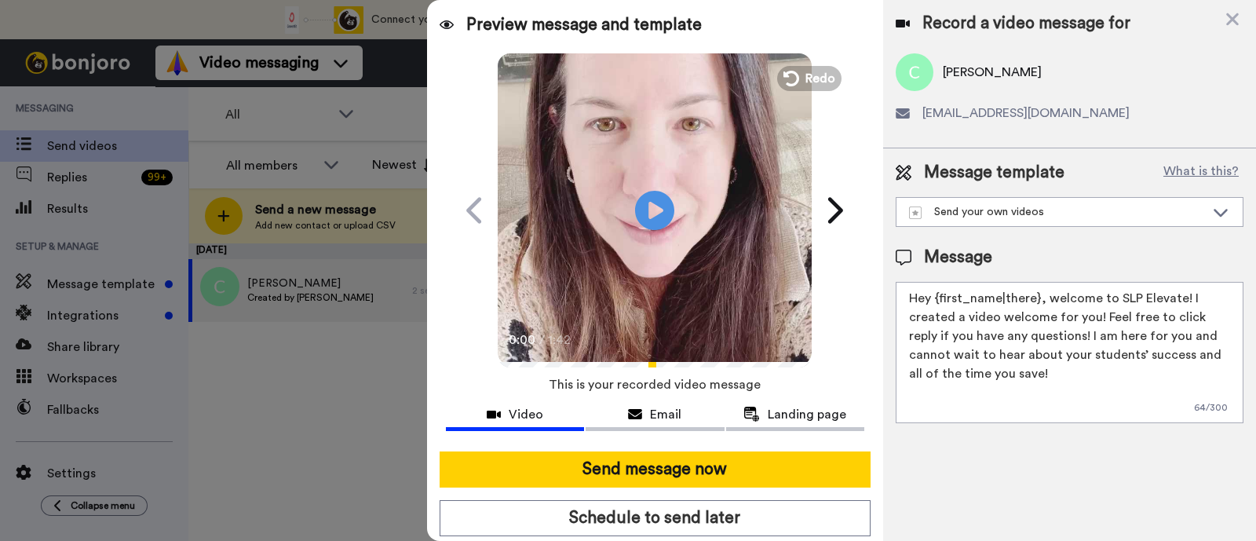
scroll to position [42, 0]
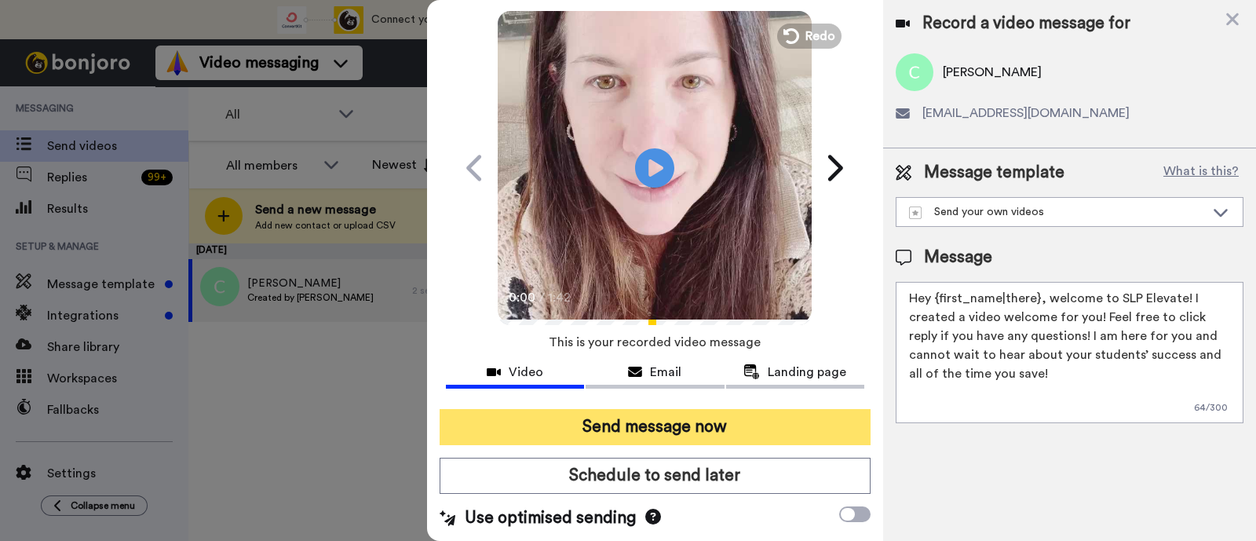
type textarea "Hey {first_name|there}, welcome to SLP Elevate! I created a video welcome for y…"
click at [798, 433] on button "Send message now" at bounding box center [655, 427] width 431 height 36
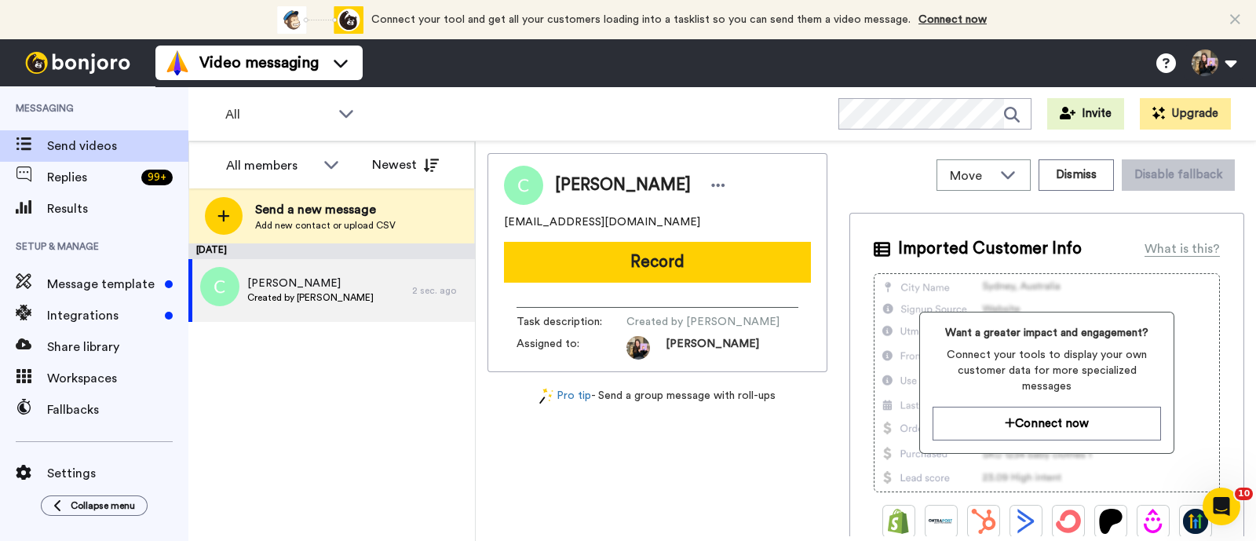
scroll to position [0, 0]
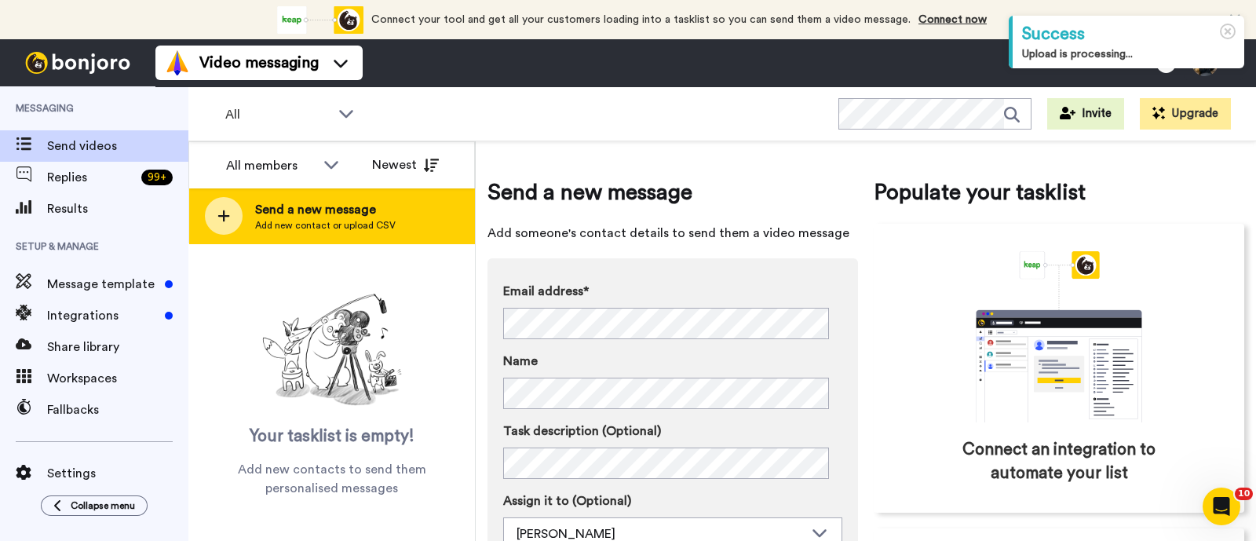
click at [378, 229] on span "Add new contact or upload CSV" at bounding box center [325, 225] width 141 height 13
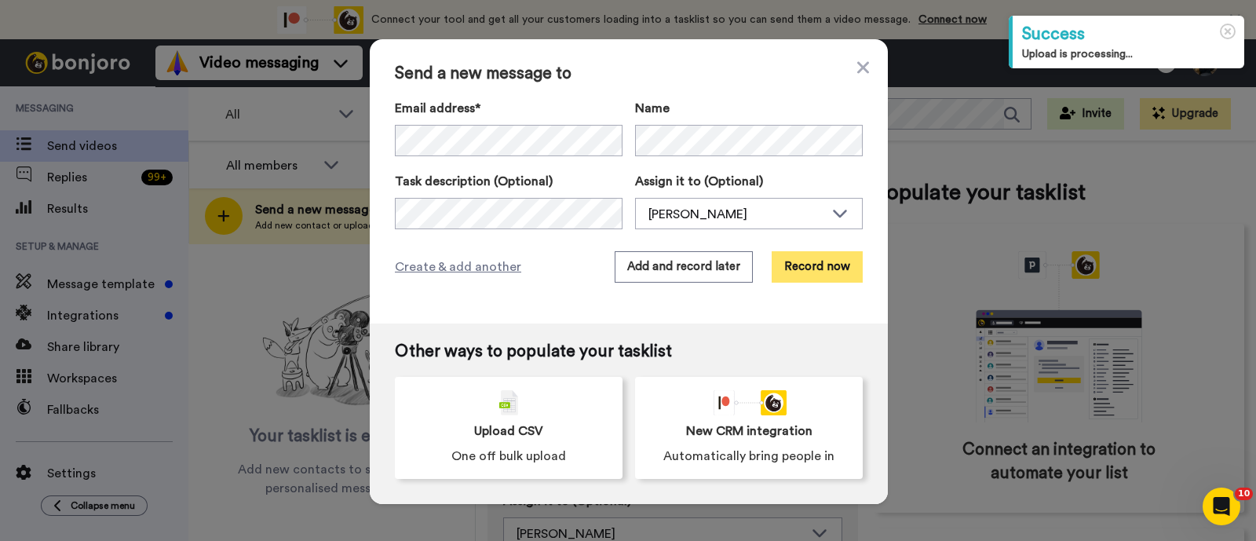
click at [828, 272] on button "Record now" at bounding box center [817, 266] width 91 height 31
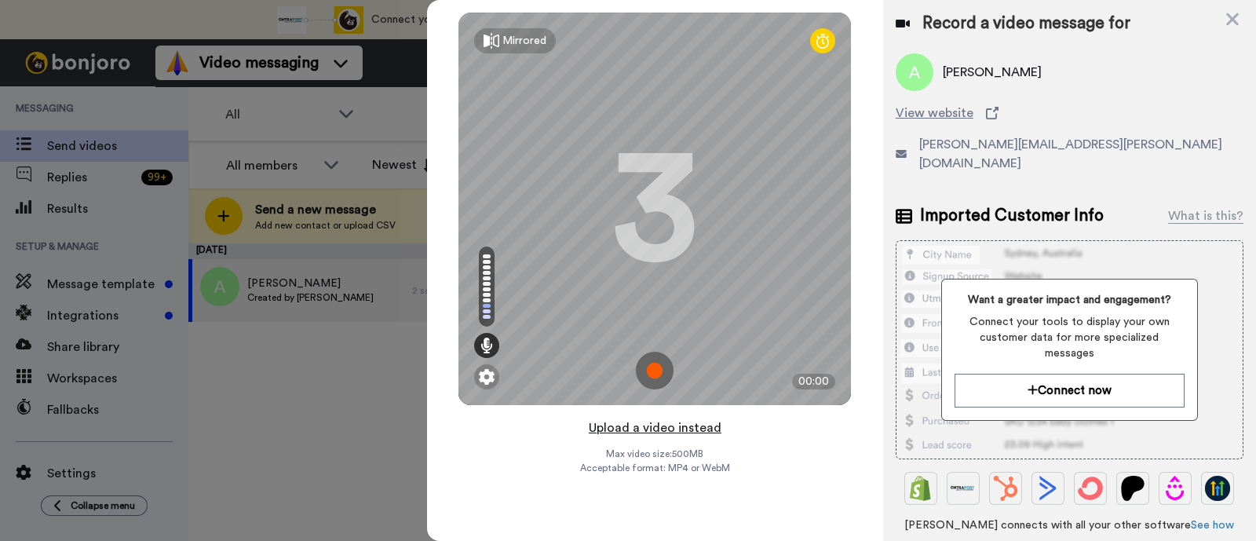
click at [695, 430] on button "Upload a video instead" at bounding box center [655, 428] width 142 height 20
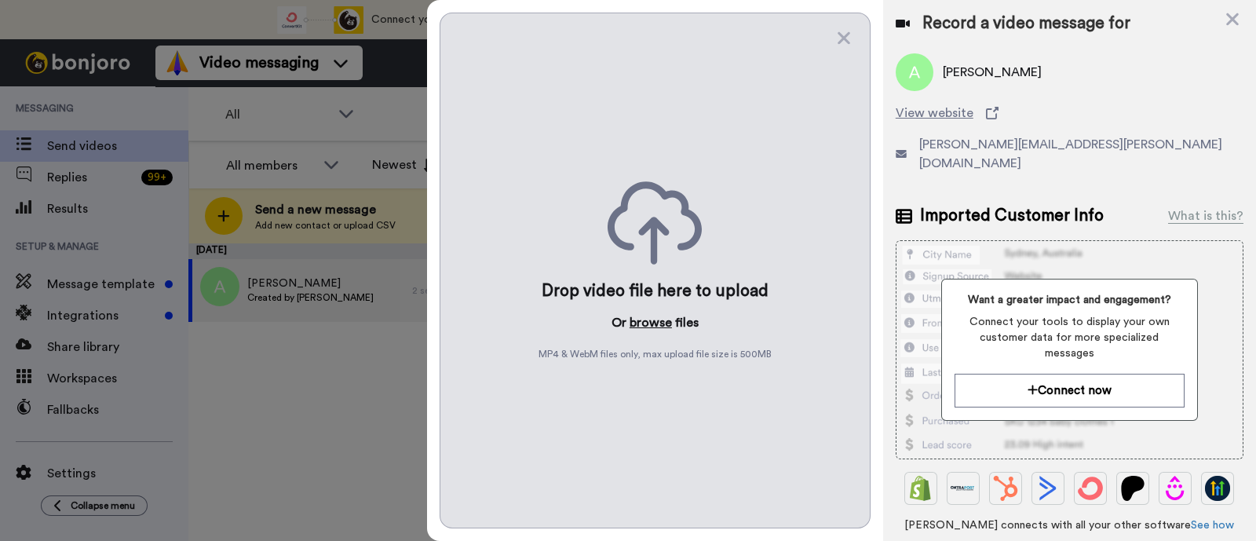
click at [639, 318] on button "browse" at bounding box center [651, 322] width 42 height 19
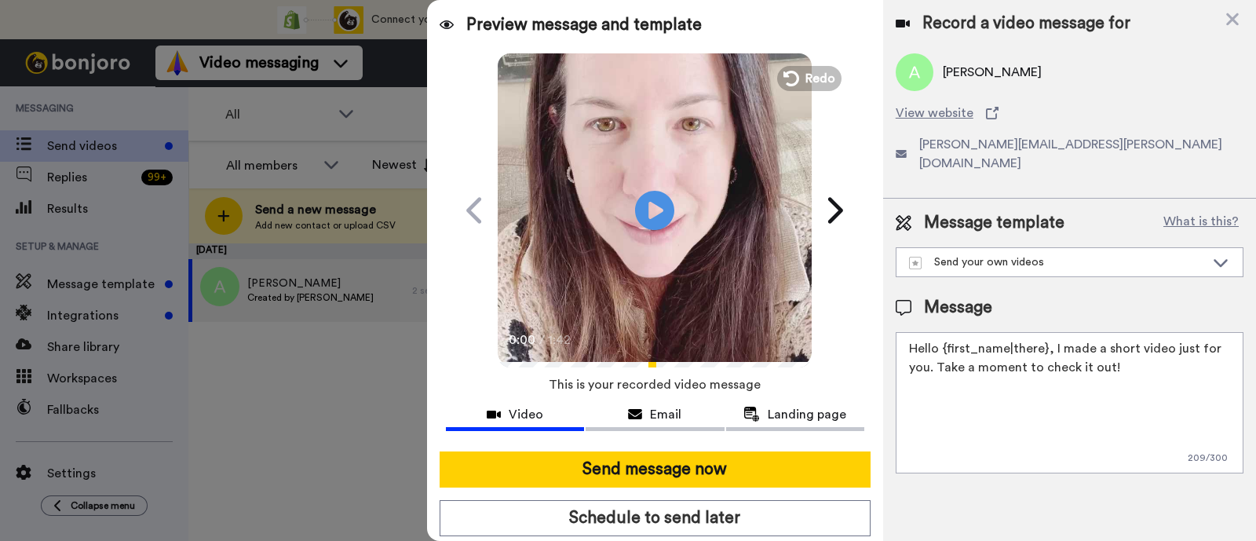
drag, startPoint x: 1132, startPoint y: 350, endPoint x: 1048, endPoint y: 330, distance: 86.3
click at [1048, 332] on textarea "Hello {first_name|there}, I made a short video just for you. Take a moment to c…" at bounding box center [1070, 402] width 348 height 141
paste textarea "welcome to SLP Elevate! I created a video welcome for you! Feel free to click r…"
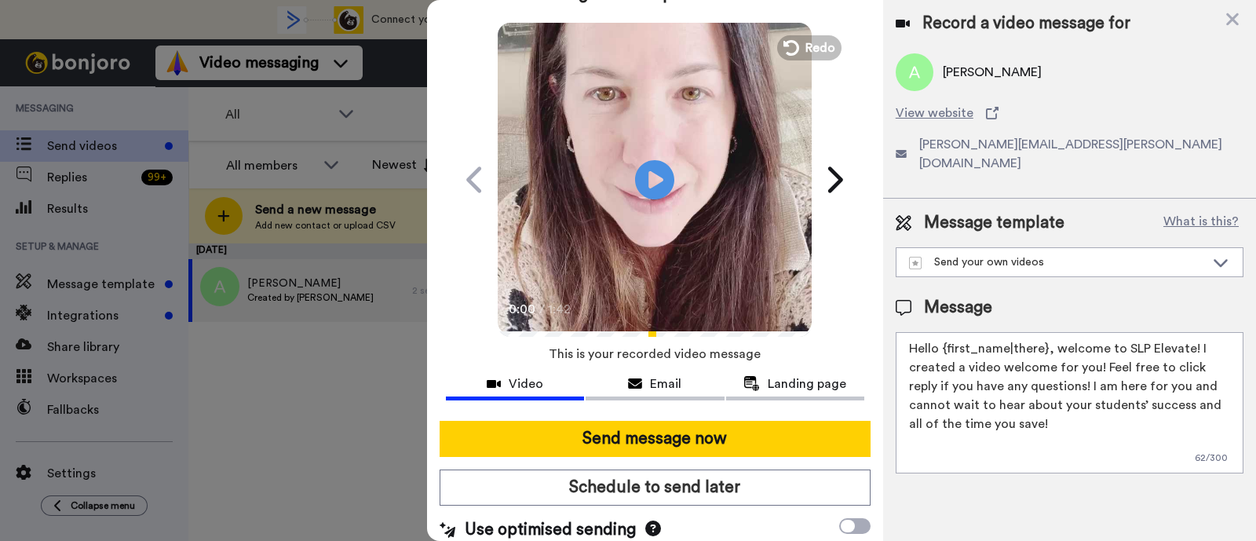
scroll to position [42, 0]
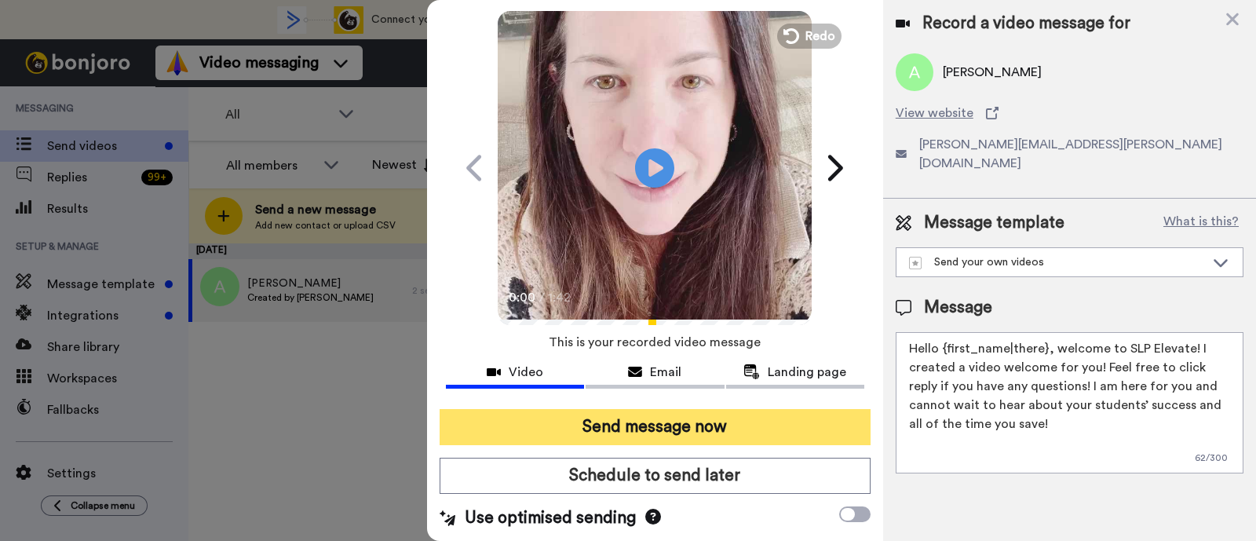
type textarea "Hello {first_name|there}, welcome to SLP Elevate! I created a video welcome for…"
click at [761, 420] on button "Send message now" at bounding box center [655, 427] width 431 height 36
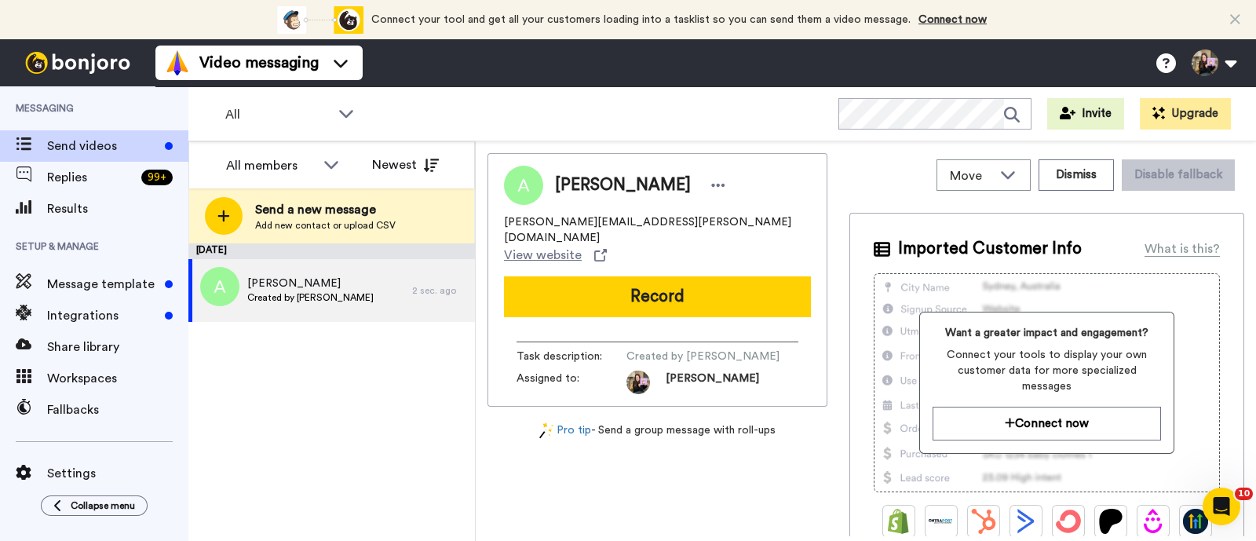
scroll to position [0, 0]
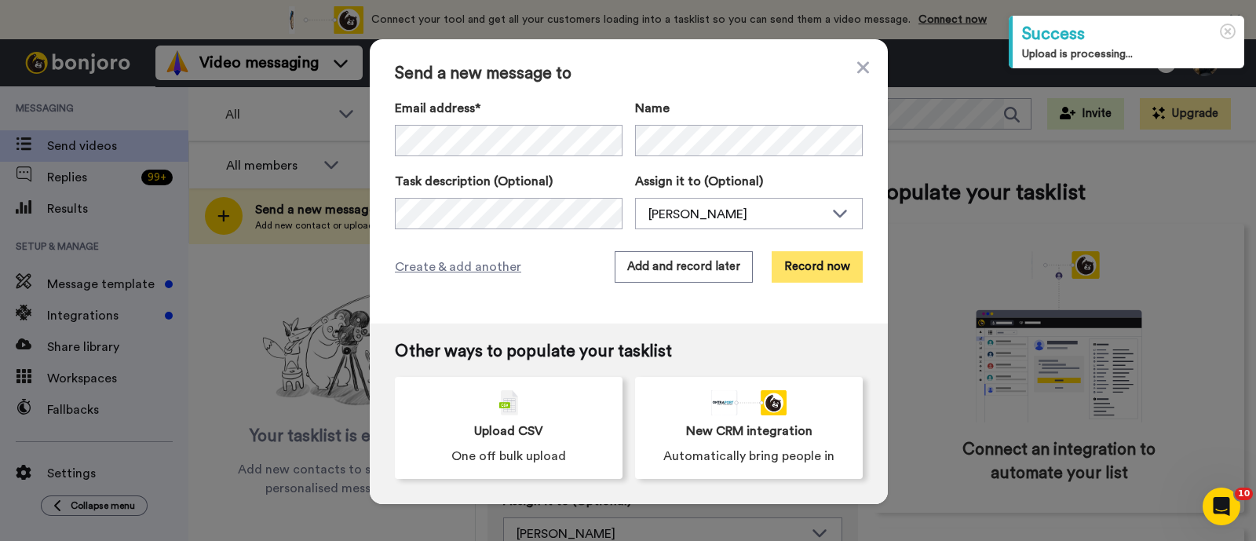
click at [809, 261] on button "Record now" at bounding box center [817, 266] width 91 height 31
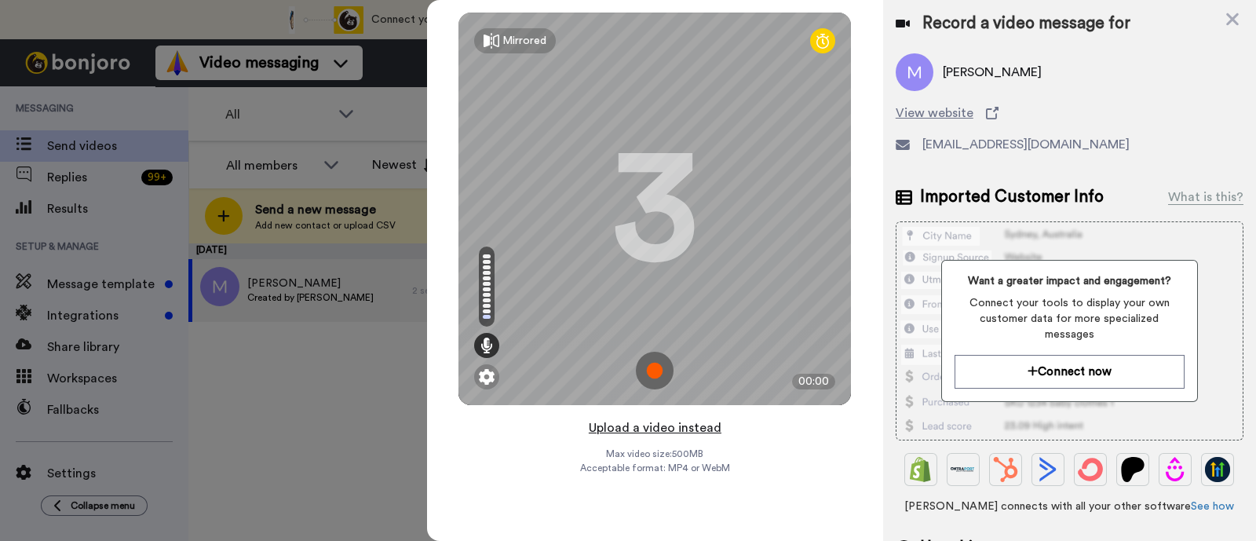
click at [698, 425] on button "Upload a video instead" at bounding box center [655, 428] width 142 height 20
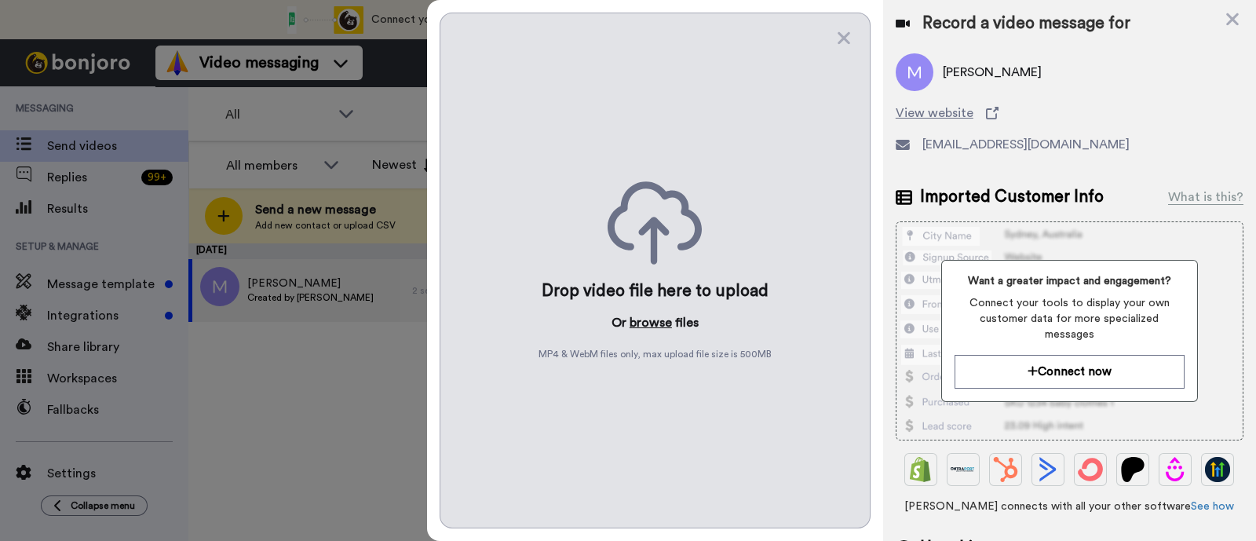
click at [659, 323] on button "browse" at bounding box center [651, 322] width 42 height 19
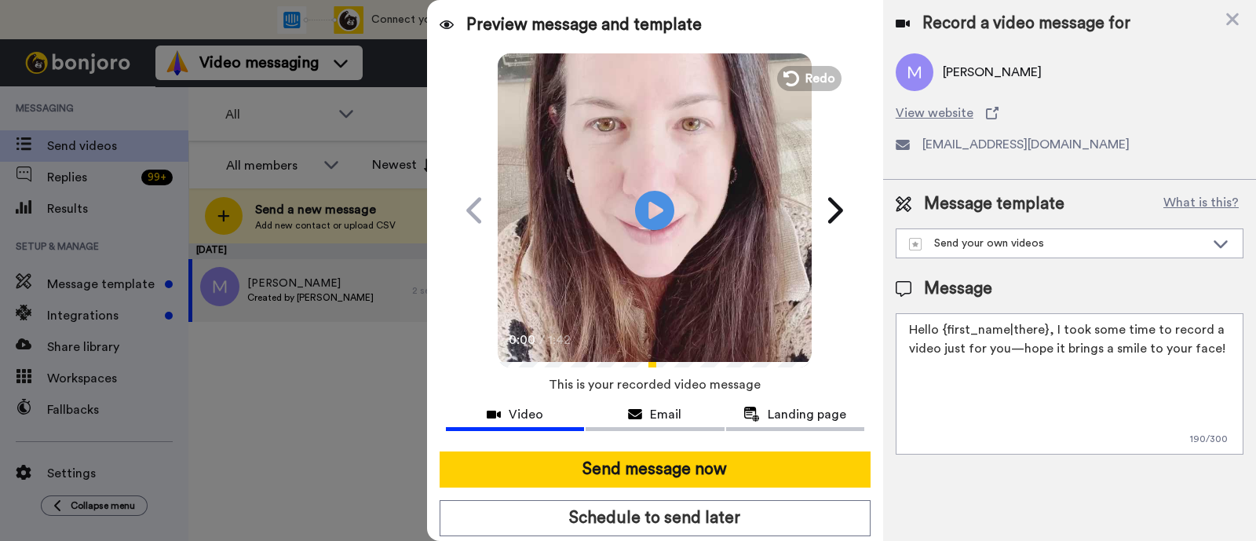
drag, startPoint x: 1218, startPoint y: 353, endPoint x: 1050, endPoint y: 327, distance: 170.0
click at [1050, 327] on textarea "Hello {first_name|there}, I took some time to record a video just for you—hope …" at bounding box center [1070, 383] width 348 height 141
paste textarea "welcome to SLP Elevate! I created a video welcome for you! Feel free to click r…"
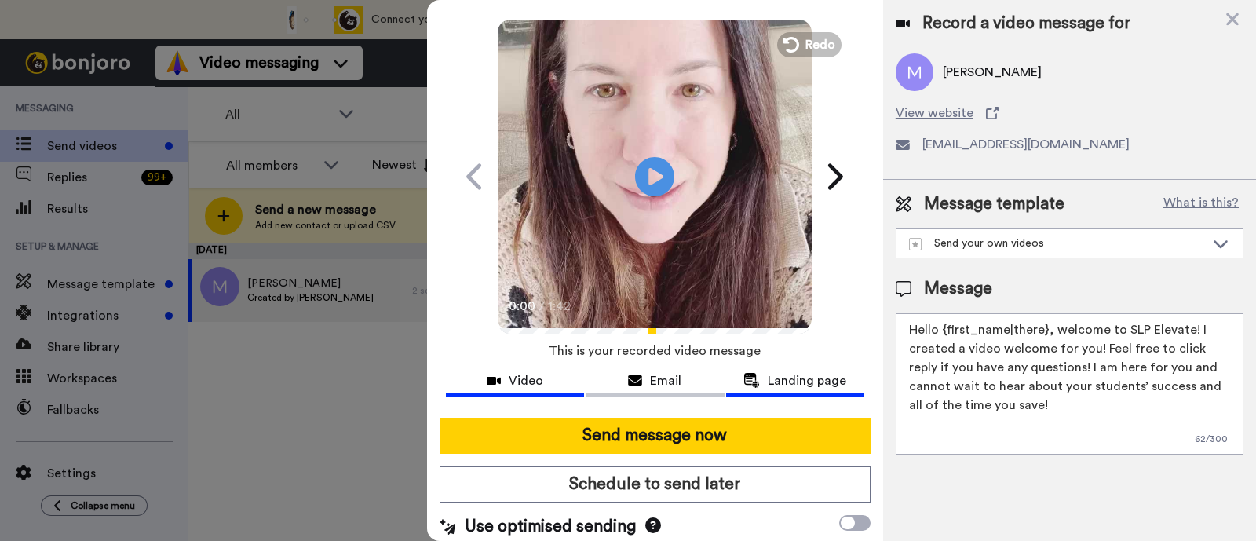
scroll to position [42, 0]
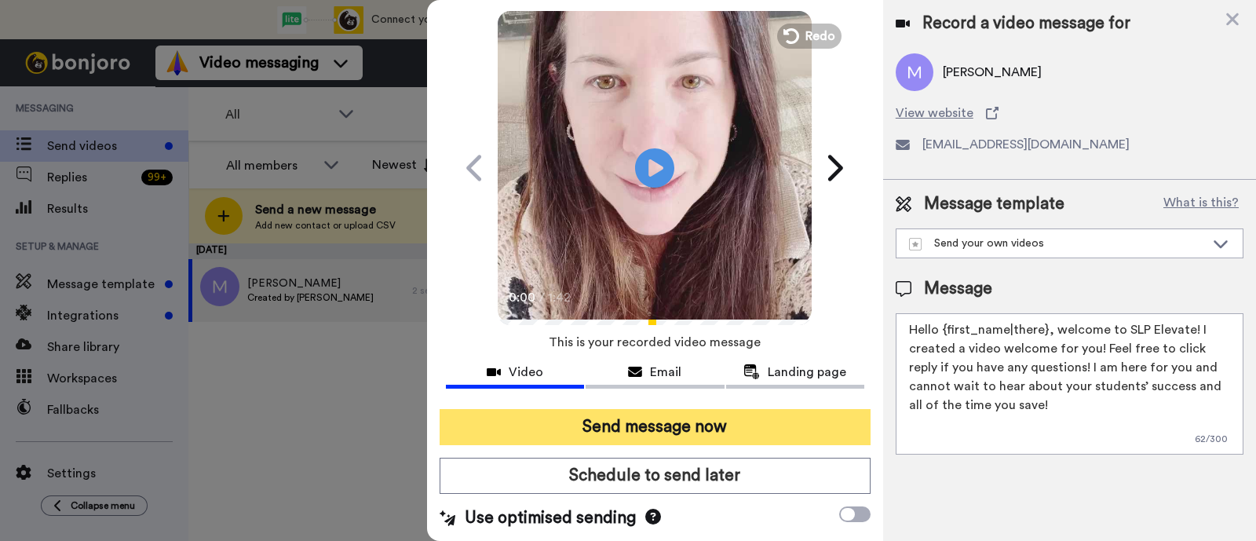
type textarea "Hello {first_name|there}, welcome to SLP Elevate! I created a video welcome for…"
click at [766, 418] on button "Send message now" at bounding box center [655, 427] width 431 height 36
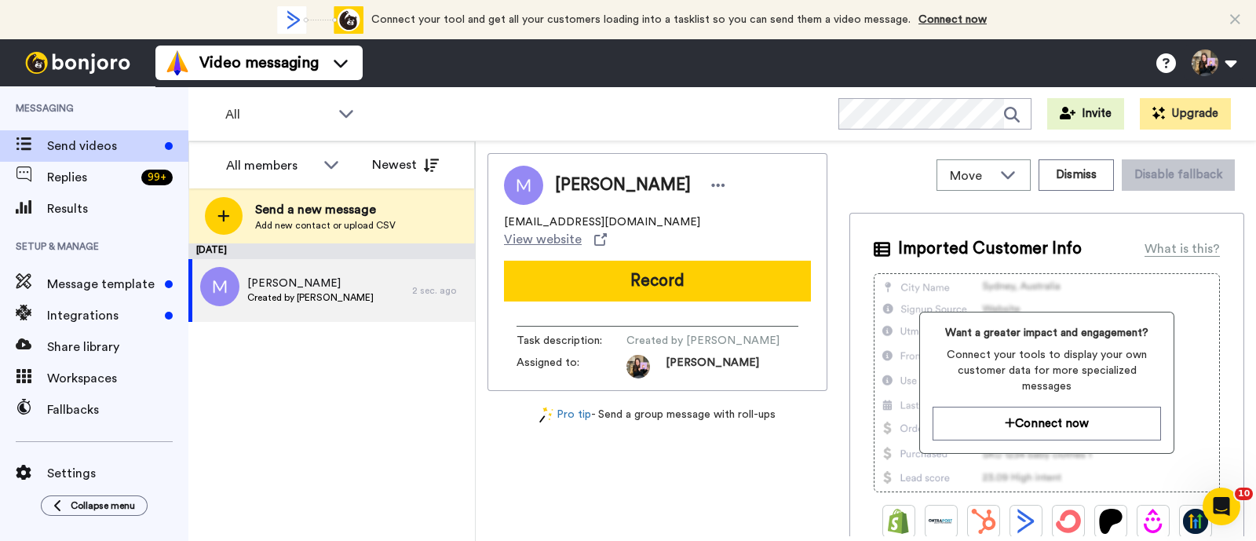
scroll to position [0, 0]
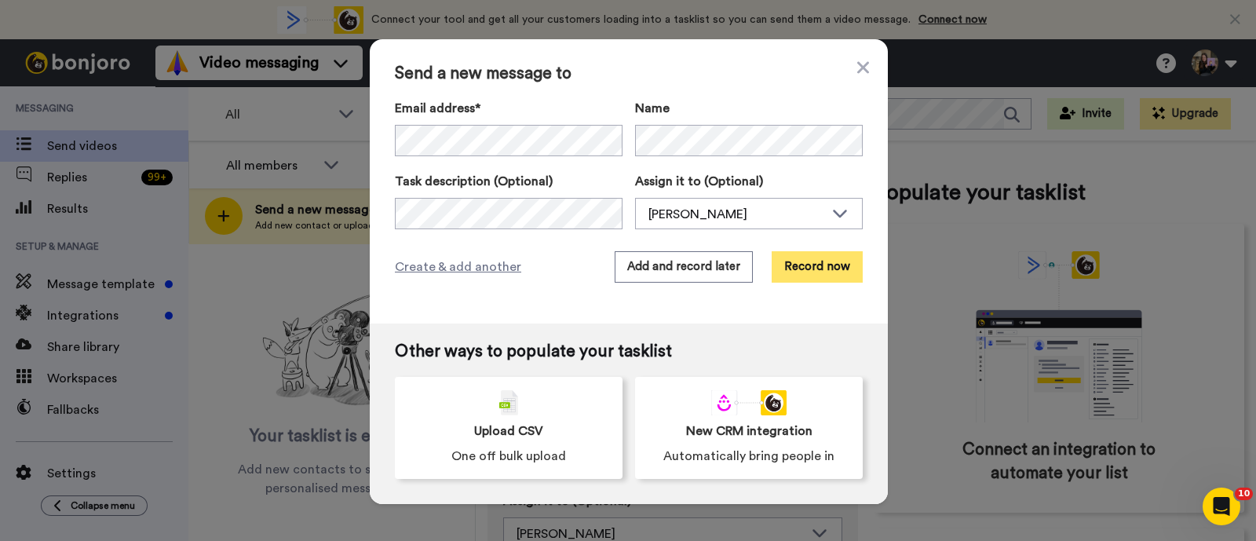
click at [814, 255] on button "Record now" at bounding box center [817, 266] width 91 height 31
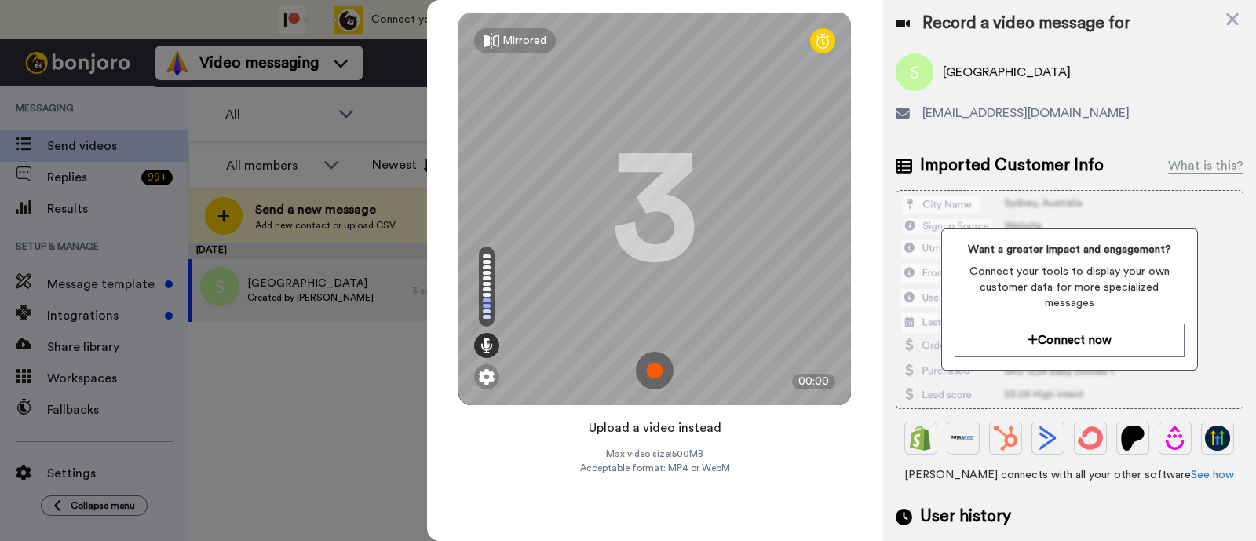
click at [679, 425] on button "Upload a video instead" at bounding box center [655, 428] width 142 height 20
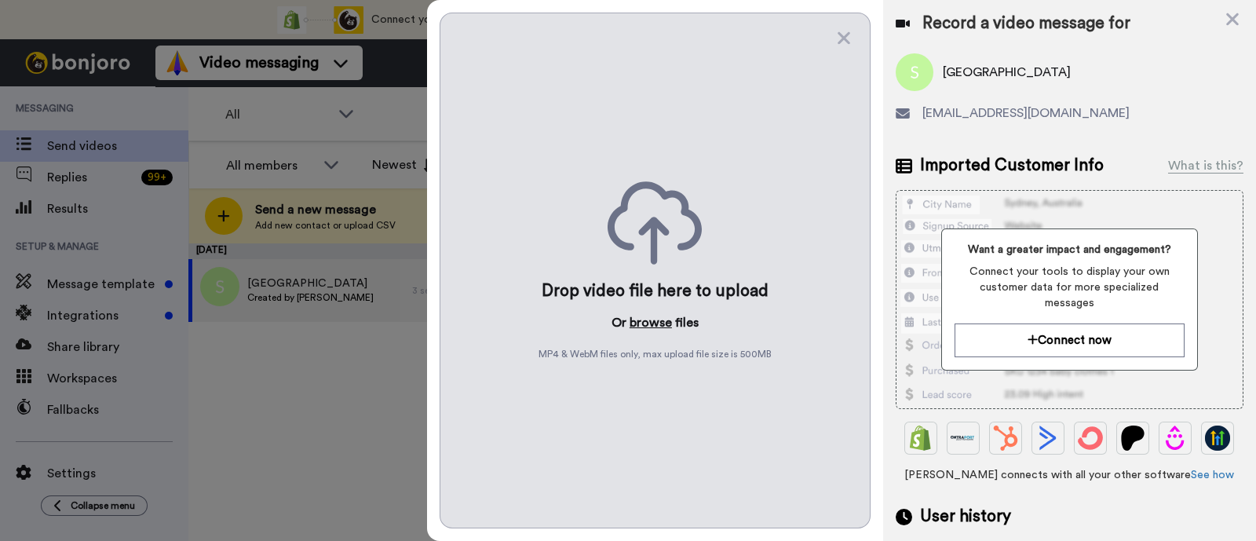
click at [654, 315] on button "browse" at bounding box center [651, 322] width 42 height 19
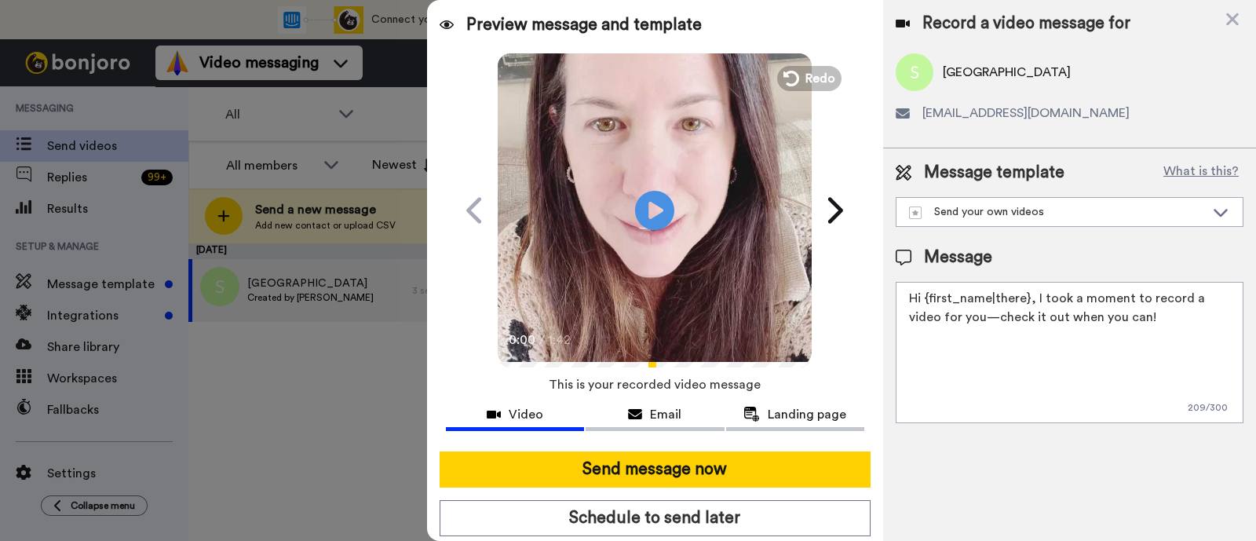
drag, startPoint x: 1146, startPoint y: 321, endPoint x: 1032, endPoint y: 305, distance: 114.9
click at [1032, 305] on textarea "Hi {first_name|there}, I took a moment to record a video for you—check it out w…" at bounding box center [1070, 352] width 348 height 141
paste textarea "welcome to SLP Elevate! I created a video welcome for you! Feel free to click r…"
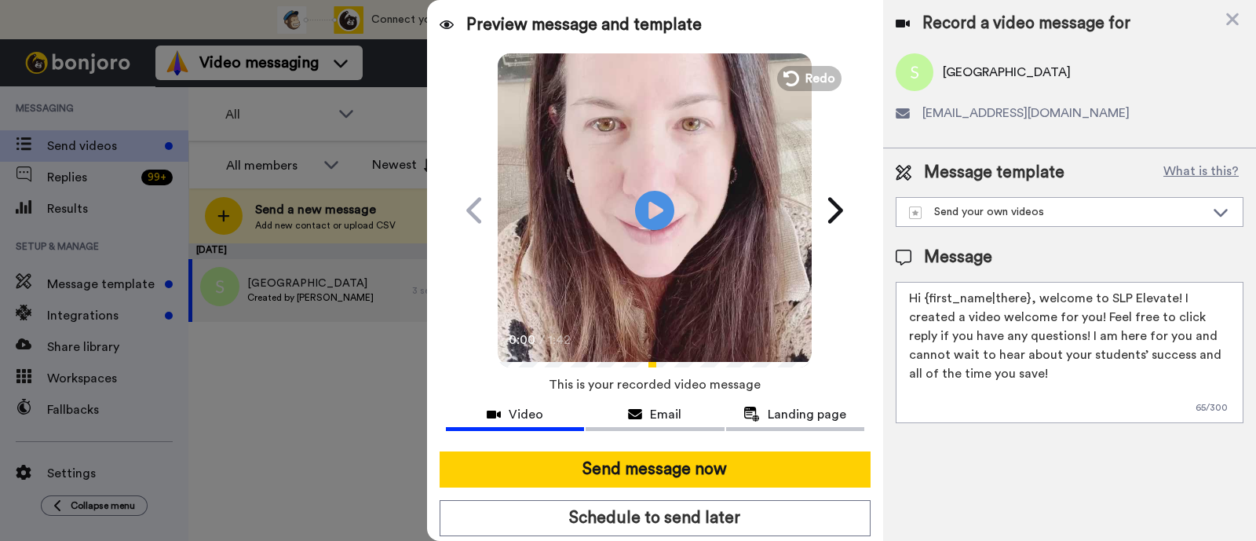
scroll to position [42, 0]
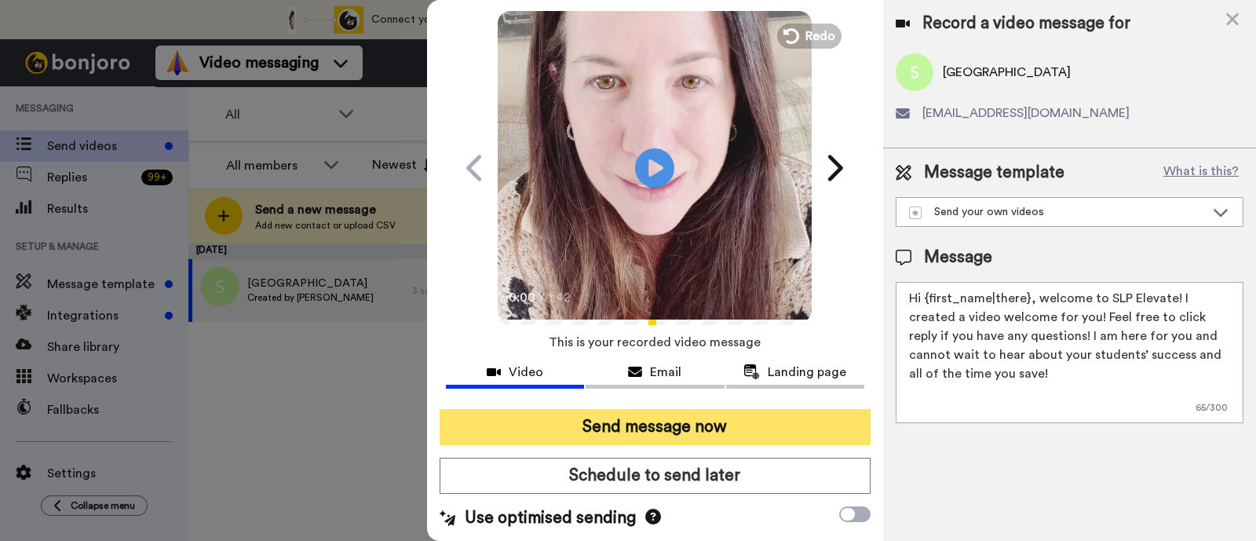
type textarea "Hi {first_name|there}, welcome to SLP Elevate! I created a video welcome for yo…"
click at [730, 428] on button "Send message now" at bounding box center [655, 427] width 431 height 36
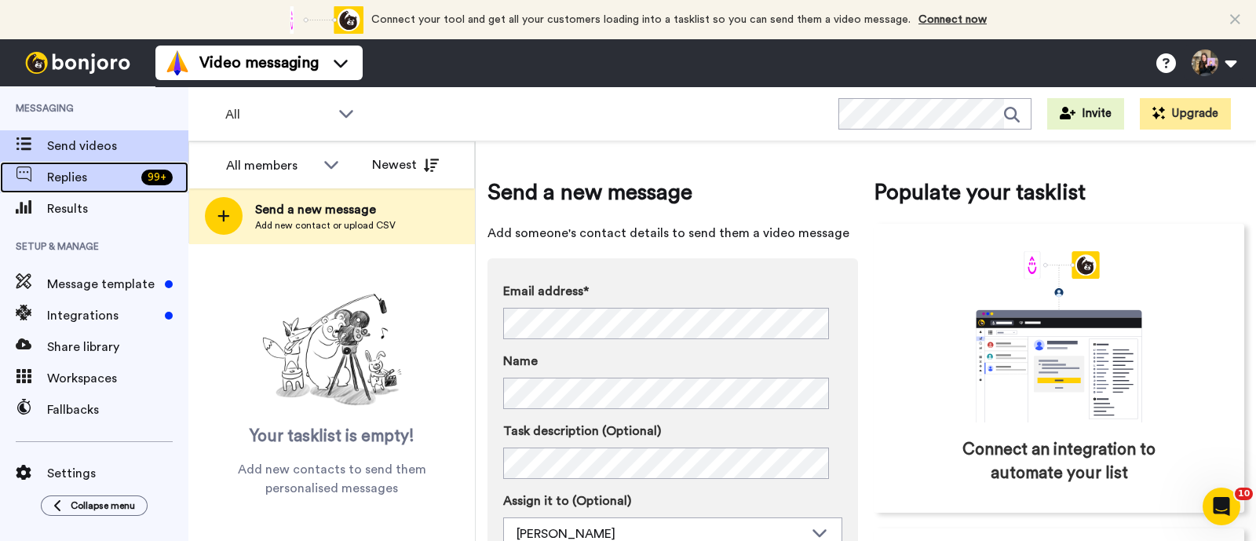
click at [145, 166] on div "Replies 99 +" at bounding box center [94, 177] width 188 height 31
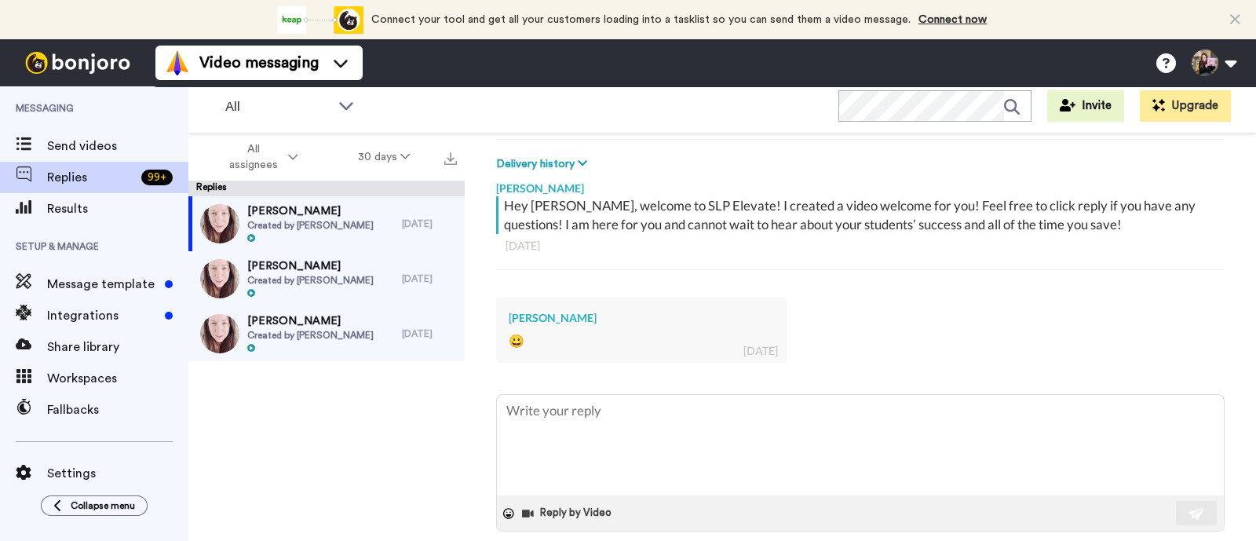
scroll to position [253, 0]
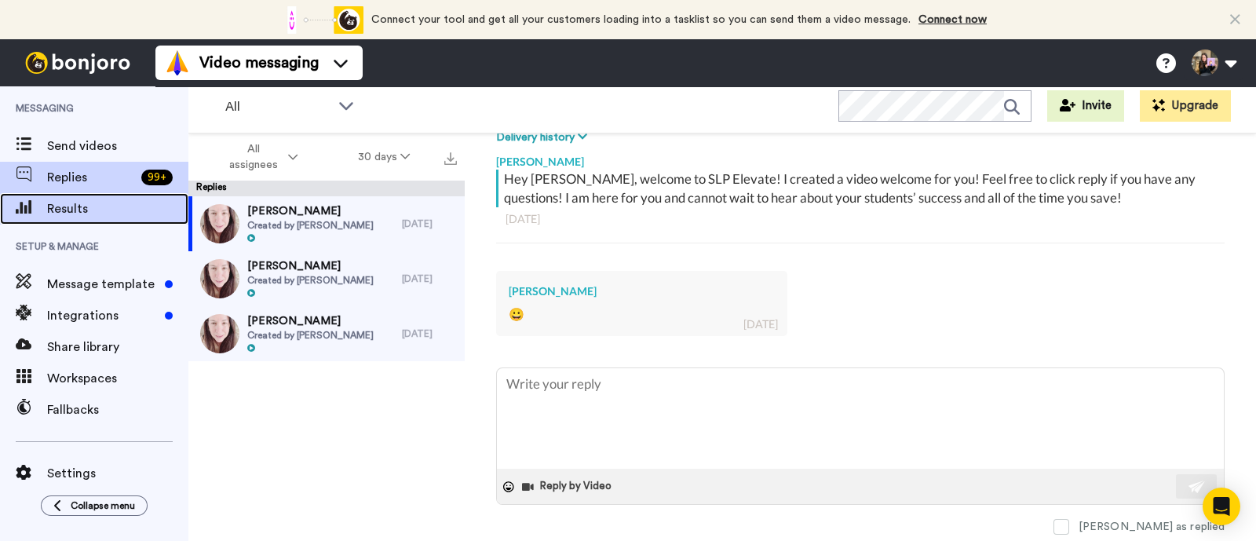
click at [116, 217] on span "Results" at bounding box center [117, 208] width 141 height 19
